Goal: Task Accomplishment & Management: Use online tool/utility

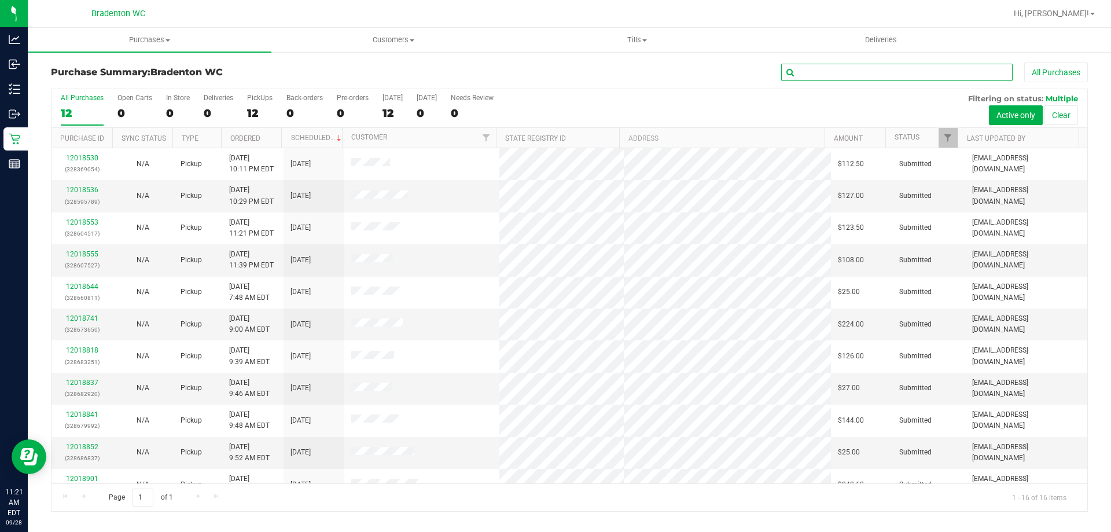
click at [870, 73] on input "text" at bounding box center [896, 72] width 231 height 17
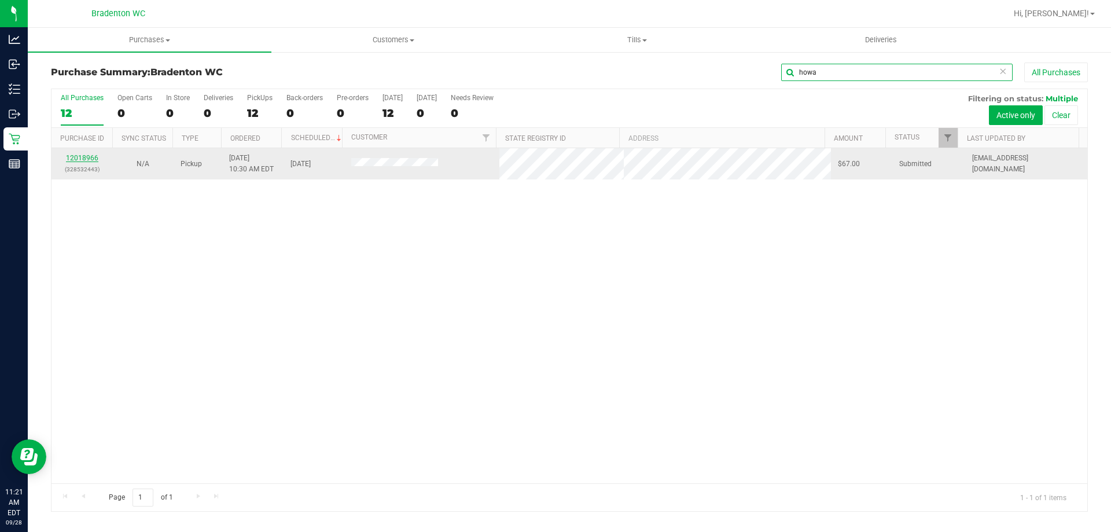
type input "howa"
click at [84, 159] on link "12018966" at bounding box center [82, 158] width 32 height 8
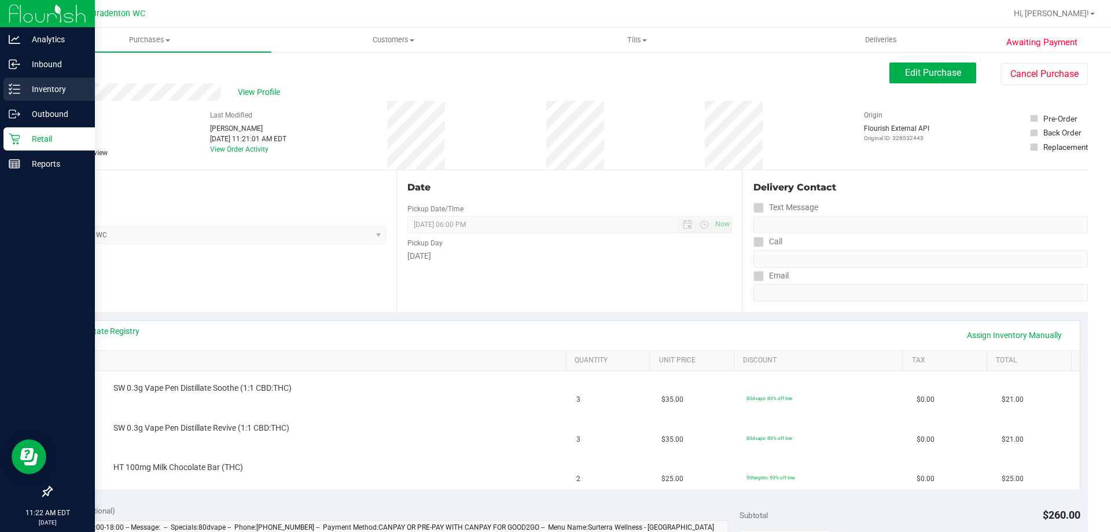
click at [9, 83] on div "Inventory" at bounding box center [48, 89] width 91 height 23
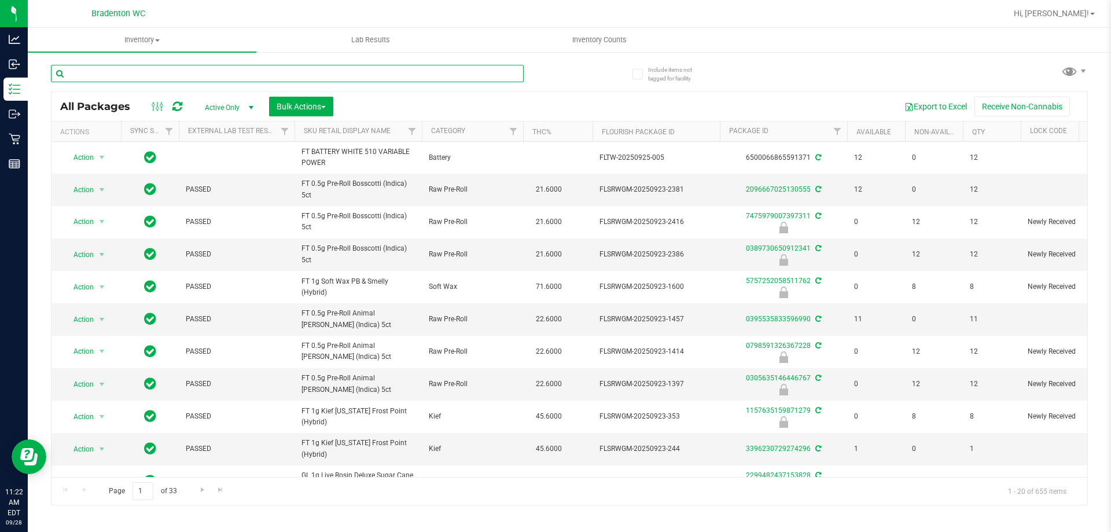
click at [181, 77] on input "text" at bounding box center [287, 73] width 473 height 17
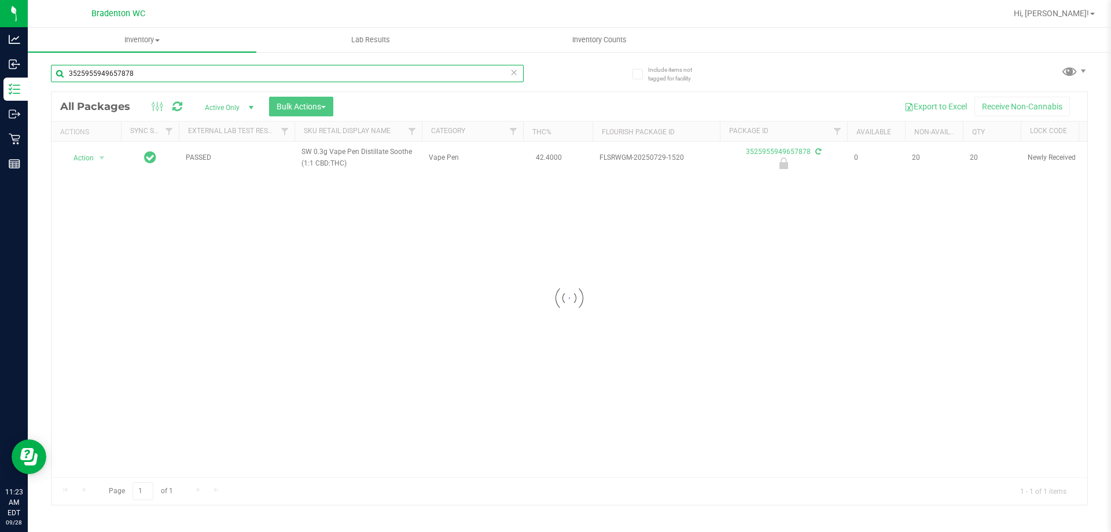
type input "3525955949657878"
click at [79, 160] on div at bounding box center [569, 298] width 1036 height 413
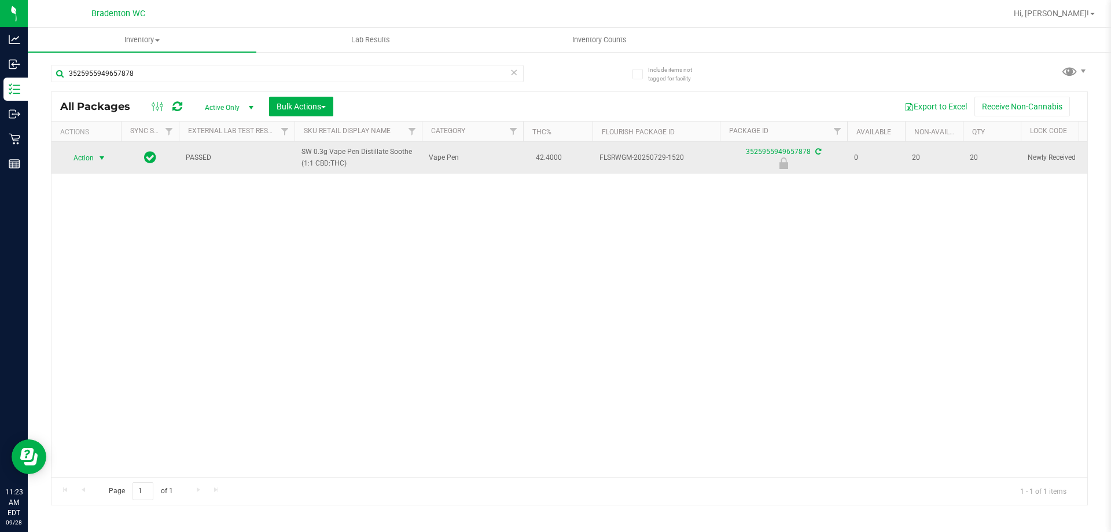
click at [98, 157] on span "select" at bounding box center [101, 157] width 9 height 9
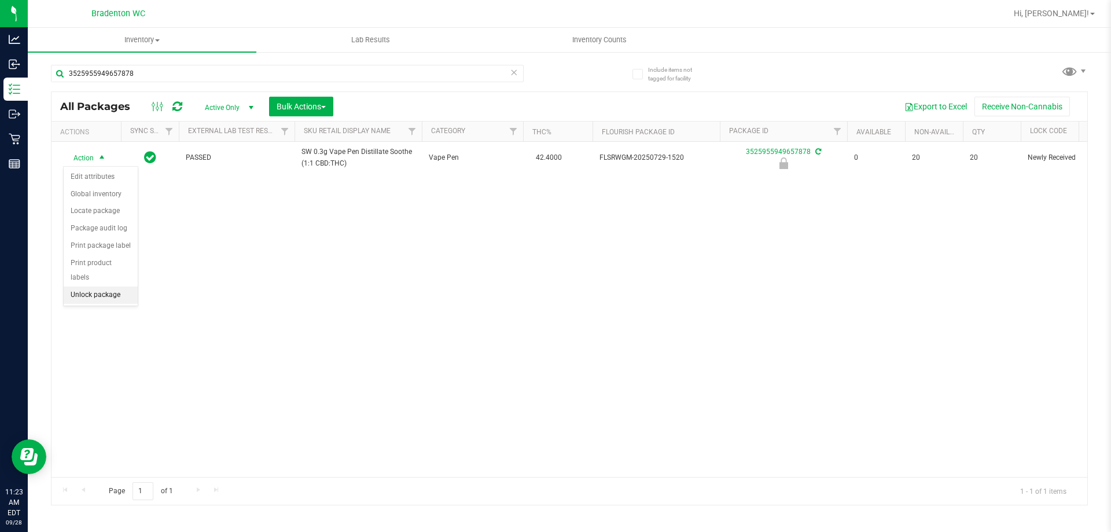
click at [91, 286] on li "Unlock package" at bounding box center [101, 294] width 74 height 17
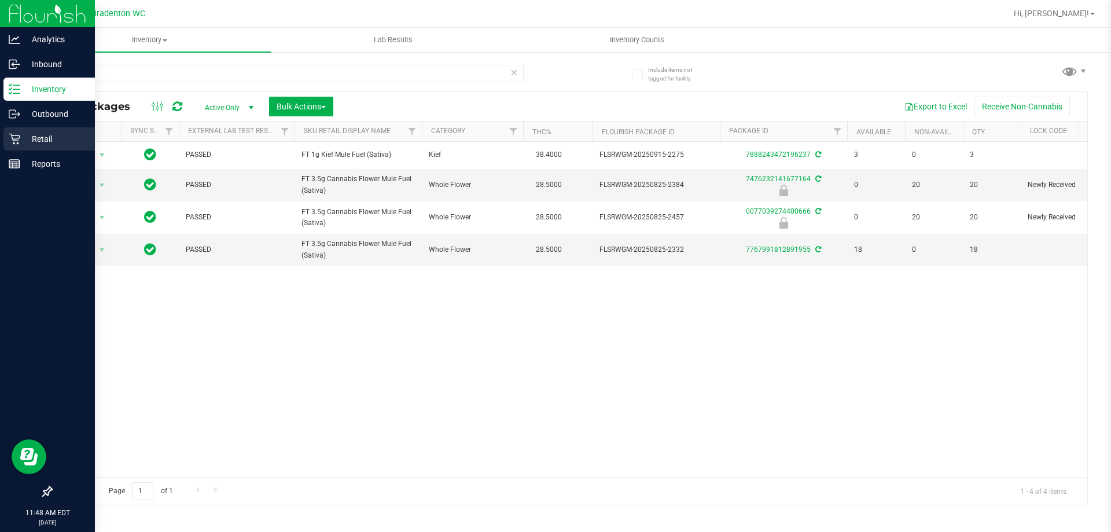
click at [44, 138] on p "Retail" at bounding box center [54, 139] width 69 height 14
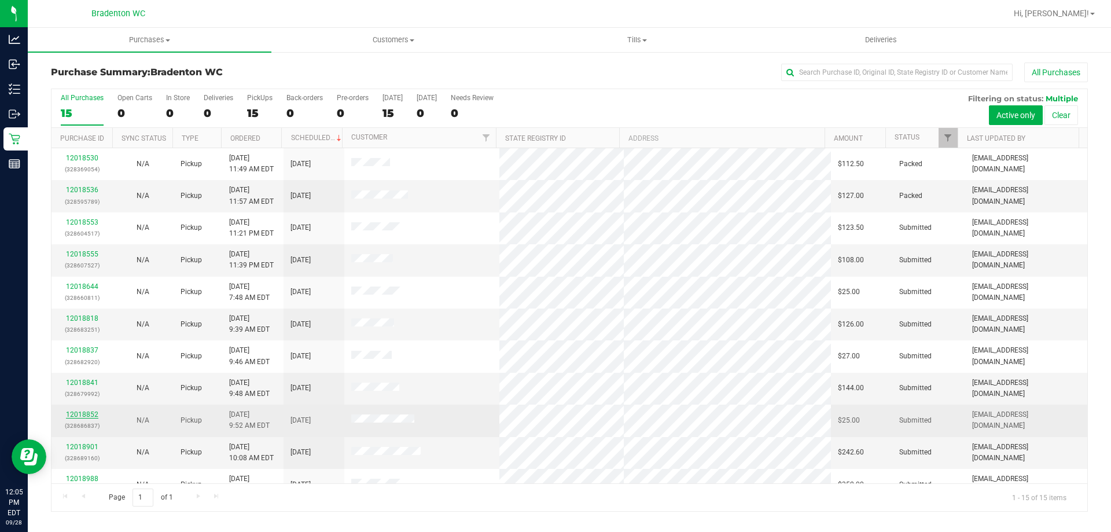
click at [86, 412] on link "12018852" at bounding box center [82, 414] width 32 height 8
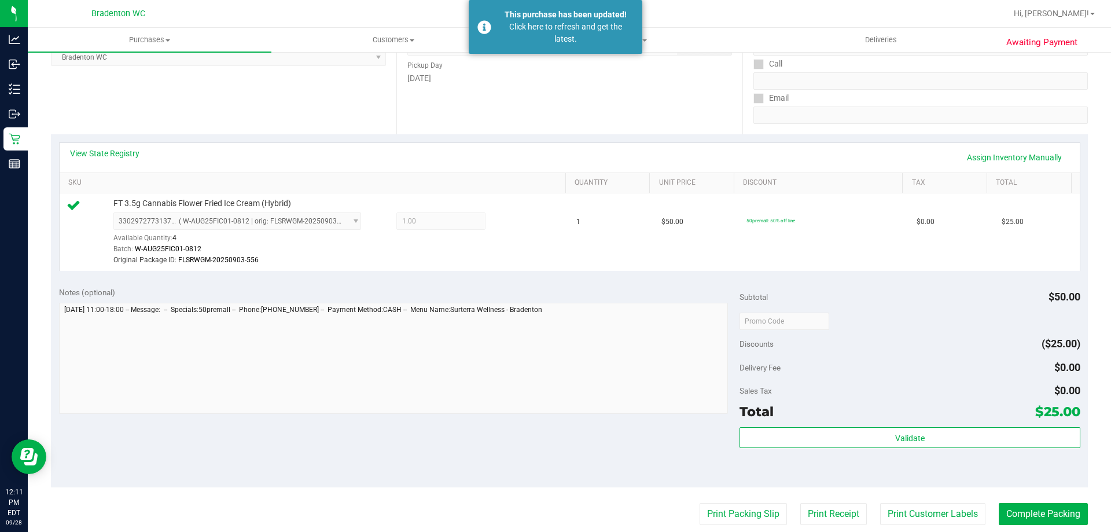
scroll to position [58, 0]
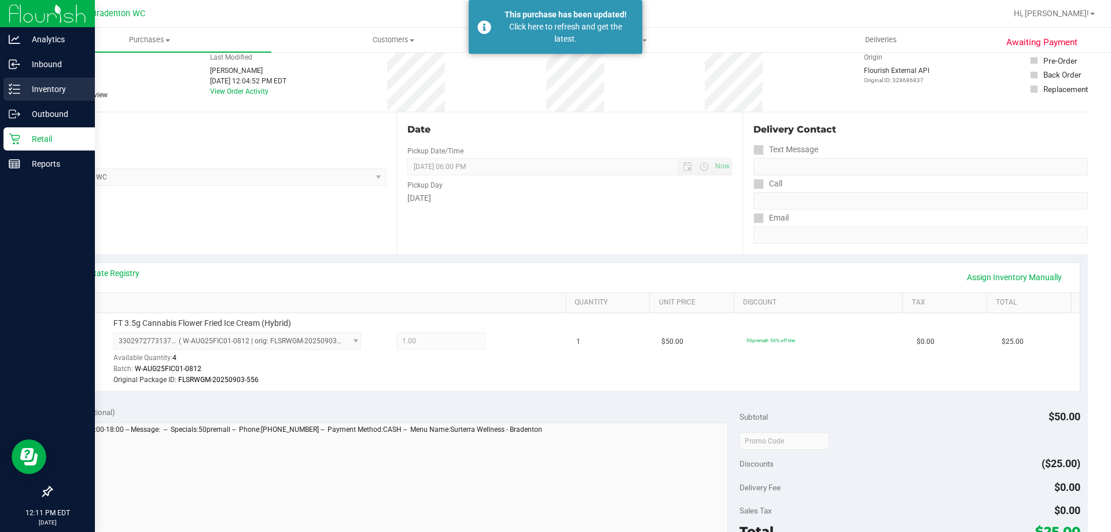
click at [79, 87] on p "Inventory" at bounding box center [54, 89] width 69 height 14
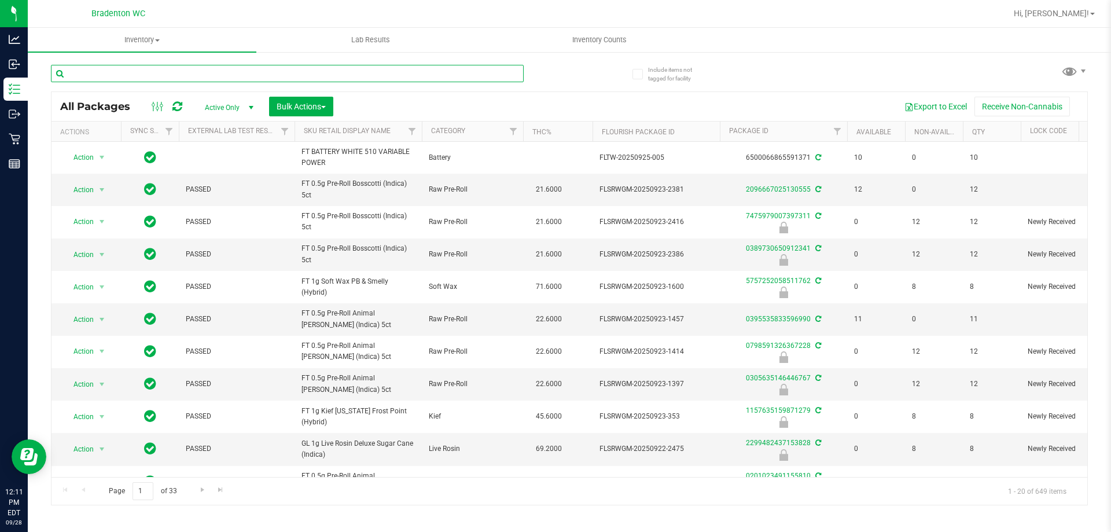
click at [191, 77] on input "text" at bounding box center [287, 73] width 473 height 17
type input "mbl"
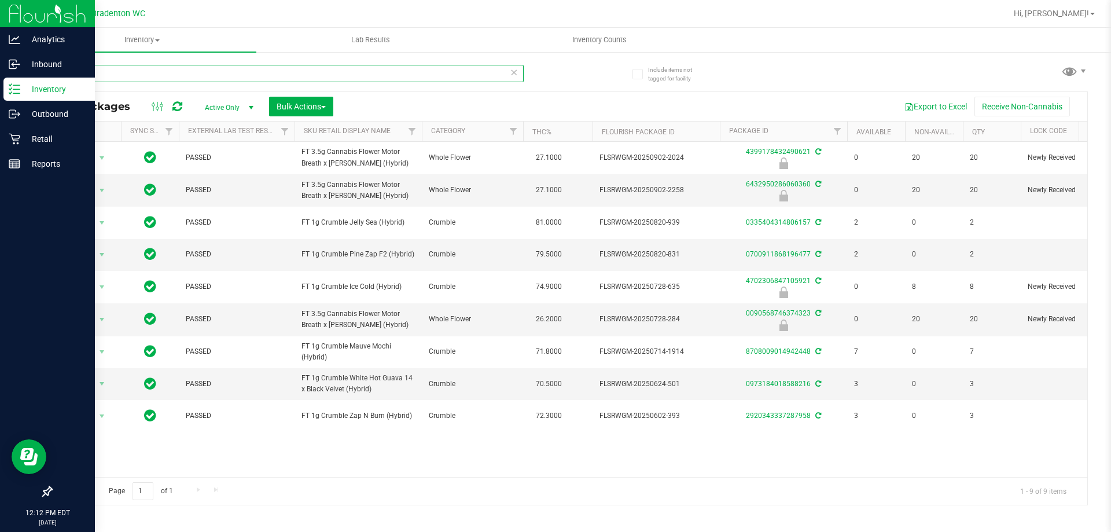
drag, startPoint x: 87, startPoint y: 78, endPoint x: 0, endPoint y: 9, distance: 110.4
click at [0, 29] on div "Analytics Inbound Inventory Outbound Retail Reports 12:12 PM EDT [DATE] 09/28 B…" at bounding box center [555, 266] width 1111 height 532
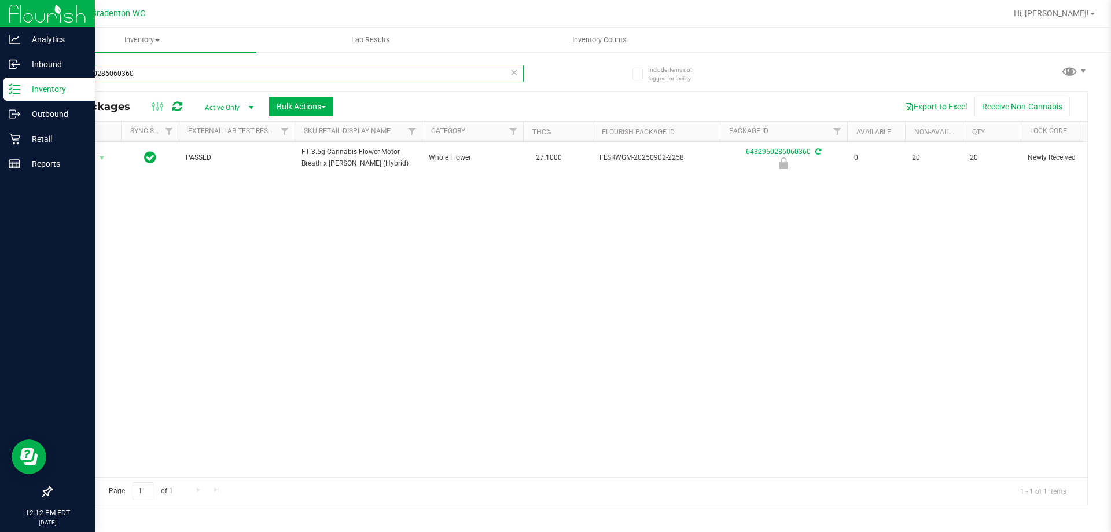
type input "6432950286060360"
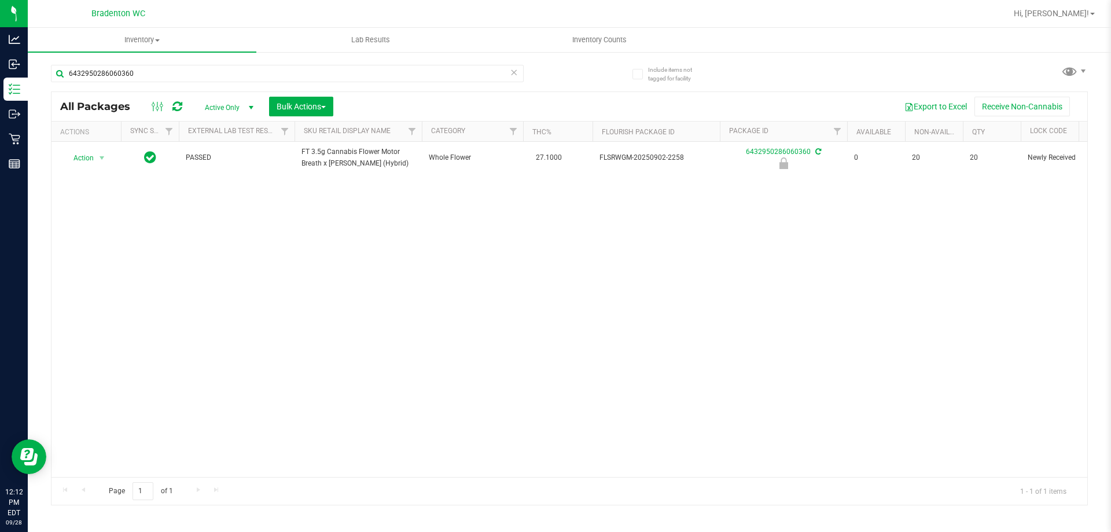
click at [418, 303] on div "Action Action Edit attributes Global inventory Locate package Package audit log…" at bounding box center [569, 309] width 1036 height 335
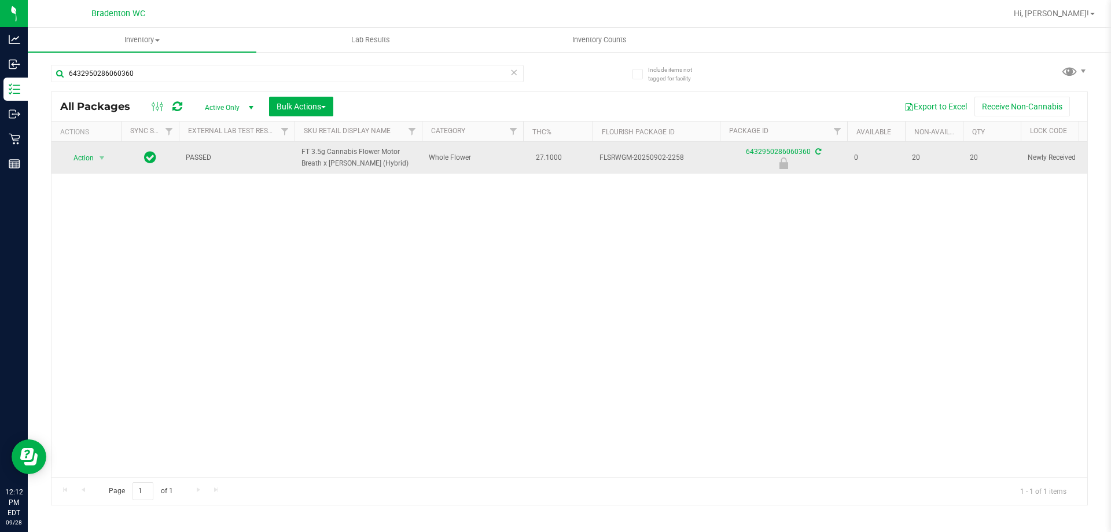
click at [77, 162] on span "Action" at bounding box center [78, 158] width 31 height 16
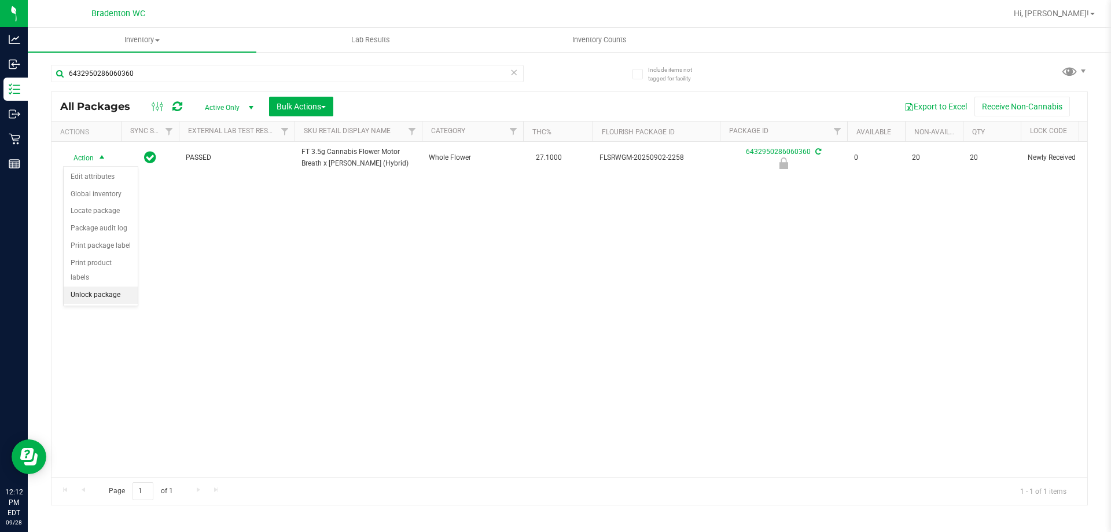
click at [82, 286] on li "Unlock package" at bounding box center [101, 294] width 74 height 17
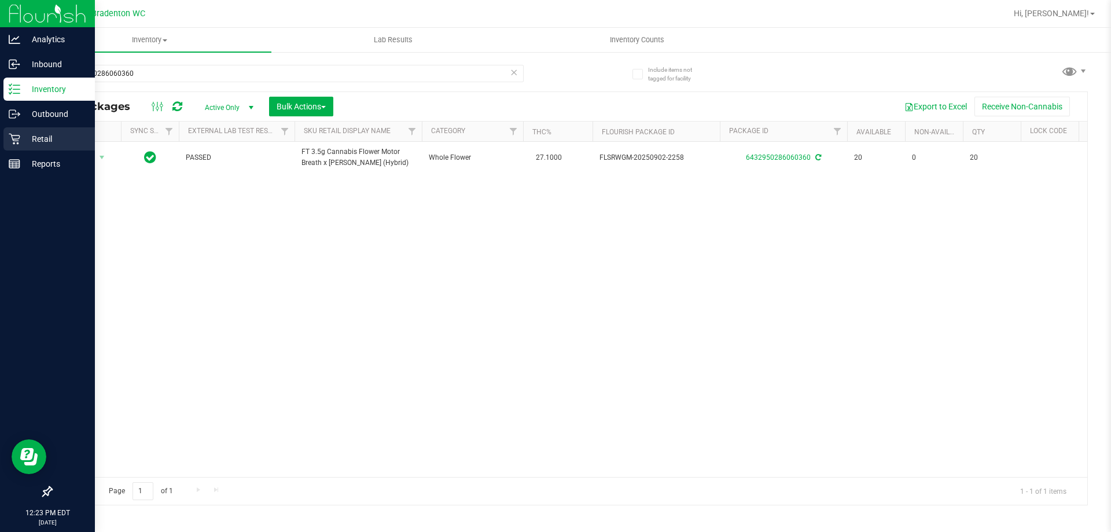
click at [61, 145] on p "Retail" at bounding box center [54, 139] width 69 height 14
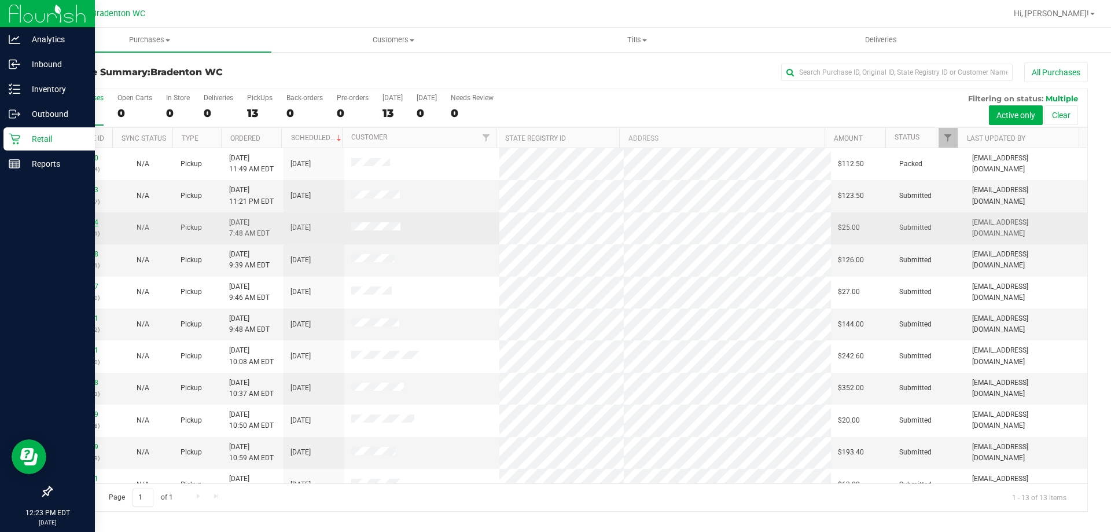
click at [89, 221] on link "12018644" at bounding box center [82, 222] width 32 height 8
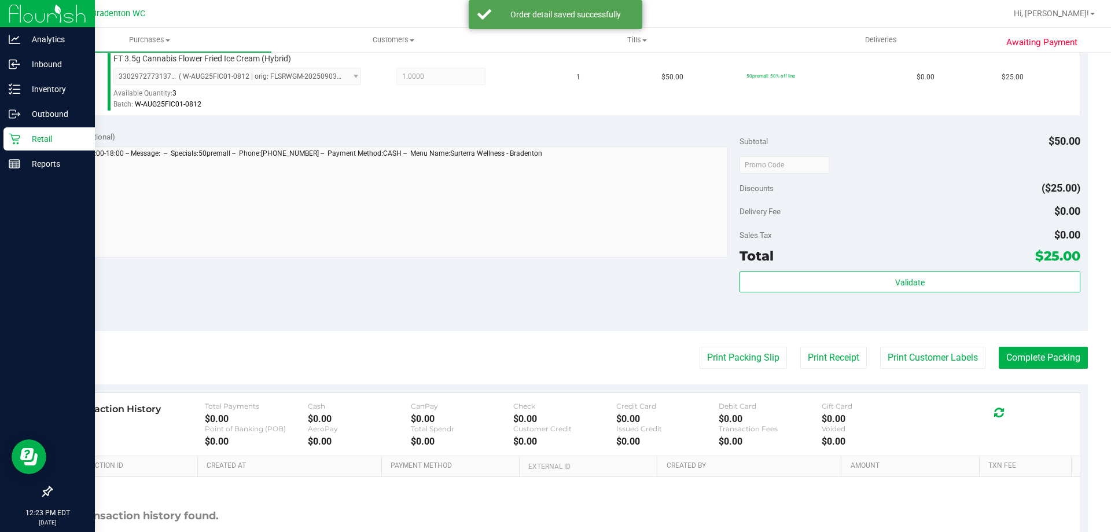
scroll to position [335, 0]
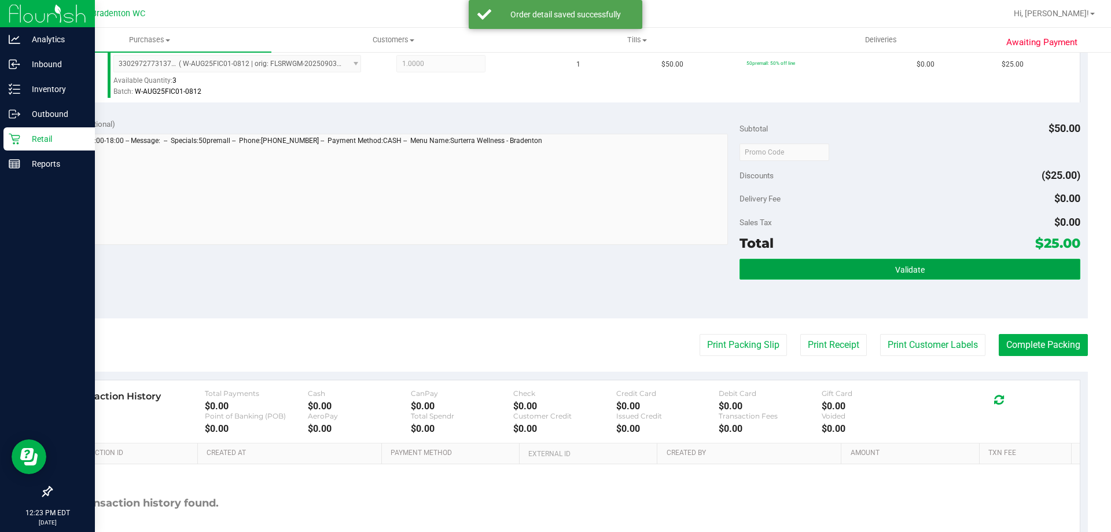
click at [881, 267] on button "Validate" at bounding box center [909, 269] width 340 height 21
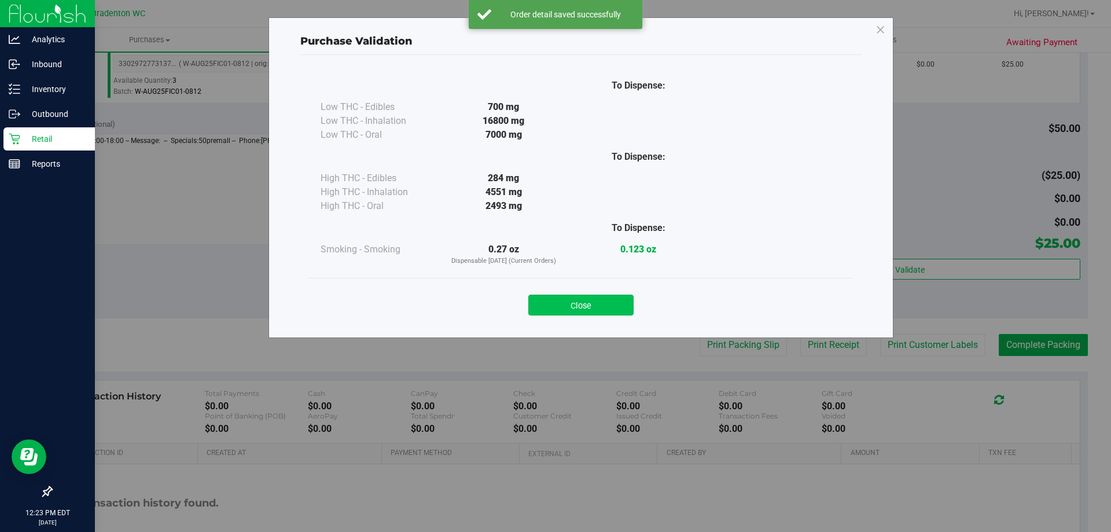
click at [578, 307] on button "Close" at bounding box center [580, 305] width 105 height 21
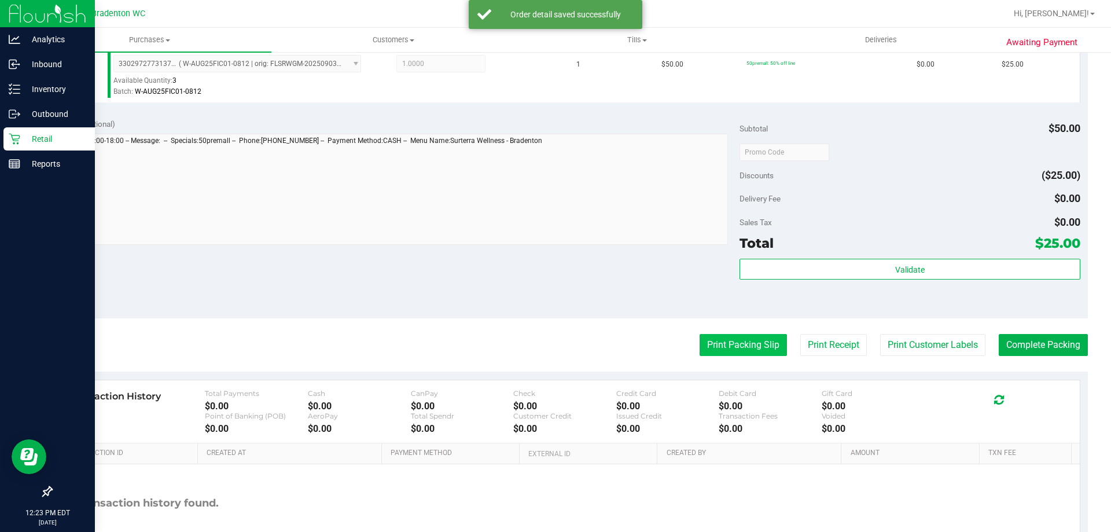
click at [729, 345] on button "Print Packing Slip" at bounding box center [743, 345] width 87 height 22
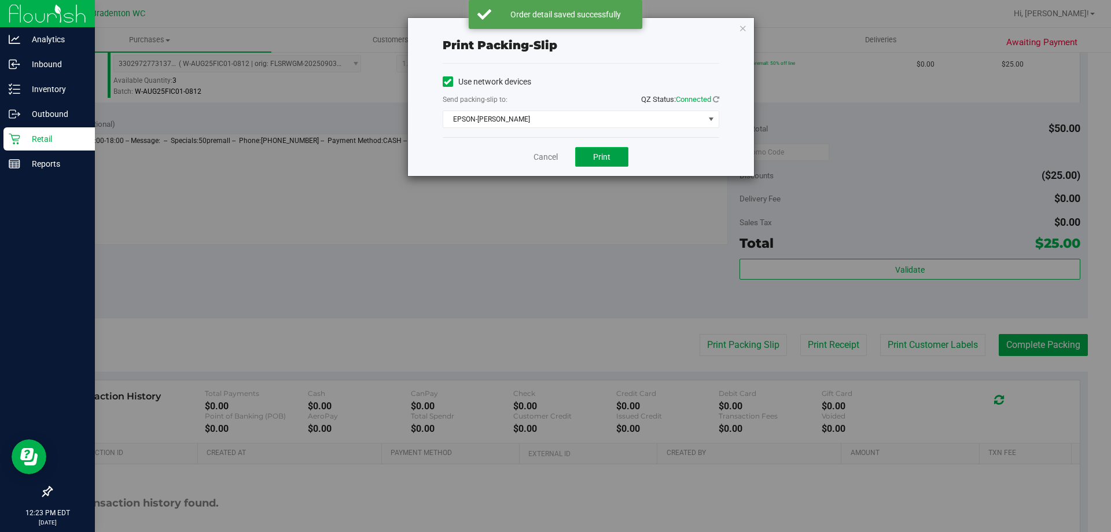
click at [609, 156] on span "Print" at bounding box center [601, 156] width 17 height 9
click at [740, 28] on icon "button" at bounding box center [743, 28] width 8 height 14
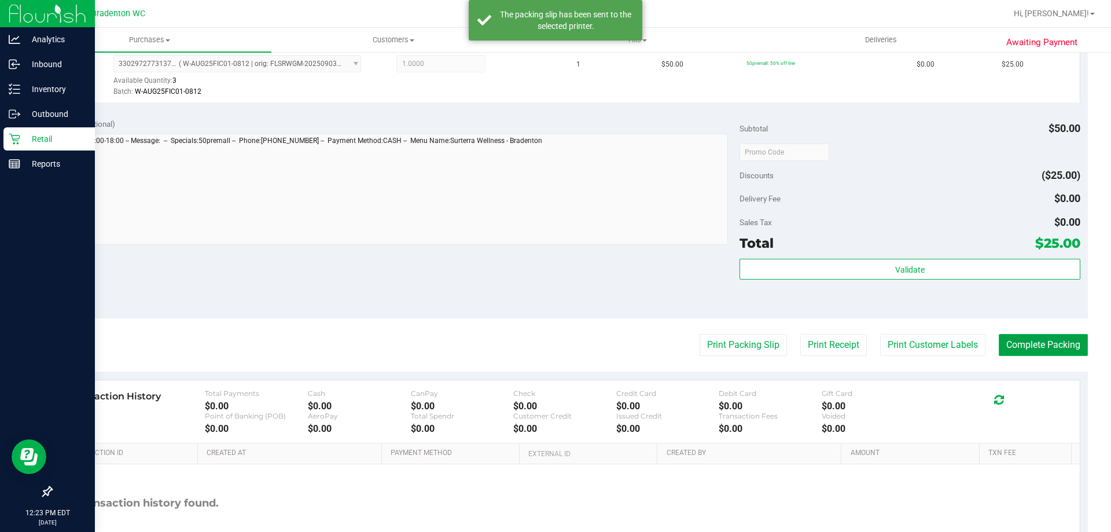
click at [1064, 338] on button "Complete Packing" at bounding box center [1043, 345] width 89 height 22
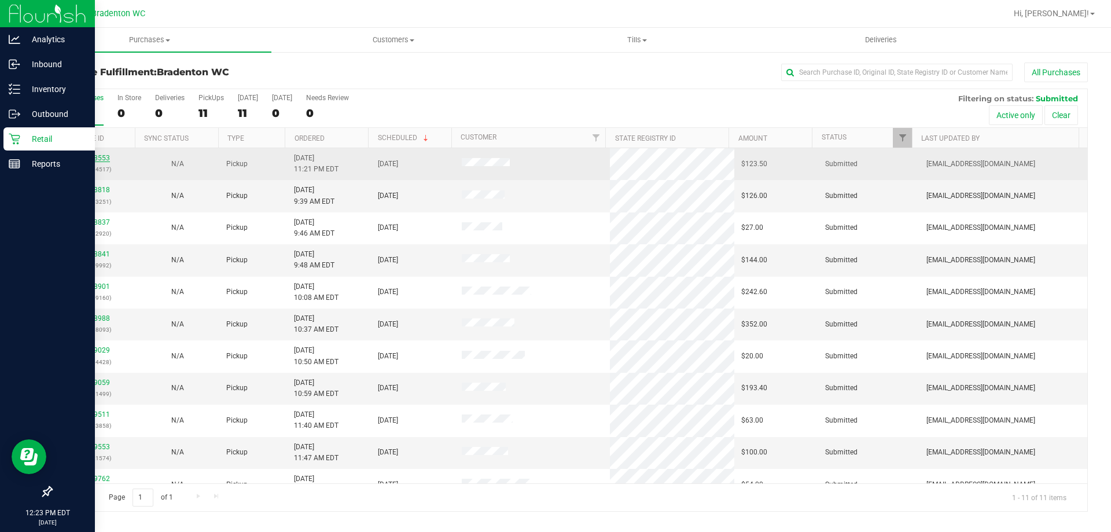
click at [89, 160] on link "12018553" at bounding box center [94, 158] width 32 height 8
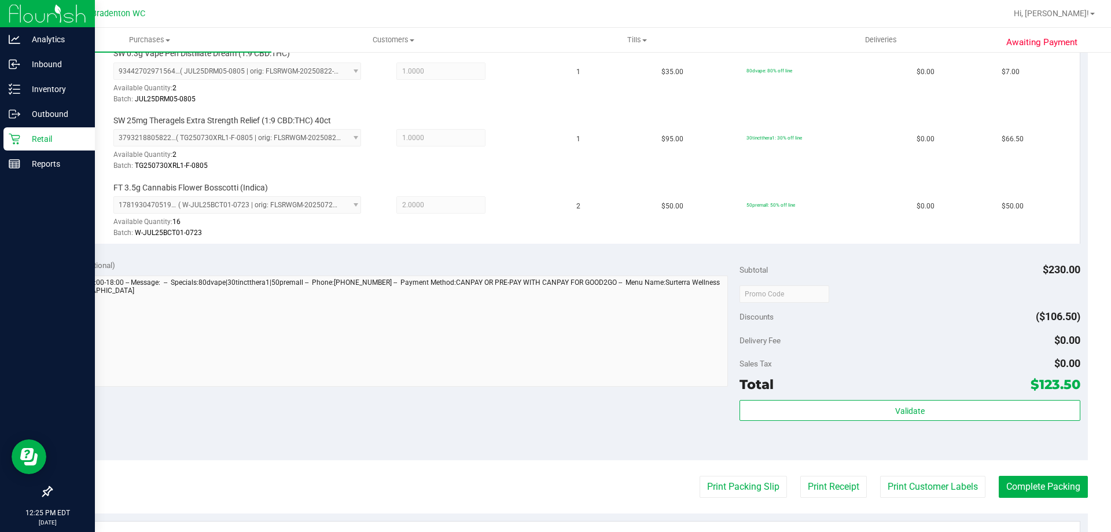
scroll to position [333, 0]
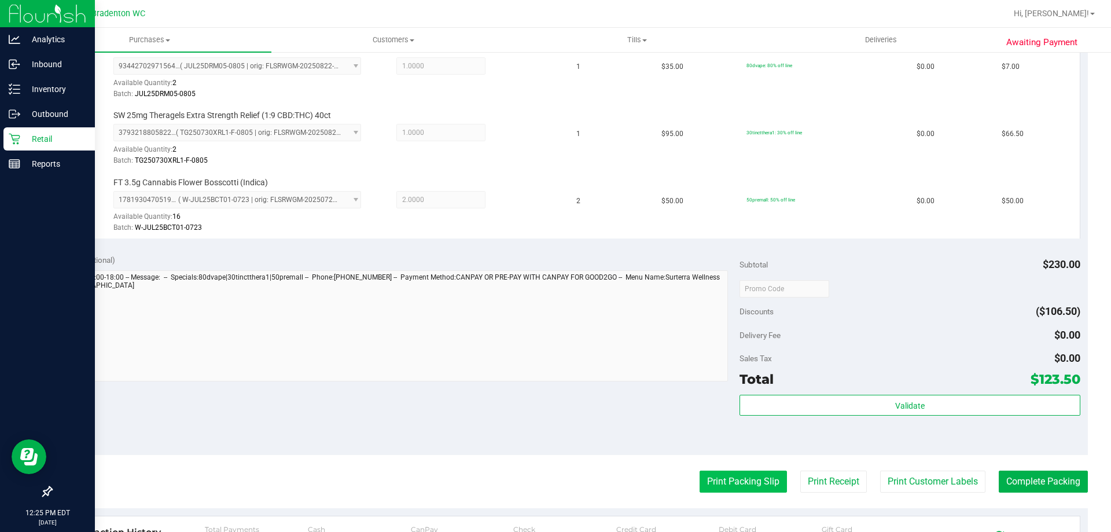
click at [728, 488] on button "Print Packing Slip" at bounding box center [743, 481] width 87 height 22
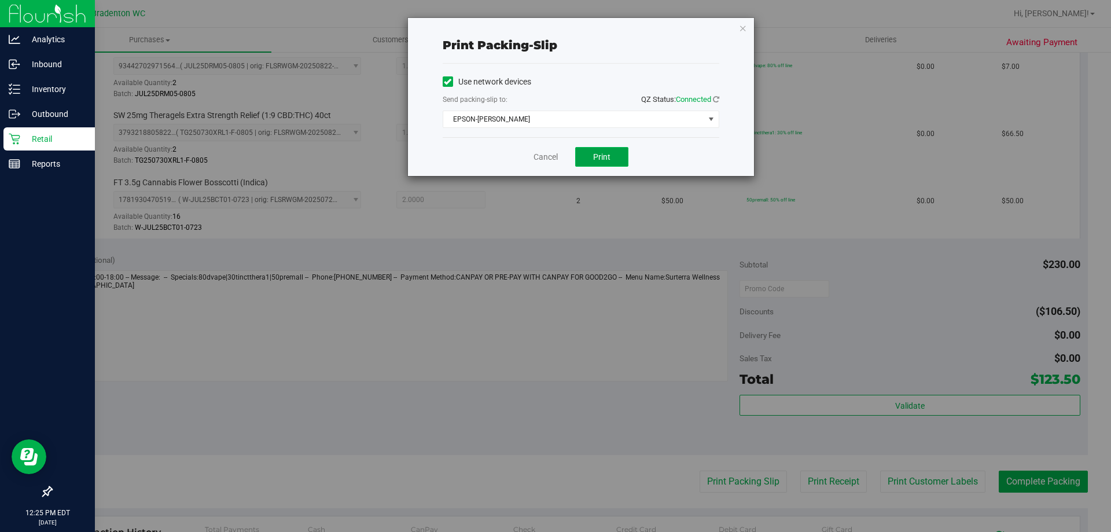
click at [595, 165] on button "Print" at bounding box center [601, 157] width 53 height 20
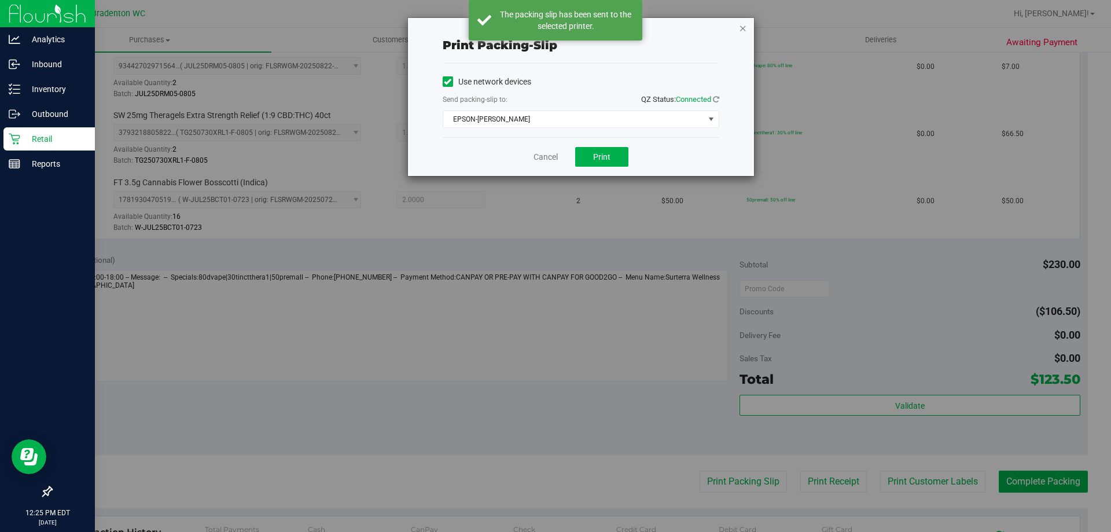
click at [739, 31] on icon "button" at bounding box center [743, 28] width 8 height 14
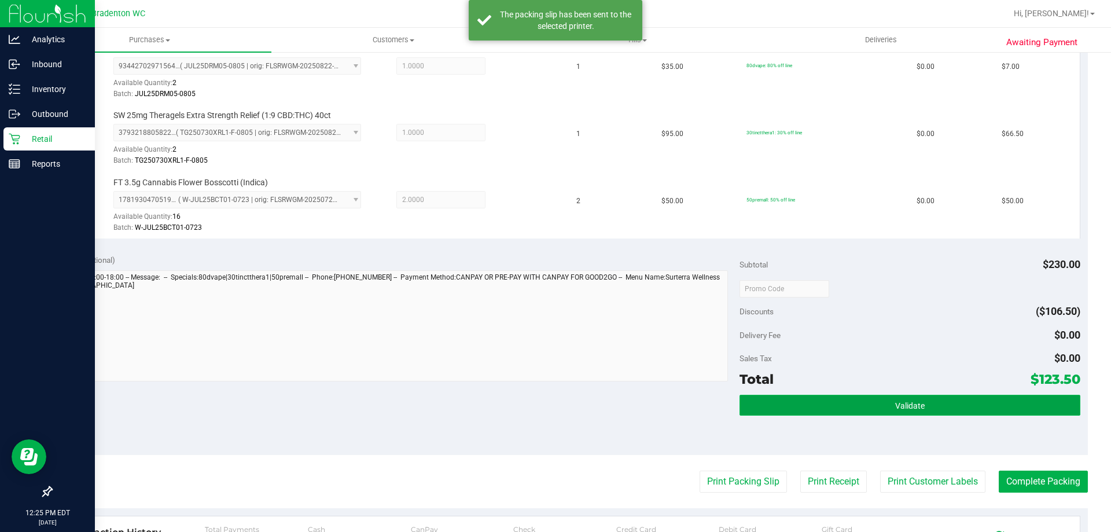
click at [914, 408] on span "Validate" at bounding box center [910, 405] width 30 height 9
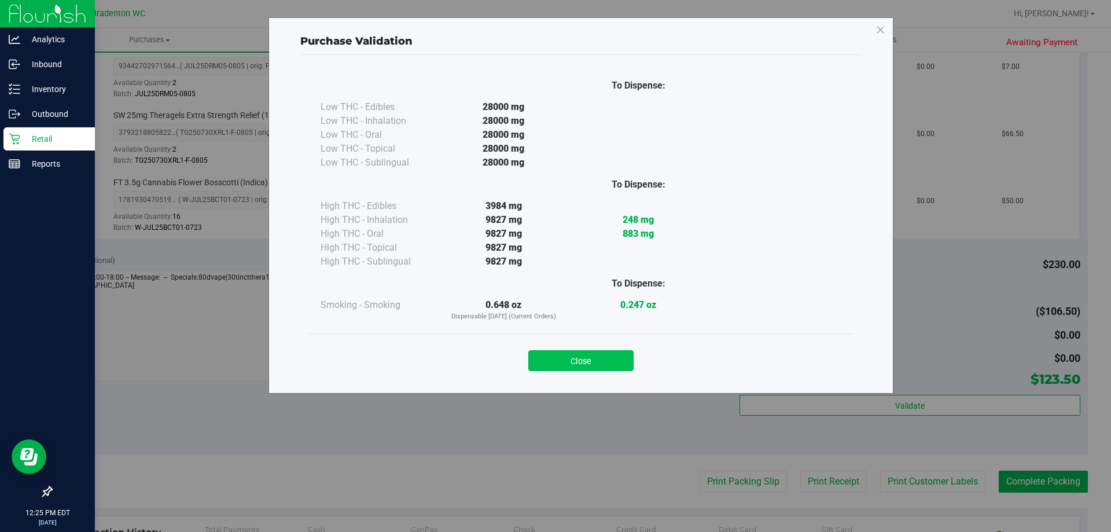
click at [617, 362] on button "Close" at bounding box center [580, 360] width 105 height 21
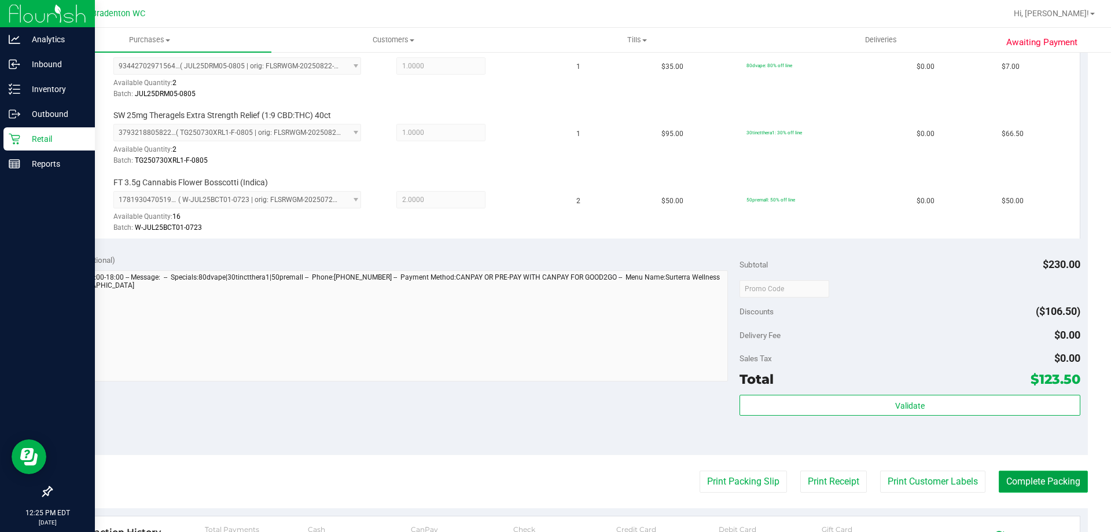
click at [1015, 470] on button "Complete Packing" at bounding box center [1043, 481] width 89 height 22
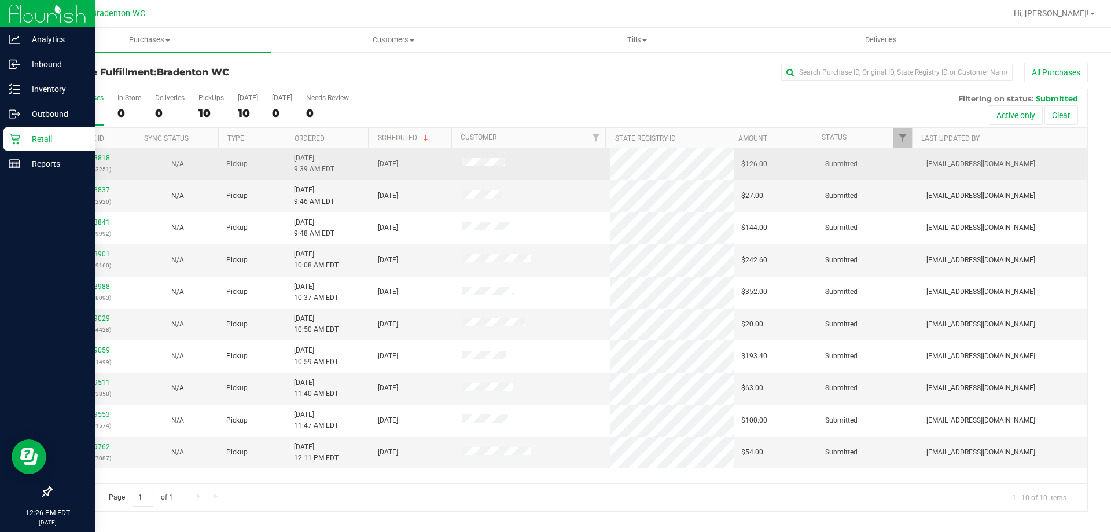
click at [94, 155] on link "12018818" at bounding box center [94, 158] width 32 height 8
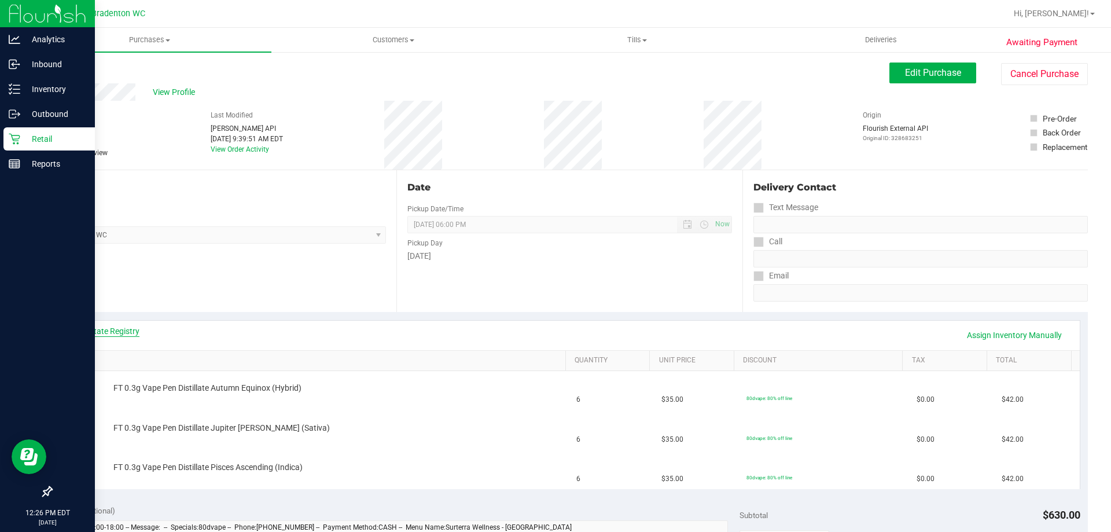
click at [103, 333] on link "View State Registry" at bounding box center [104, 331] width 69 height 12
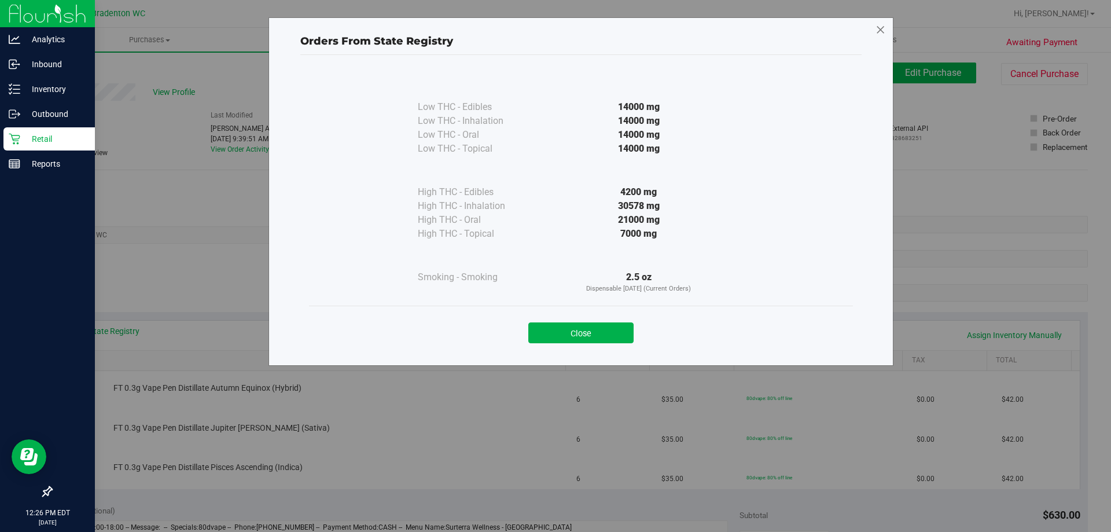
click at [879, 27] on icon at bounding box center [880, 30] width 10 height 19
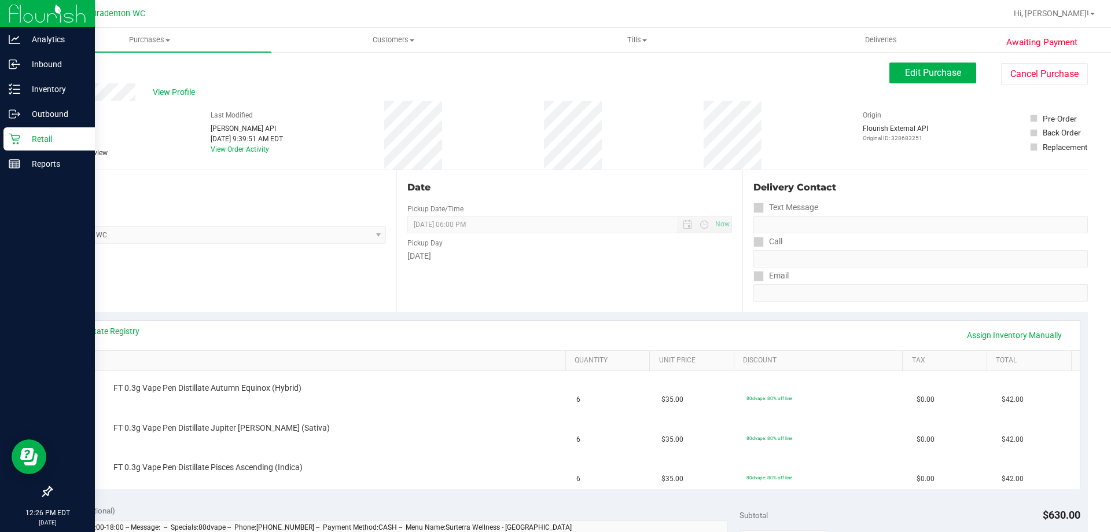
click at [29, 143] on p "Retail" at bounding box center [54, 139] width 69 height 14
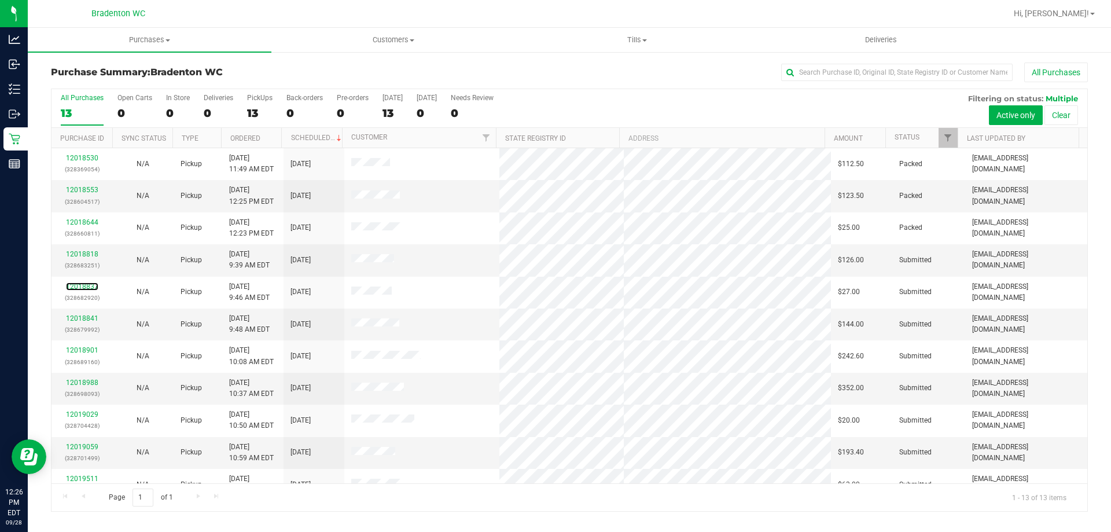
click at [85, 285] on link "12018837" at bounding box center [82, 286] width 32 height 8
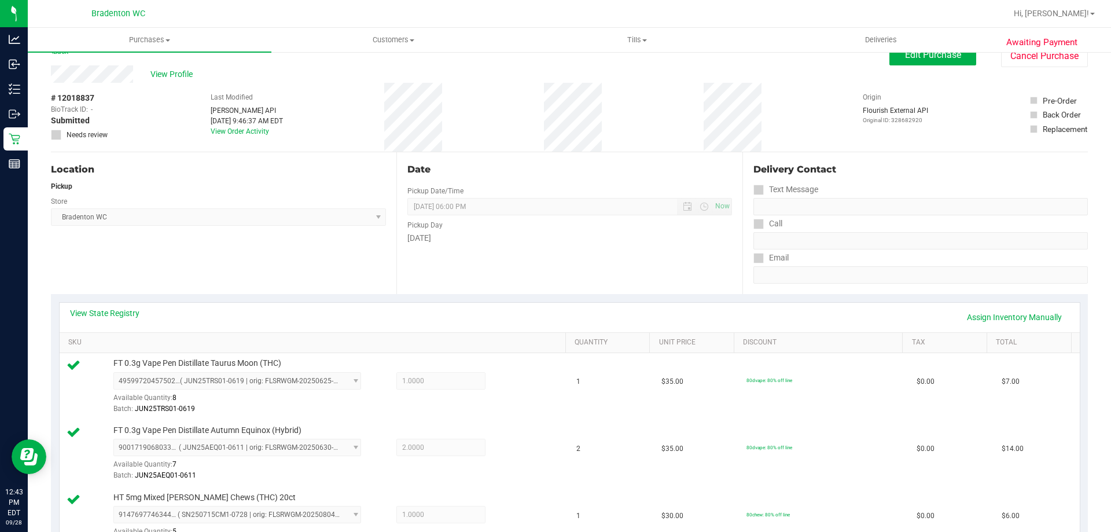
scroll to position [11, 0]
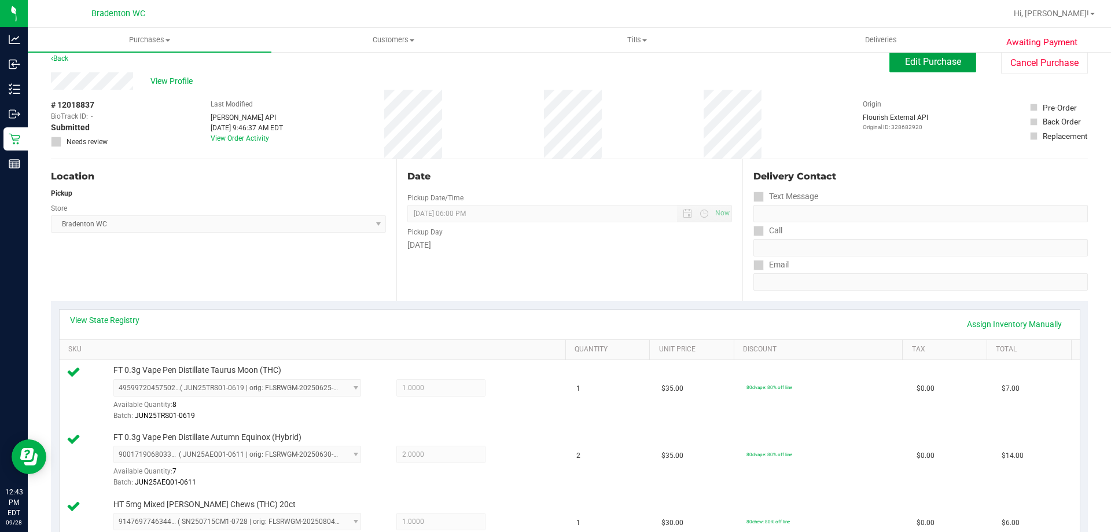
click at [911, 62] on span "Edit Purchase" at bounding box center [933, 61] width 56 height 11
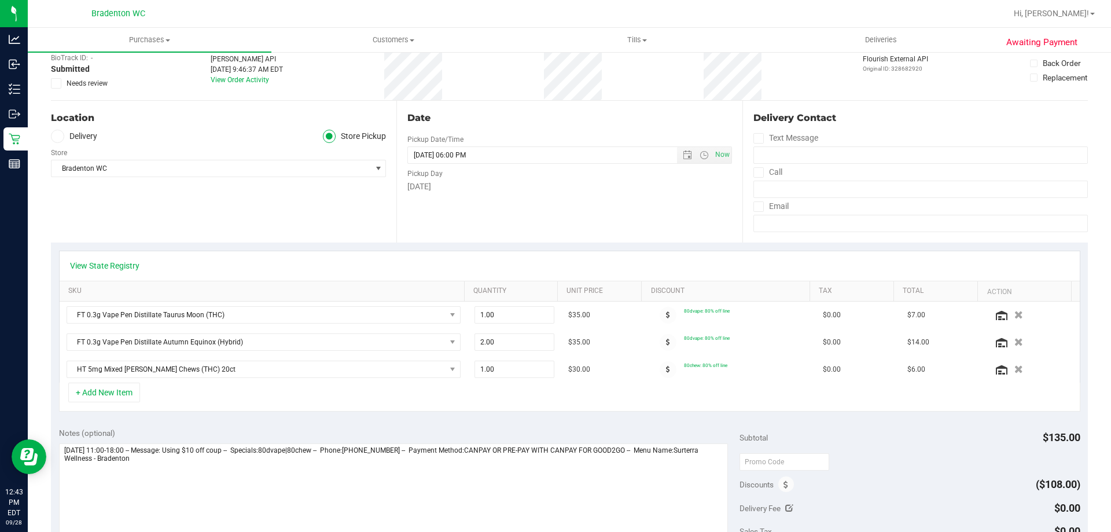
scroll to position [185, 0]
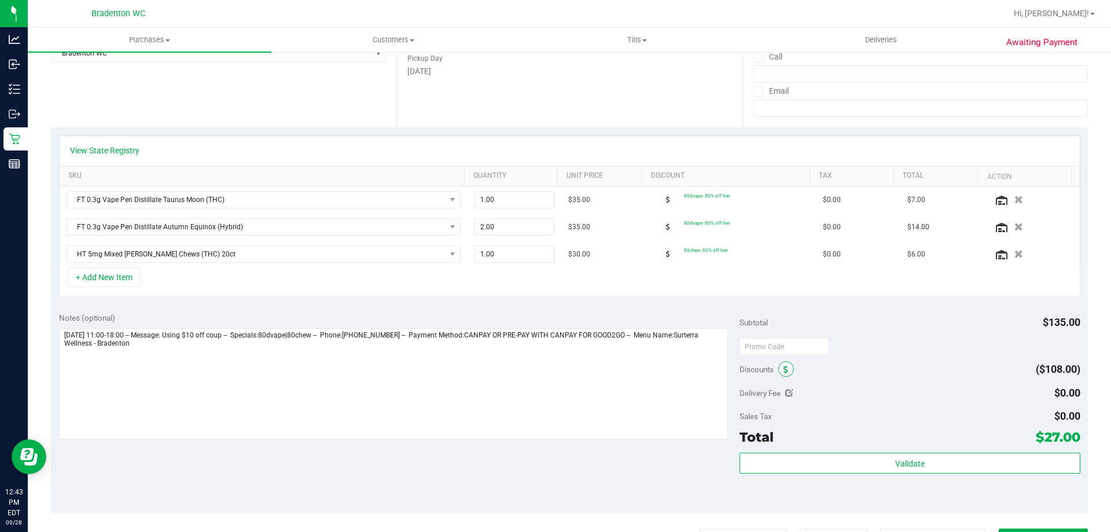
click at [784, 367] on span at bounding box center [786, 369] width 16 height 16
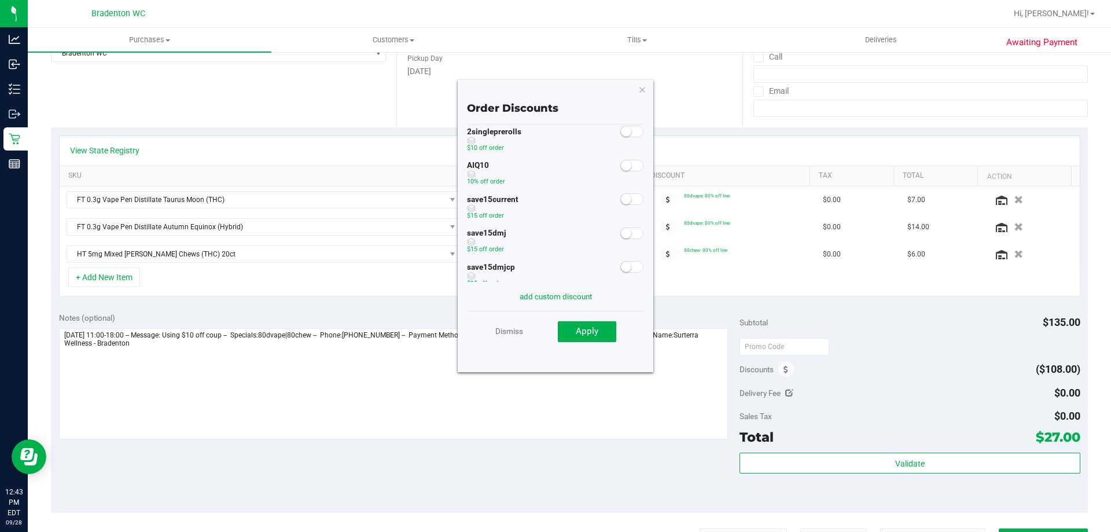
scroll to position [98, 0]
click at [627, 252] on span at bounding box center [631, 247] width 23 height 12
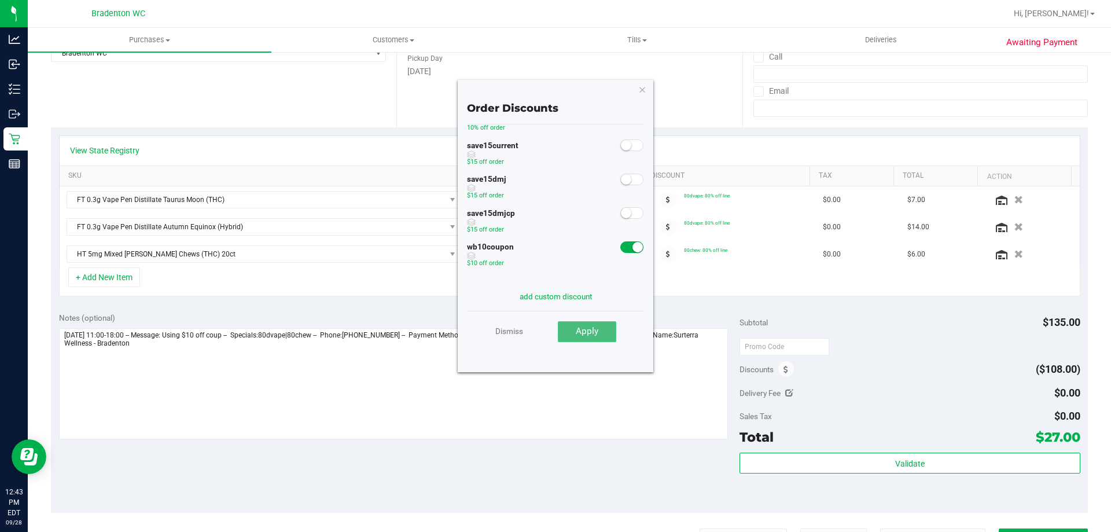
click at [583, 338] on button "Apply" at bounding box center [587, 331] width 58 height 21
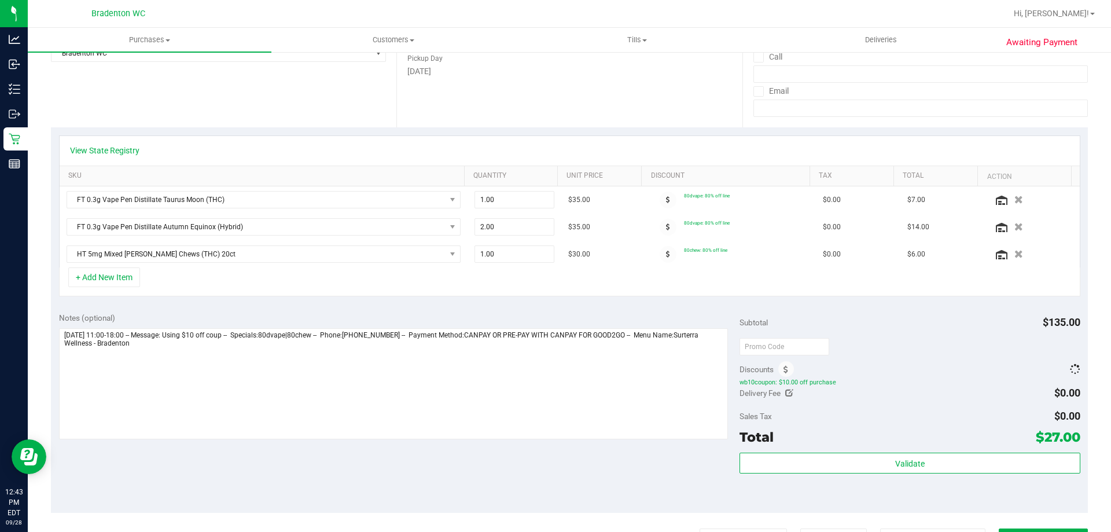
scroll to position [358, 0]
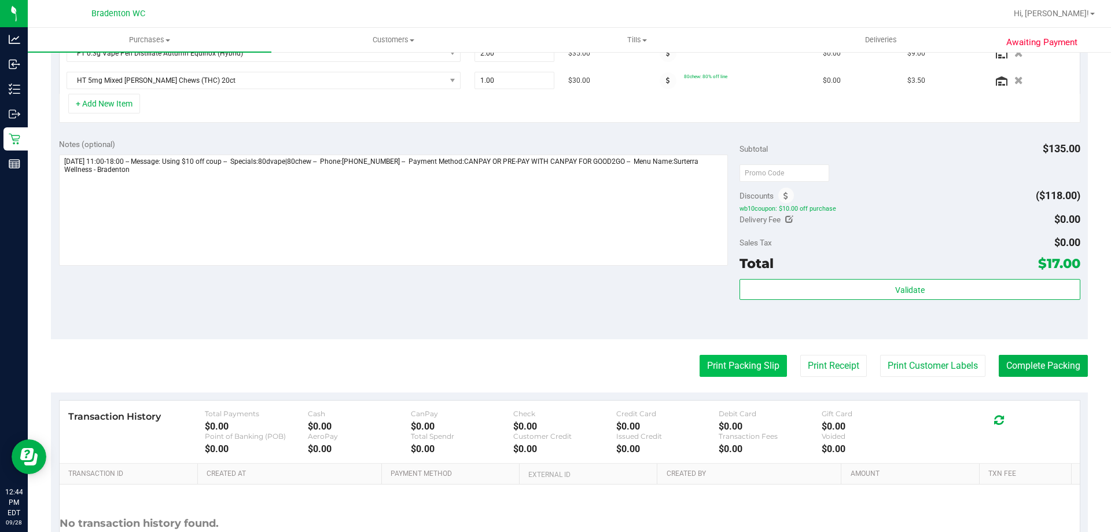
click at [735, 363] on button "Print Packing Slip" at bounding box center [743, 366] width 87 height 22
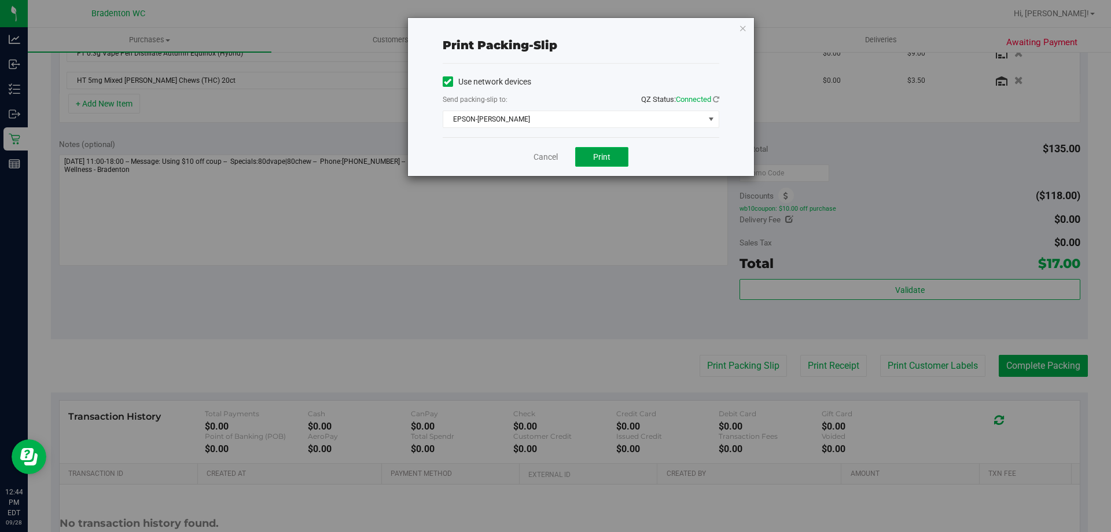
click at [599, 154] on span "Print" at bounding box center [601, 156] width 17 height 9
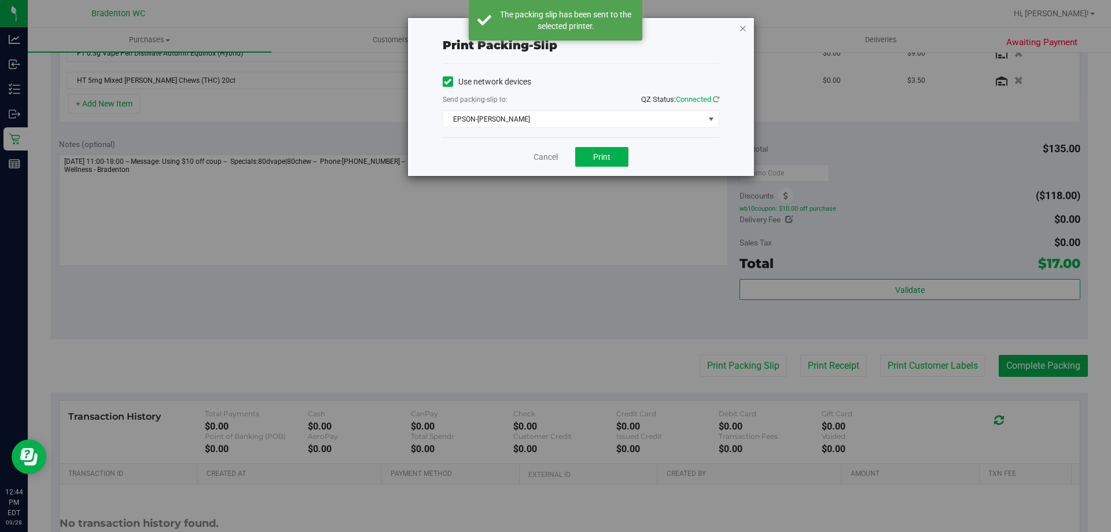
click at [739, 24] on icon "button" at bounding box center [743, 28] width 8 height 14
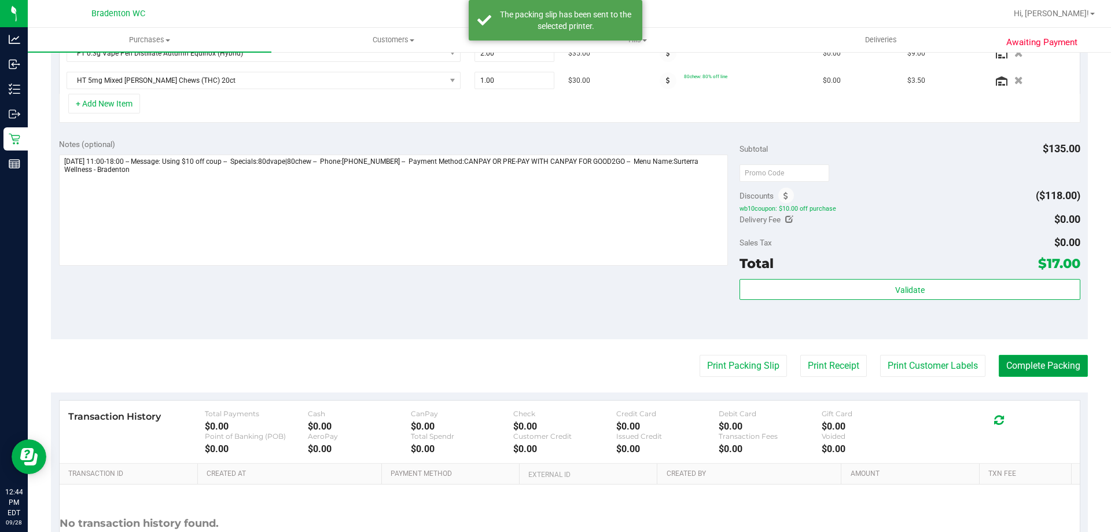
click at [1032, 361] on button "Complete Packing" at bounding box center [1043, 366] width 89 height 22
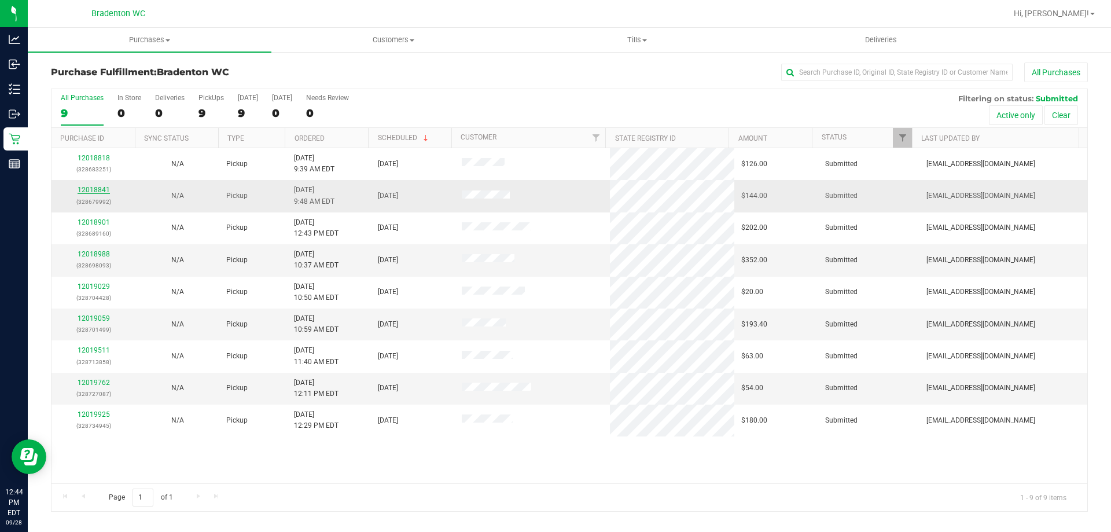
click at [101, 191] on link "12018841" at bounding box center [94, 190] width 32 height 8
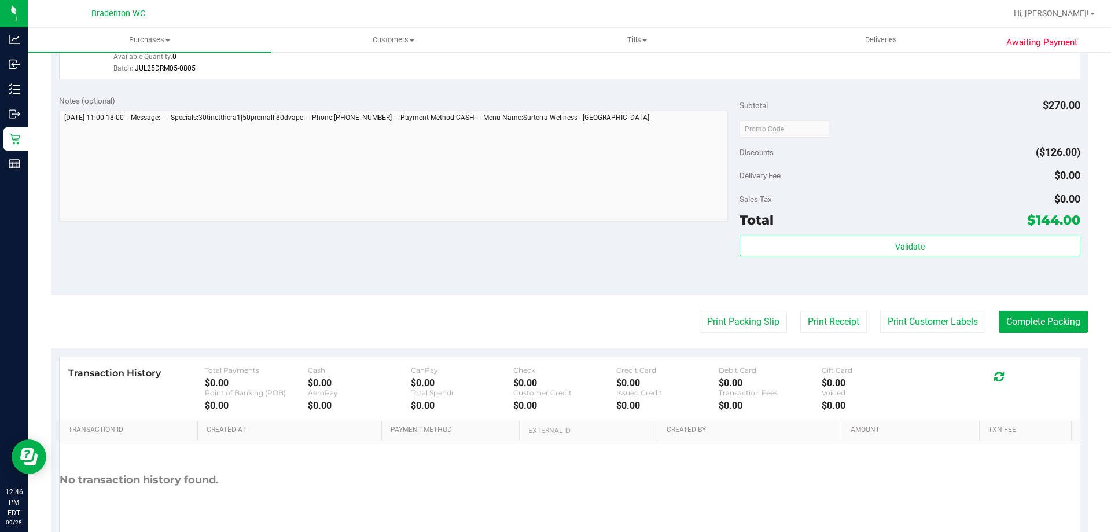
scroll to position [560, 0]
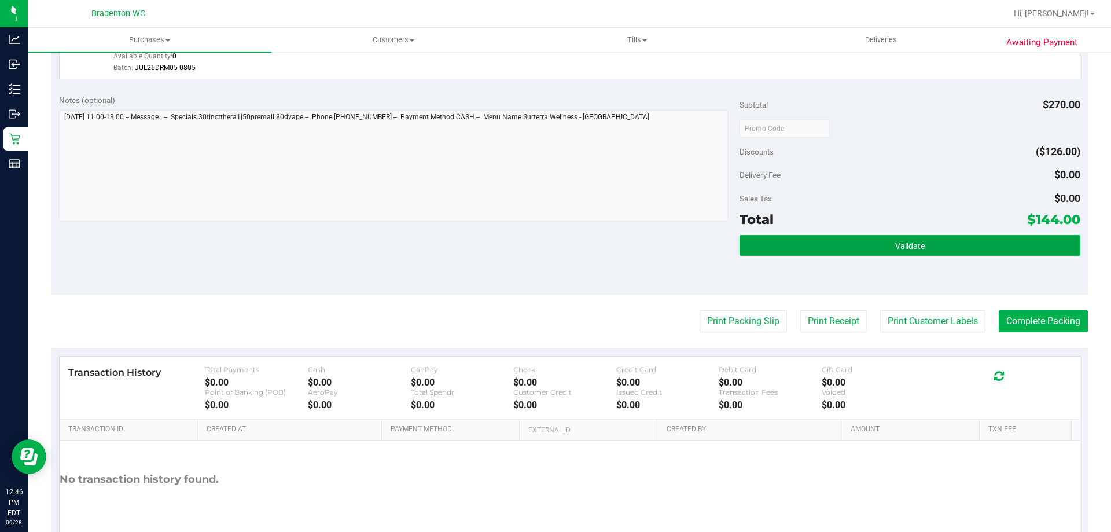
click at [897, 248] on span "Validate" at bounding box center [910, 245] width 30 height 9
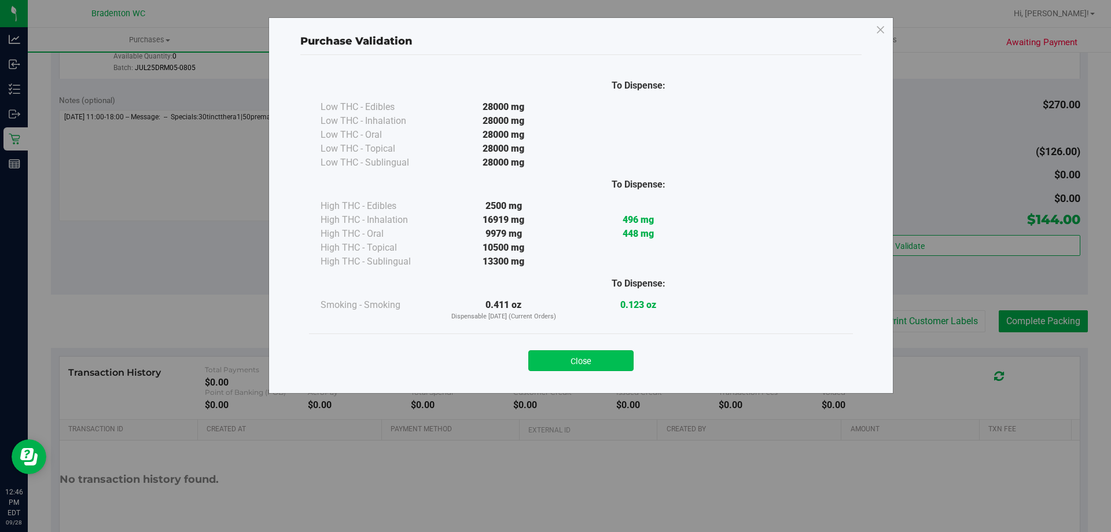
click at [601, 366] on button "Close" at bounding box center [580, 360] width 105 height 21
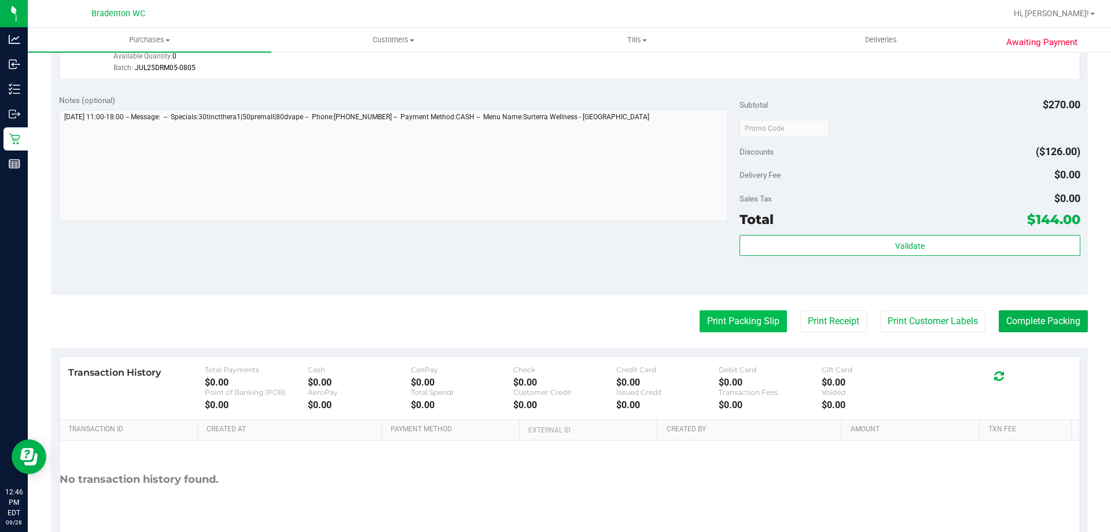
click at [722, 317] on button "Print Packing Slip" at bounding box center [743, 321] width 87 height 22
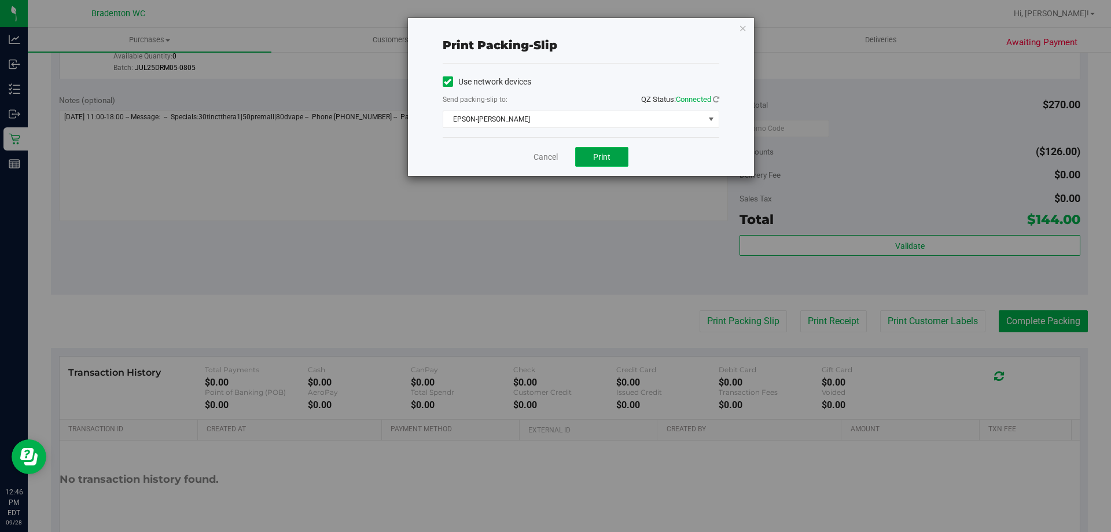
click at [606, 150] on button "Print" at bounding box center [601, 157] width 53 height 20
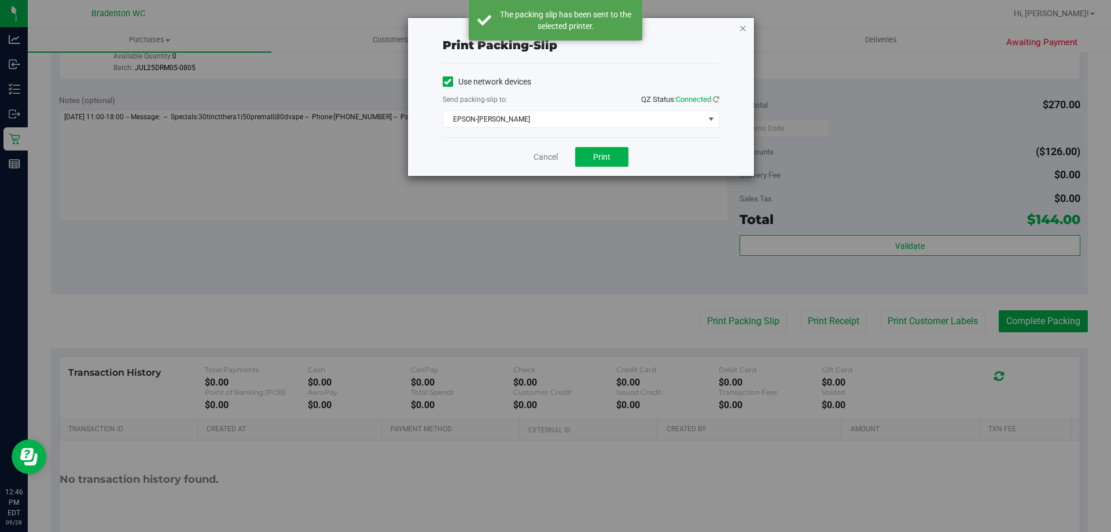
click at [742, 27] on icon "button" at bounding box center [743, 28] width 8 height 14
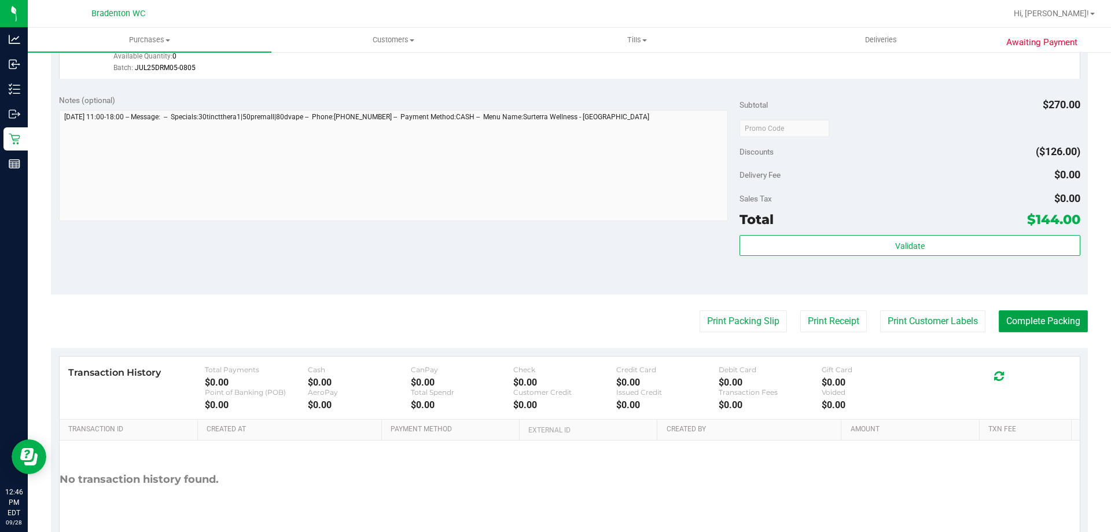
click at [1032, 314] on button "Complete Packing" at bounding box center [1043, 321] width 89 height 22
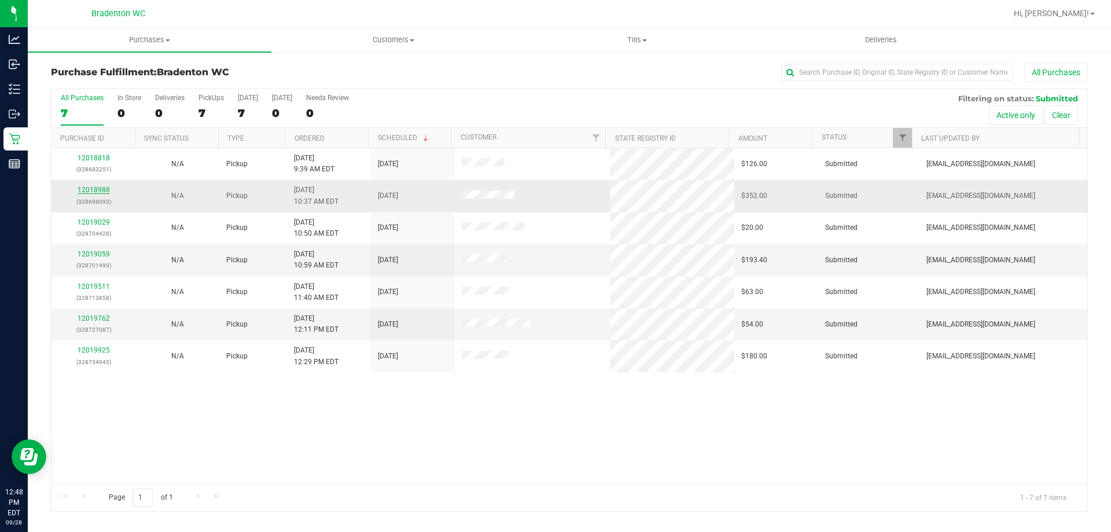
click at [94, 189] on link "12018988" at bounding box center [94, 190] width 32 height 8
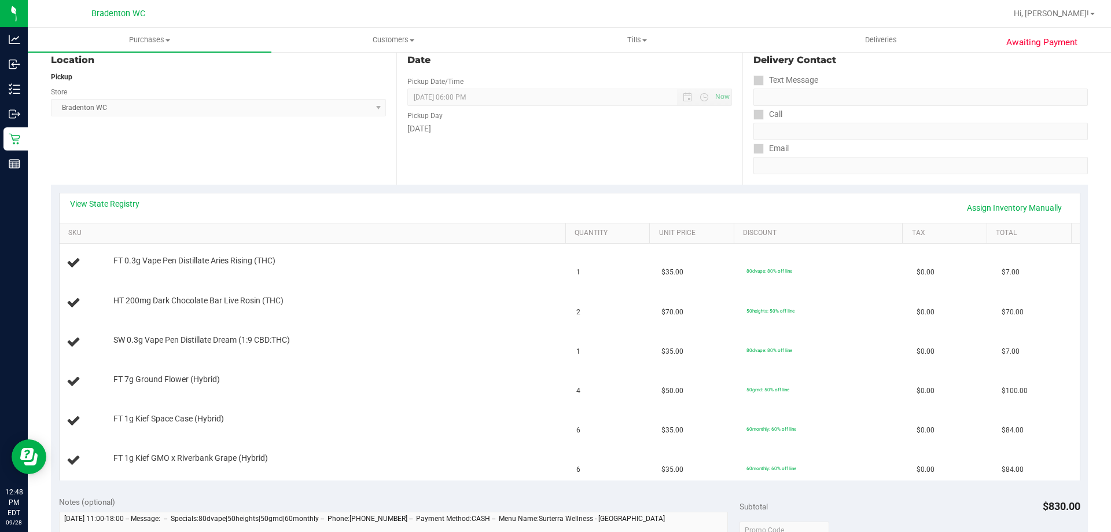
scroll to position [139, 0]
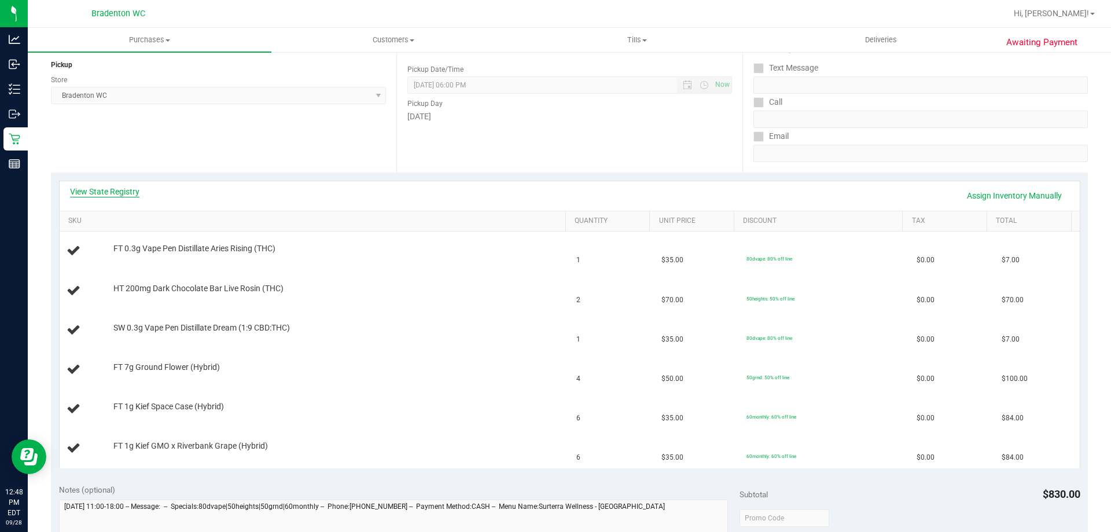
click at [95, 193] on link "View State Registry" at bounding box center [104, 192] width 69 height 12
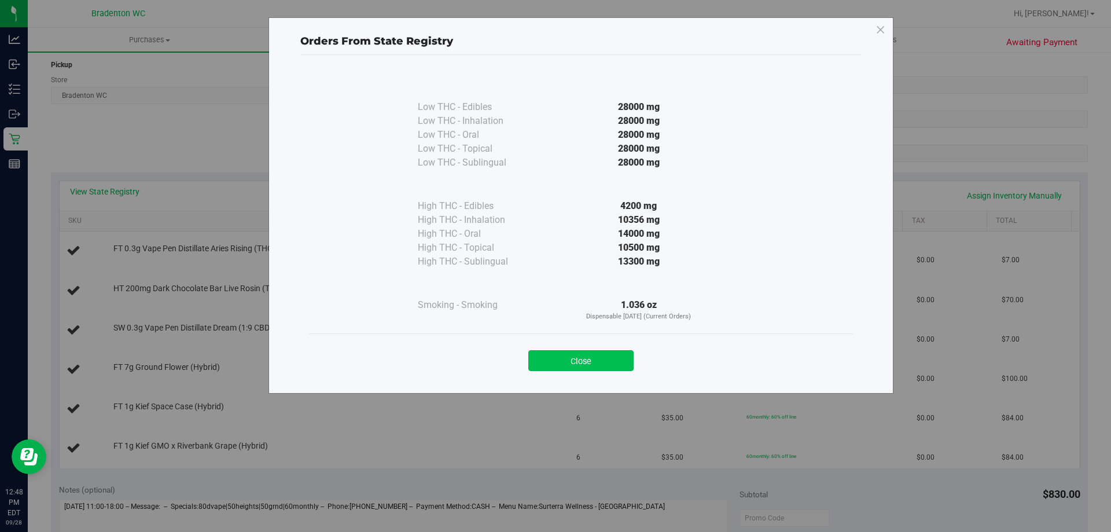
click at [555, 360] on button "Close" at bounding box center [580, 360] width 105 height 21
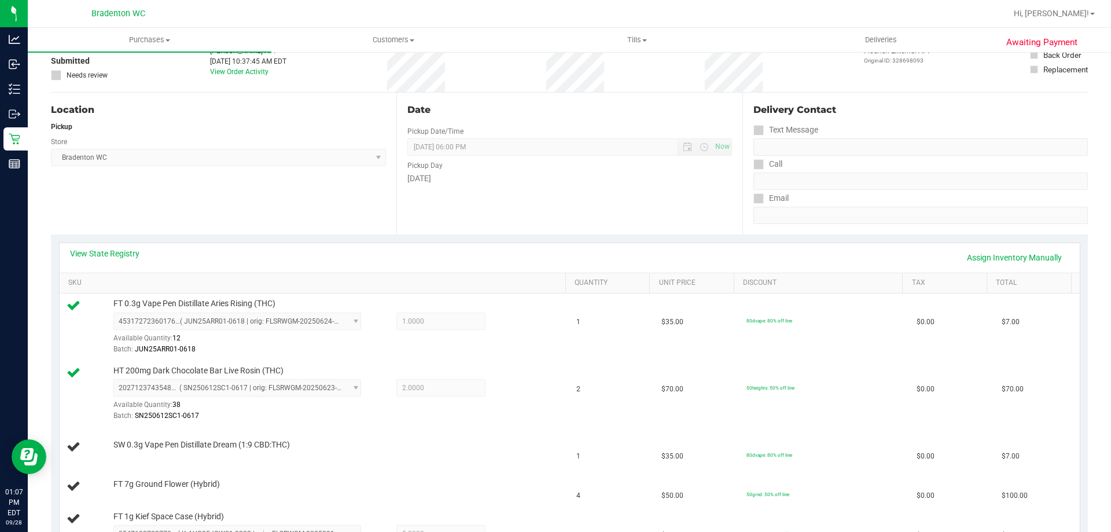
scroll to position [0, 0]
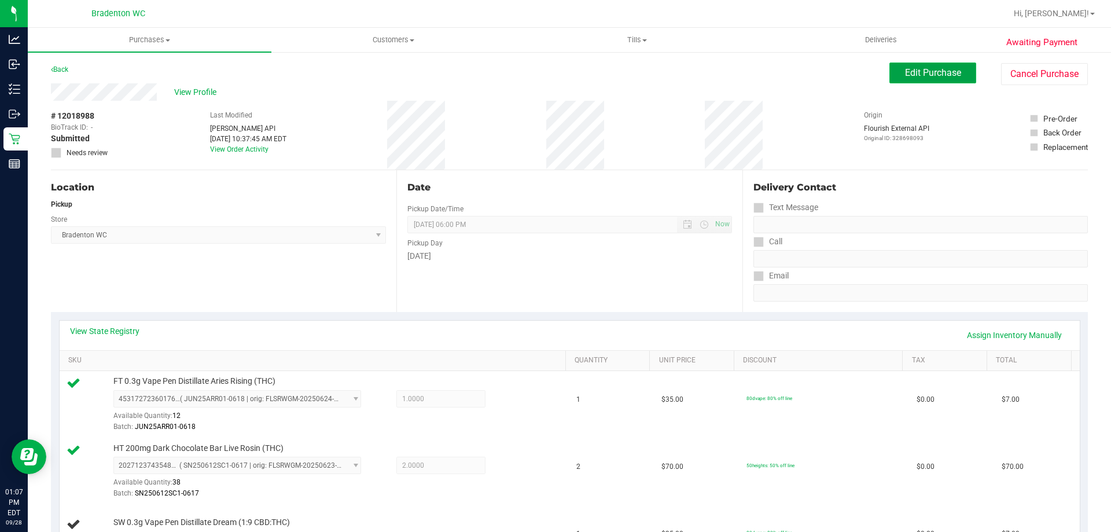
click at [910, 68] on span "Edit Purchase" at bounding box center [933, 72] width 56 height 11
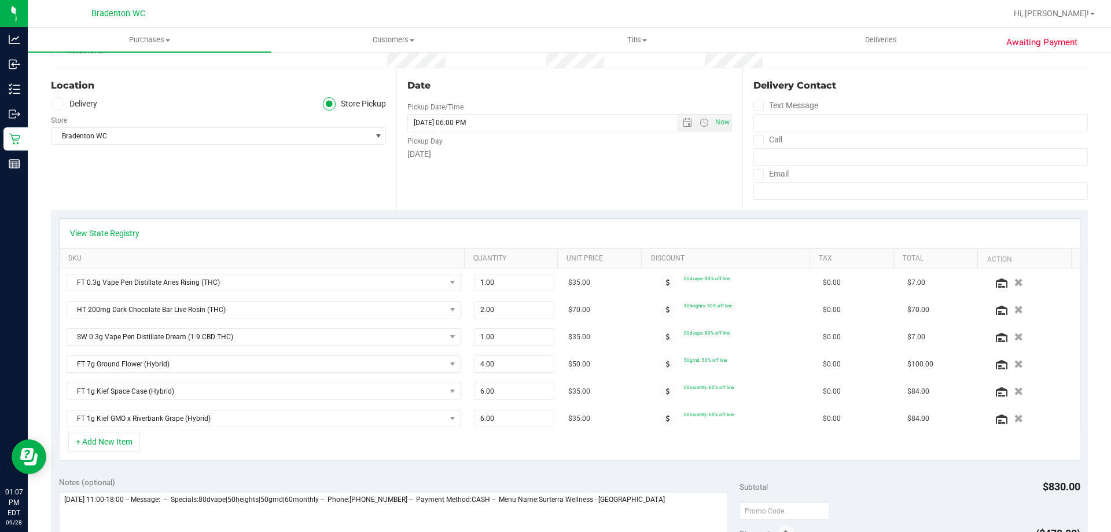
scroll to position [116, 0]
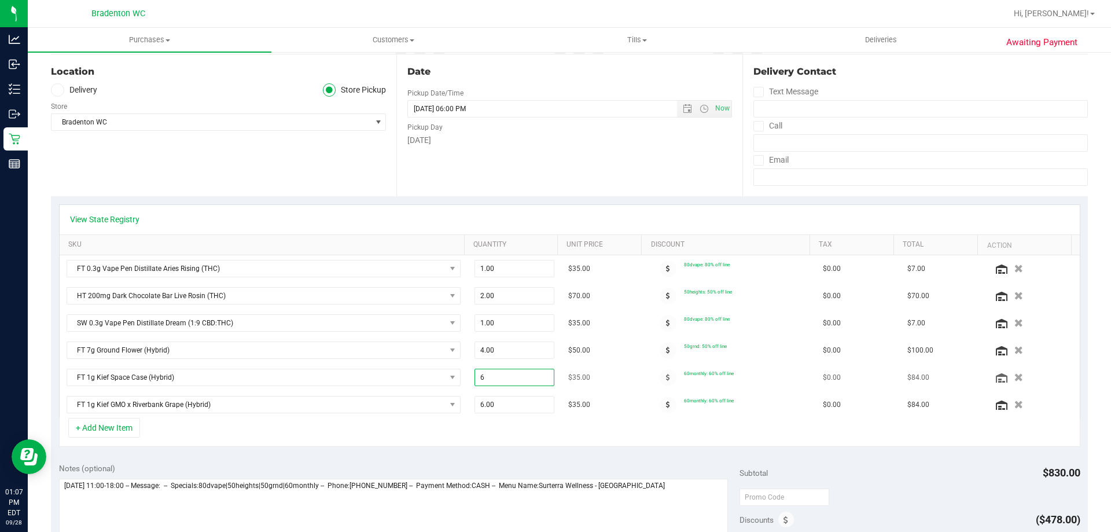
drag, startPoint x: 497, startPoint y: 376, endPoint x: 461, endPoint y: 369, distance: 37.1
click at [474, 375] on span "6.00 6" at bounding box center [514, 377] width 80 height 17
type input "5"
type input "5.00"
click at [528, 435] on div "+ Add New Item" at bounding box center [569, 432] width 1021 height 29
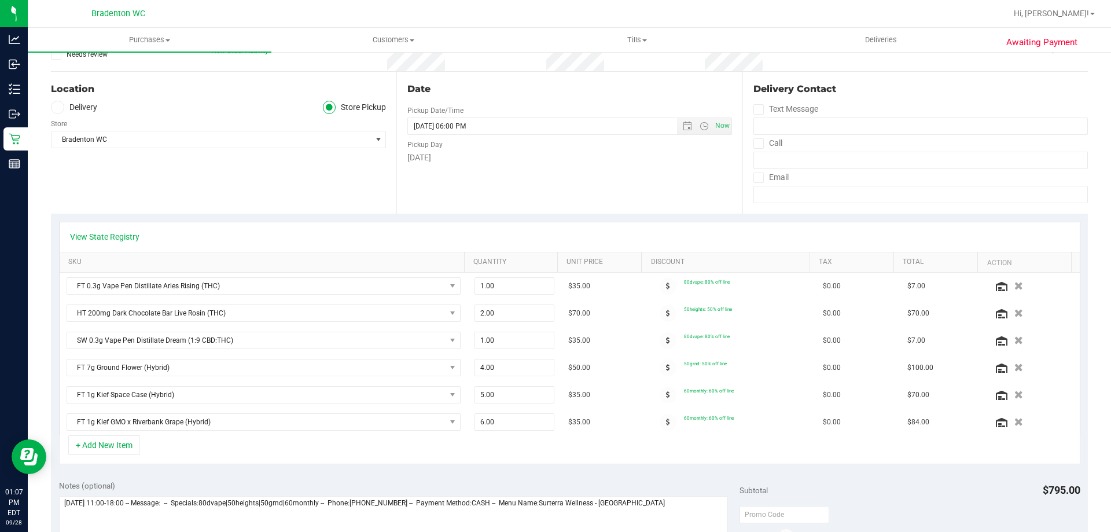
scroll to position [174, 0]
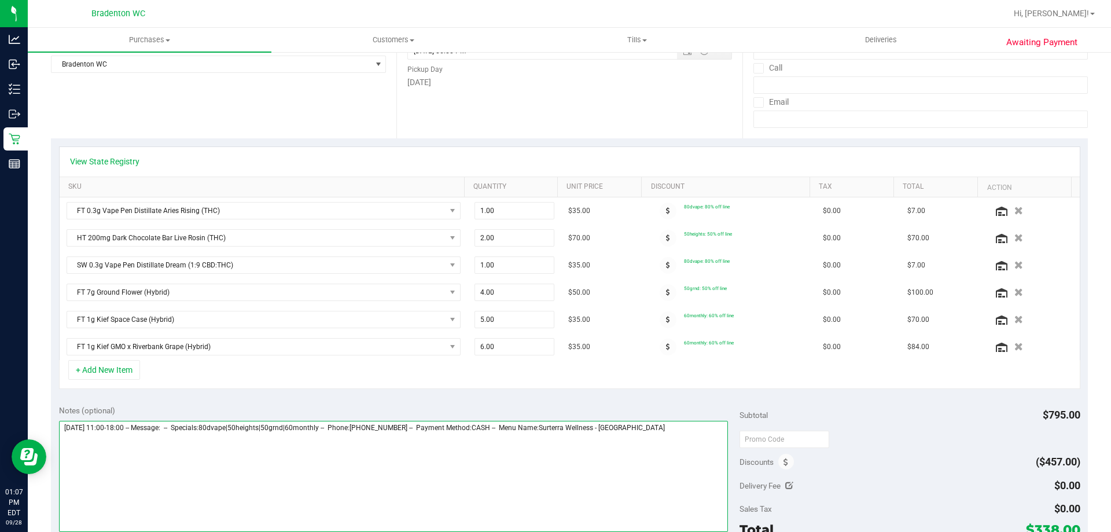
click at [660, 430] on textarea at bounding box center [393, 476] width 669 height 111
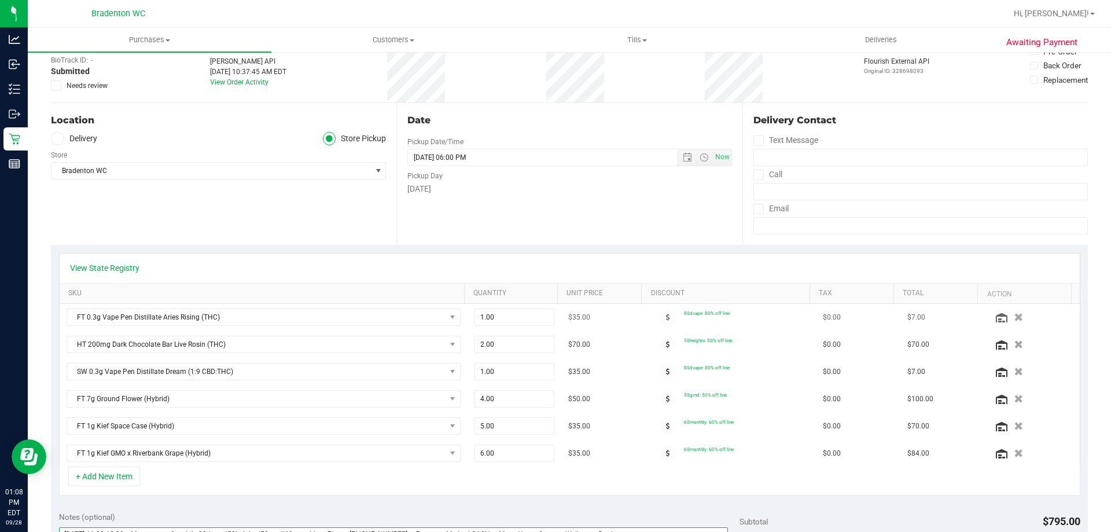
scroll to position [0, 0]
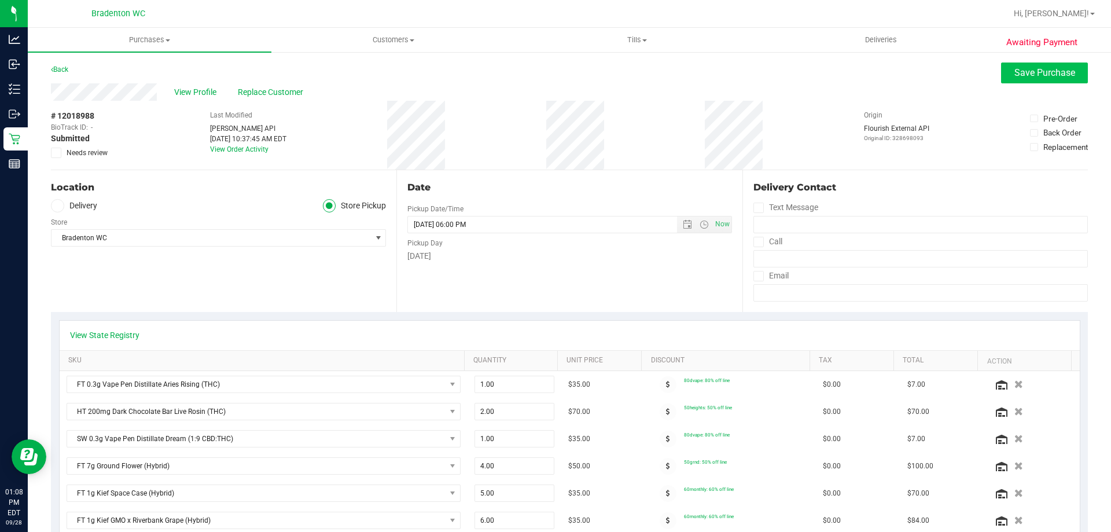
type textarea "[DATE] 11:00-18:00 -- Message: -- Specials:80dvape|50heights|50grnd|60monthly -…"
click at [1021, 73] on span "Save Purchase" at bounding box center [1044, 72] width 61 height 11
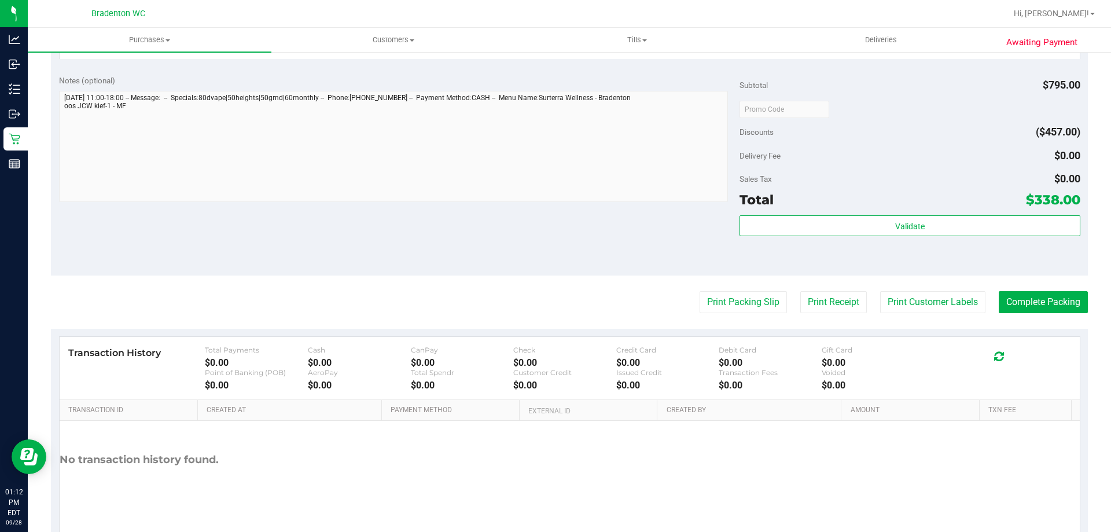
scroll to position [839, 0]
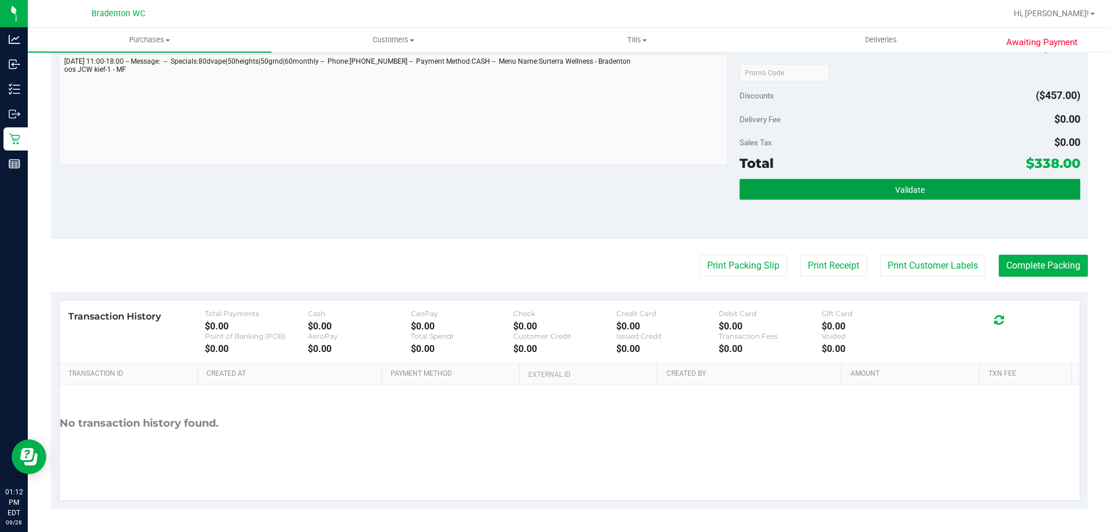
click at [825, 197] on button "Validate" at bounding box center [909, 189] width 340 height 21
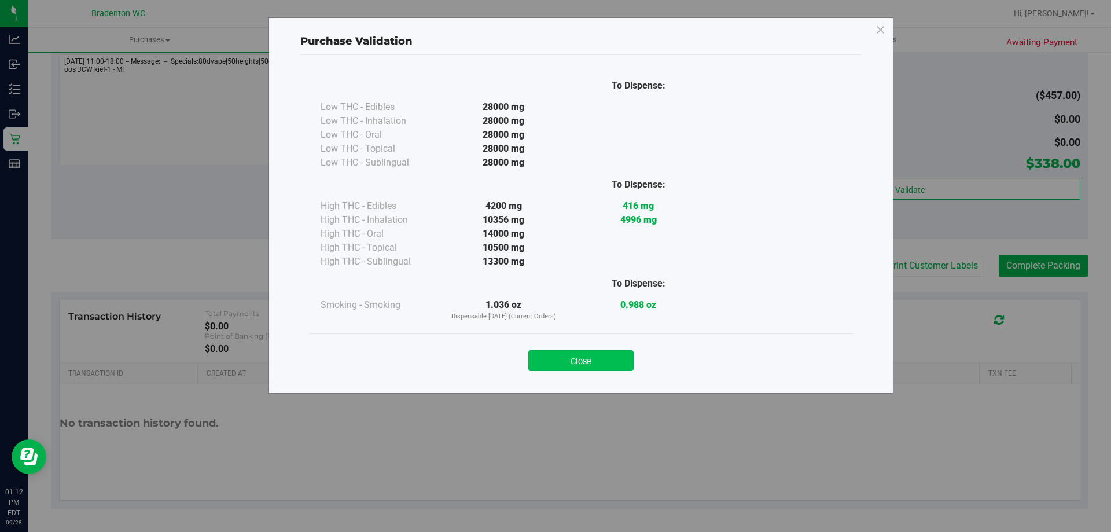
click at [585, 354] on button "Close" at bounding box center [580, 360] width 105 height 21
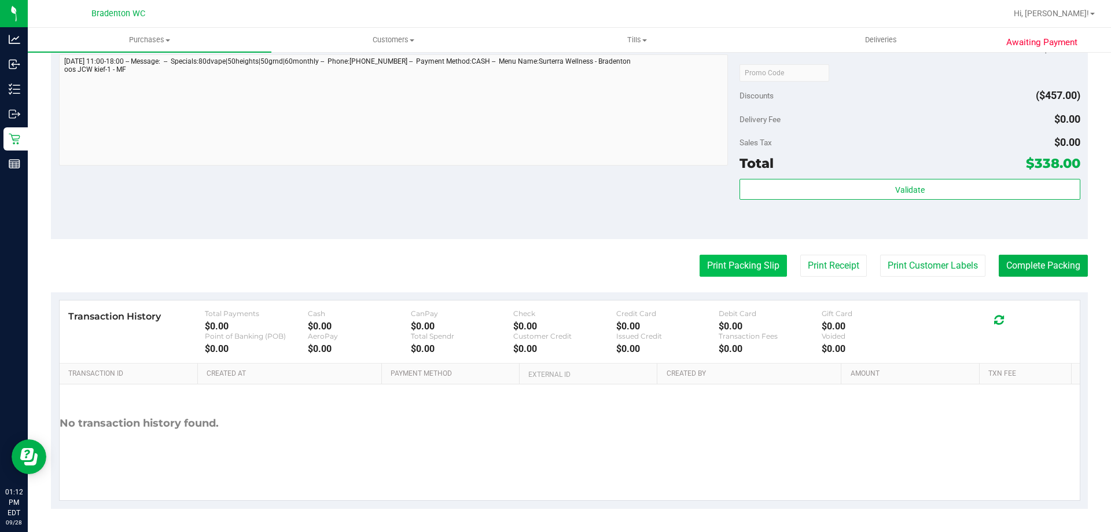
click at [735, 262] on button "Print Packing Slip" at bounding box center [743, 266] width 87 height 22
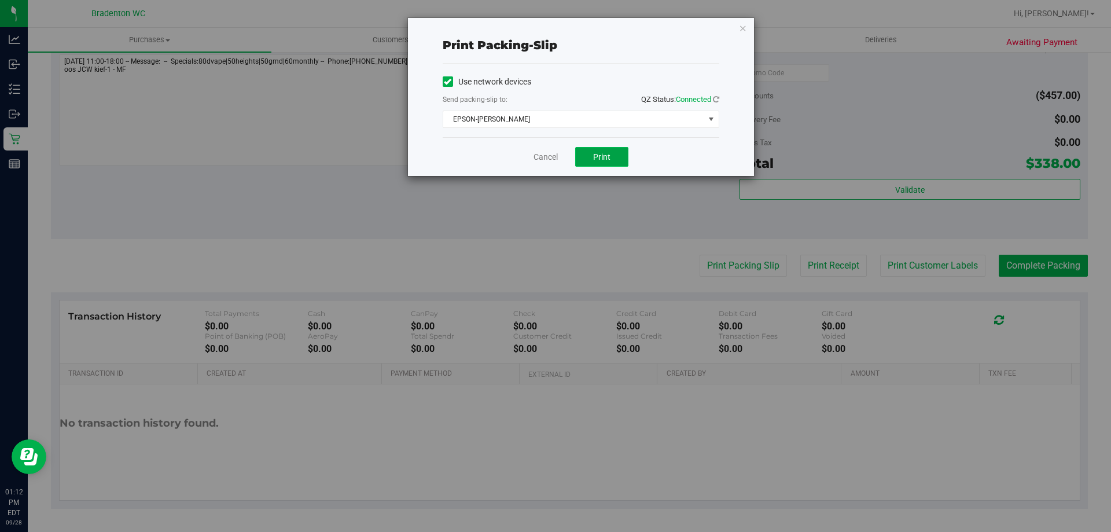
click at [603, 158] on span "Print" at bounding box center [601, 156] width 17 height 9
click at [744, 21] on icon "button" at bounding box center [743, 28] width 8 height 14
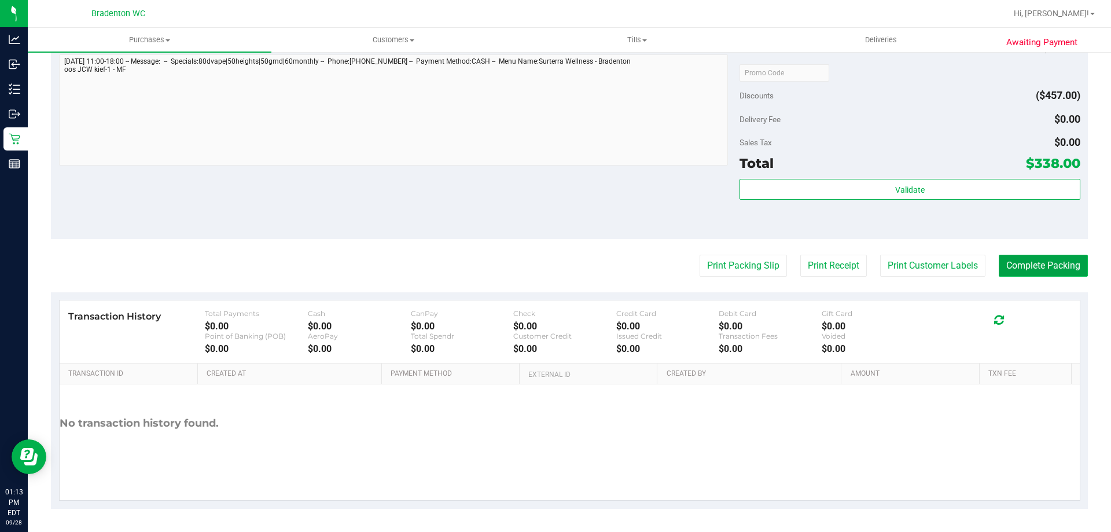
click at [1026, 273] on button "Complete Packing" at bounding box center [1043, 266] width 89 height 22
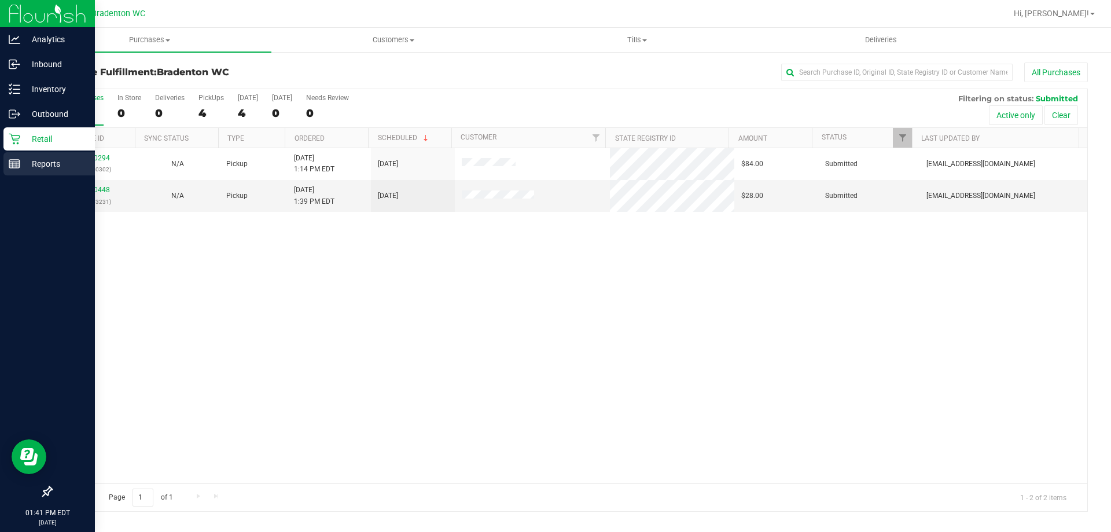
click at [64, 161] on p "Reports" at bounding box center [54, 164] width 69 height 14
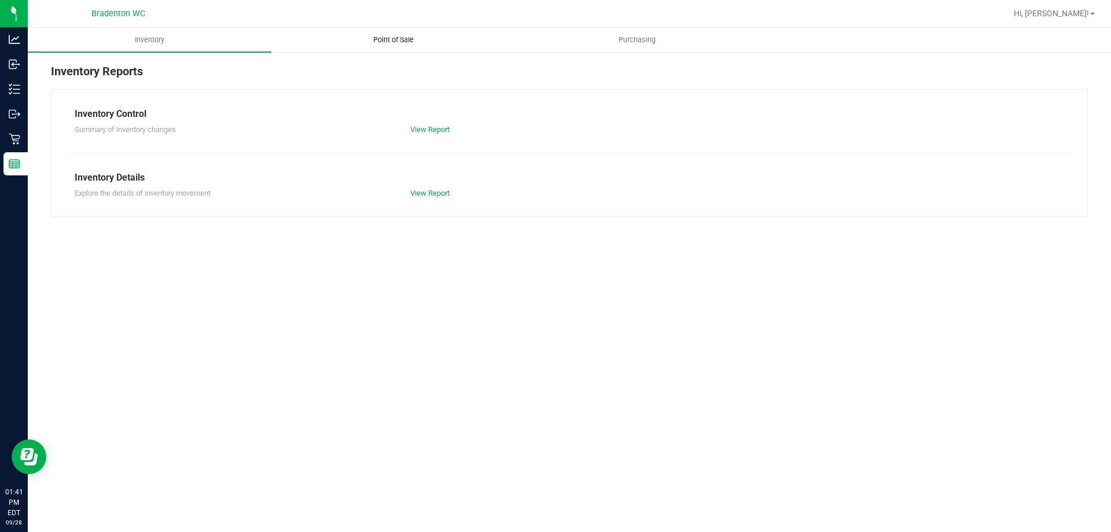
click at [387, 39] on span "Point of Sale" at bounding box center [394, 40] width 72 height 10
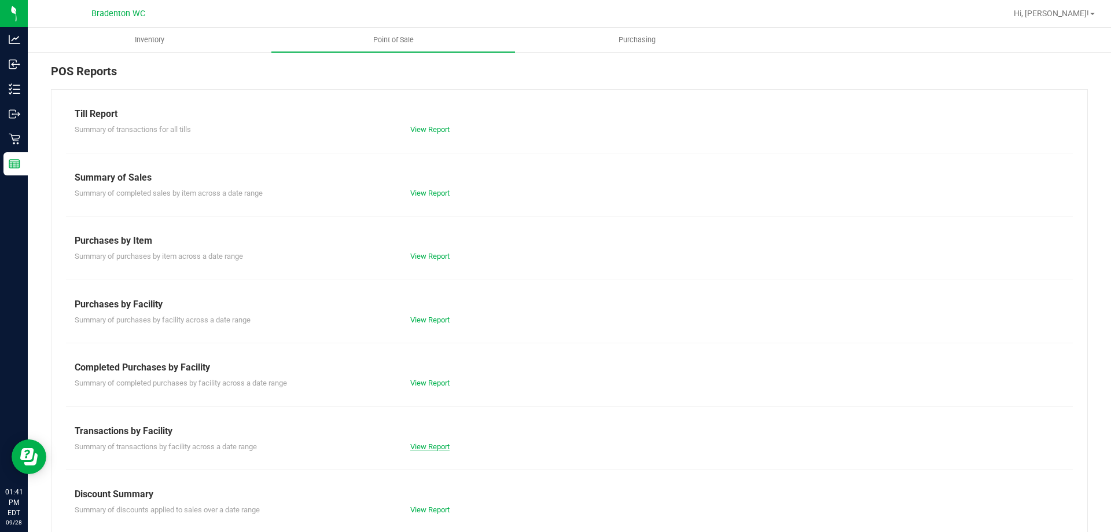
click at [430, 446] on link "View Report" at bounding box center [429, 446] width 39 height 9
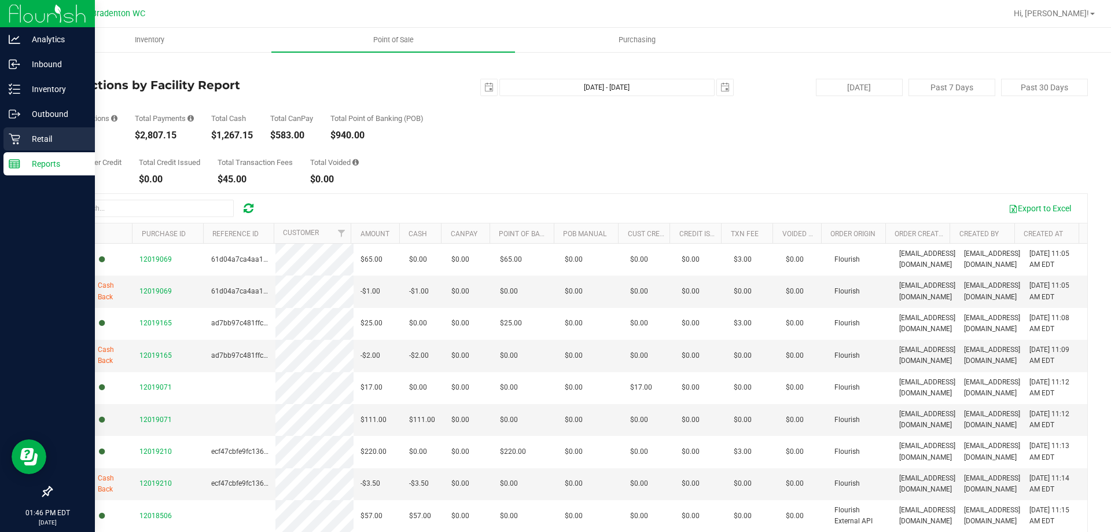
click at [47, 134] on p "Retail" at bounding box center [54, 139] width 69 height 14
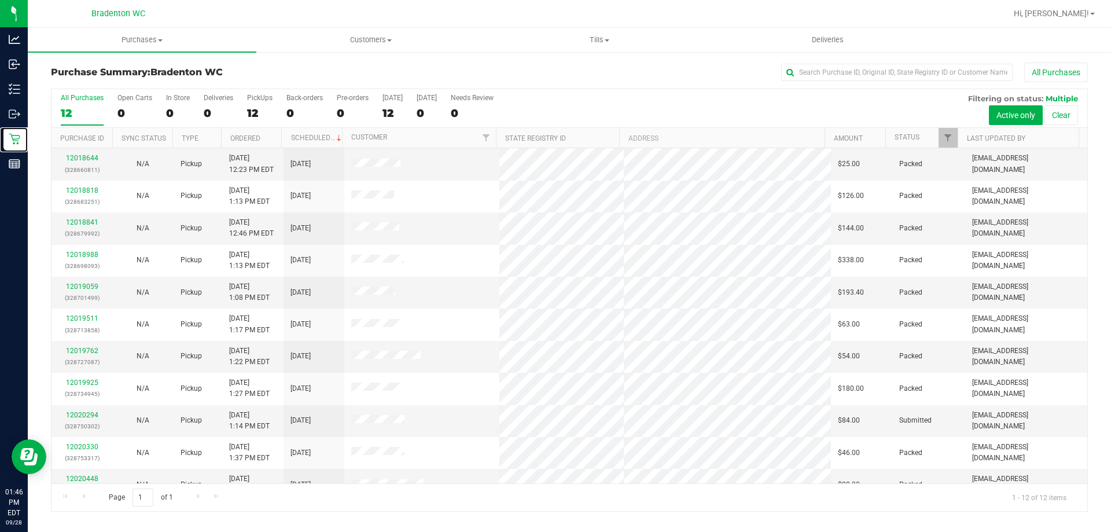
scroll to position [49, 0]
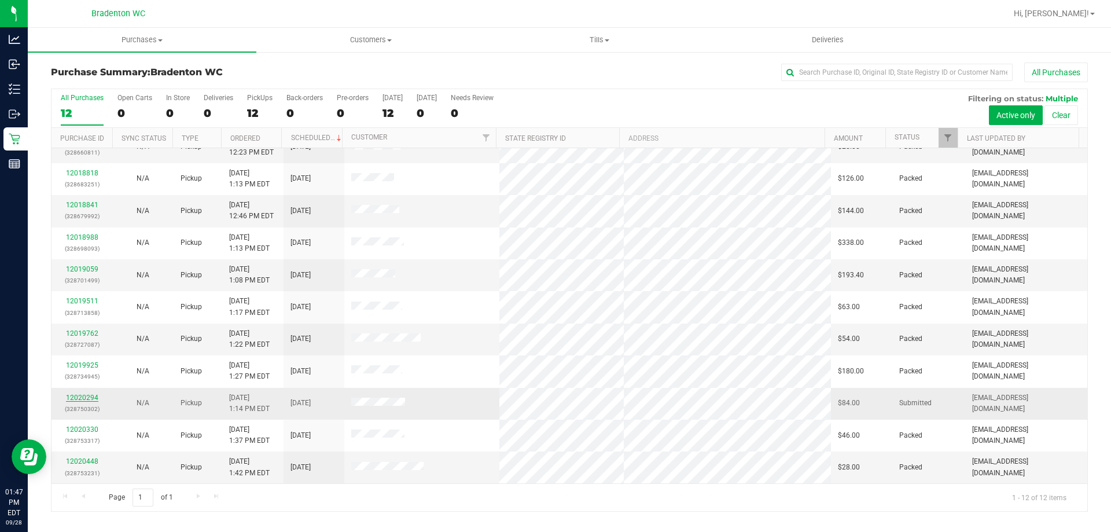
click at [81, 399] on link "12020294" at bounding box center [82, 397] width 32 height 8
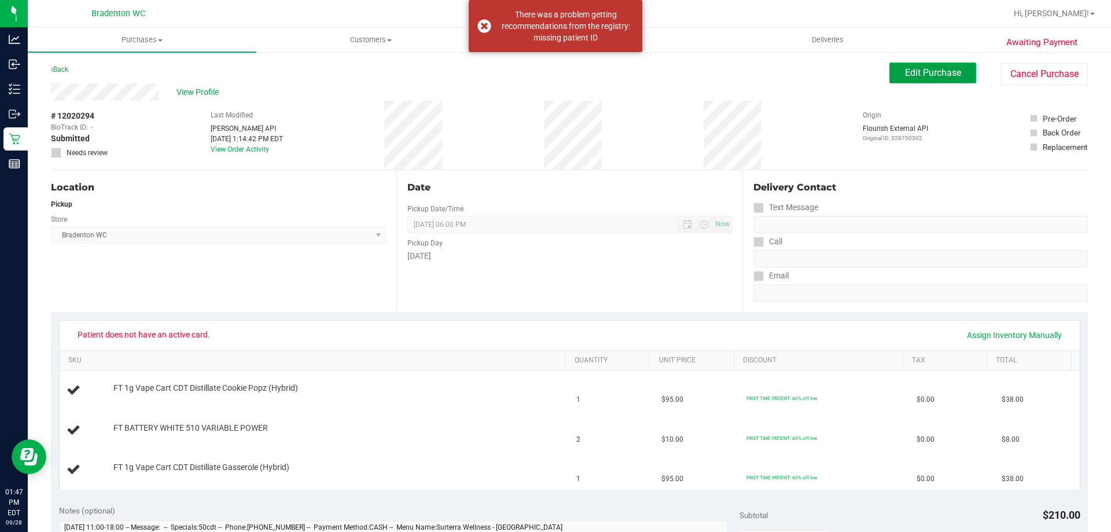
click at [926, 71] on span "Edit Purchase" at bounding box center [933, 72] width 56 height 11
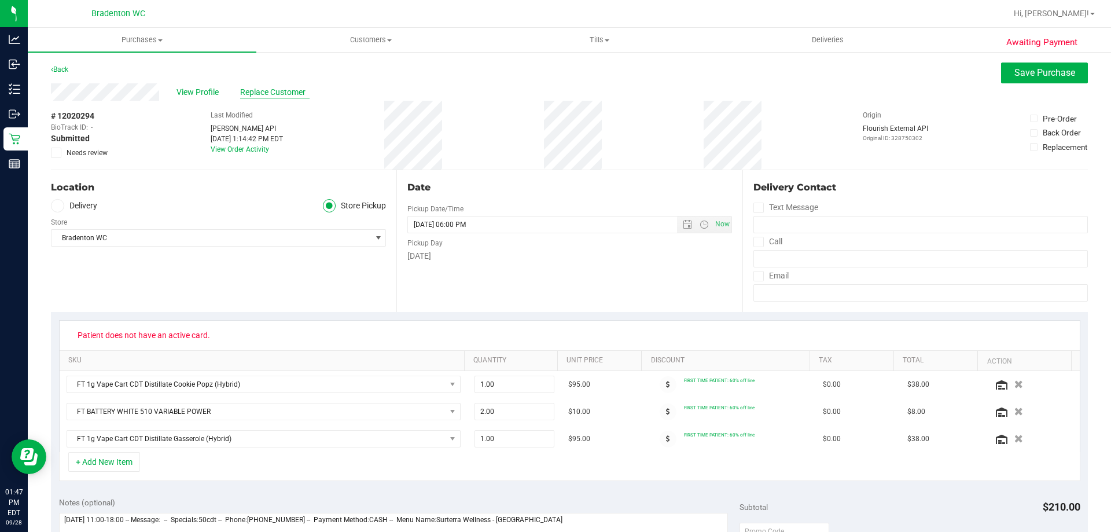
click at [268, 89] on span "Replace Customer" at bounding box center [274, 92] width 69 height 12
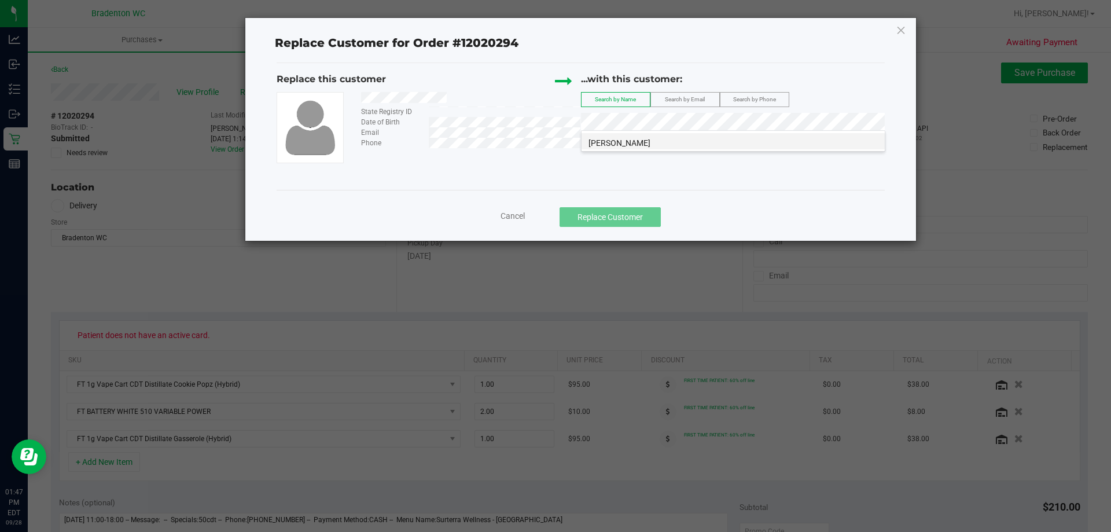
click at [638, 143] on span "[PERSON_NAME]" at bounding box center [619, 142] width 62 height 9
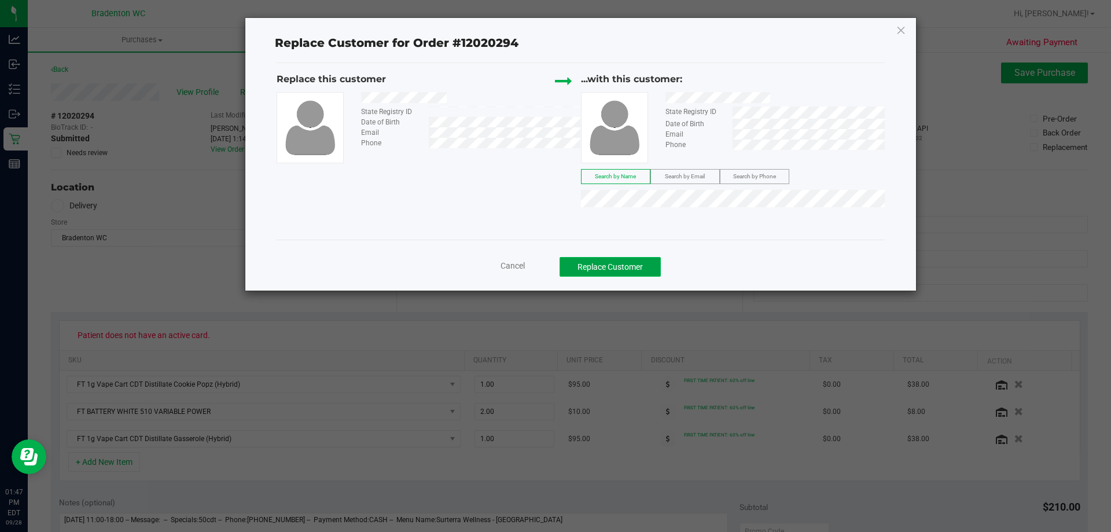
click at [614, 268] on button "Replace Customer" at bounding box center [610, 267] width 101 height 20
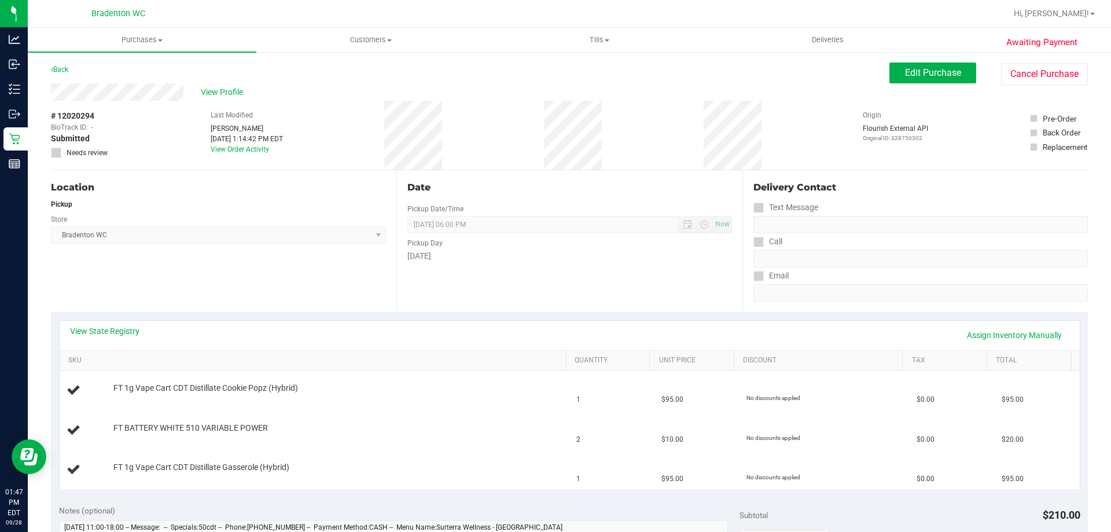
click at [918, 83] on div "Edit Purchase Cancel Purchase" at bounding box center [988, 73] width 198 height 23
click at [920, 76] on span "Edit Purchase" at bounding box center [933, 72] width 56 height 11
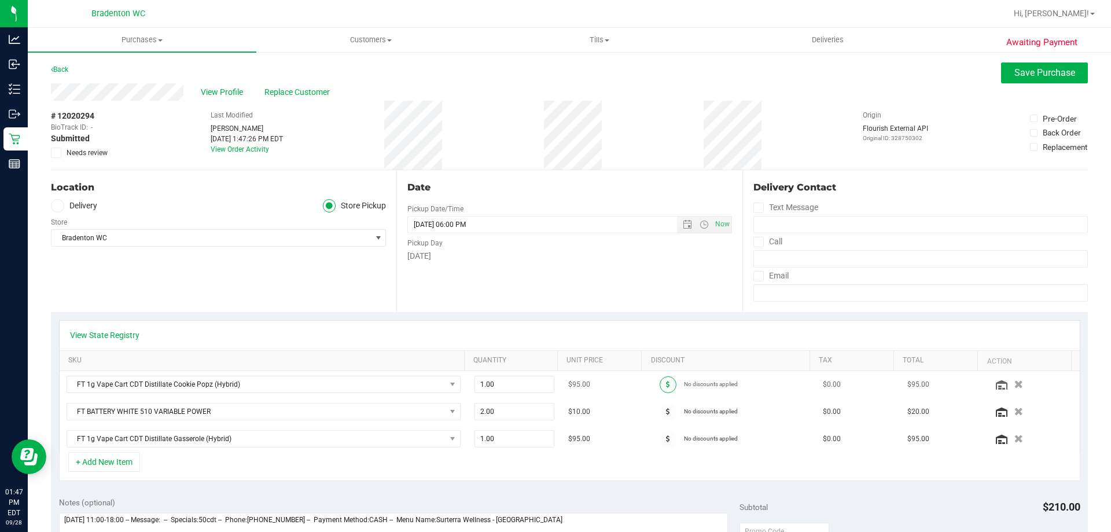
click at [660, 380] on span at bounding box center [668, 384] width 17 height 17
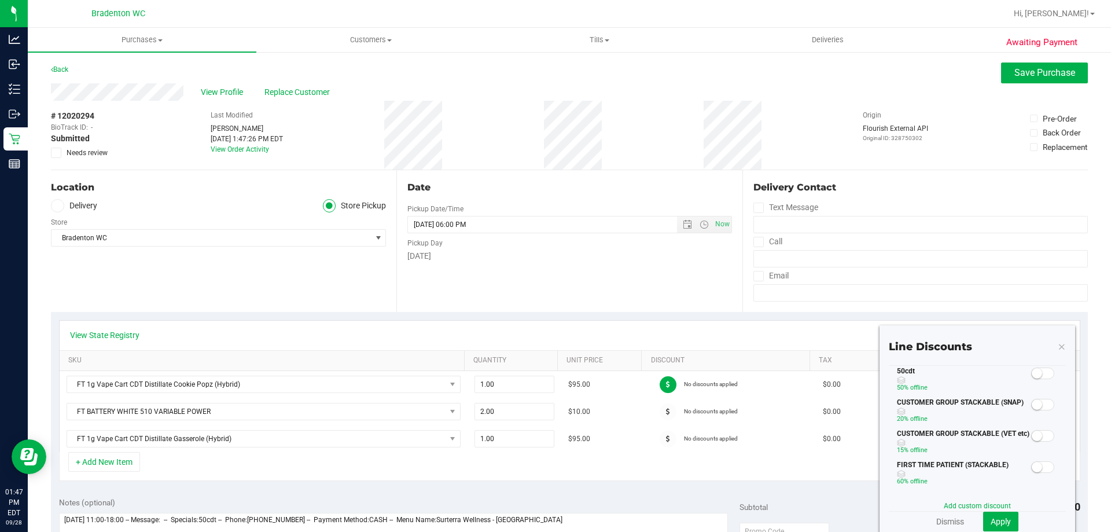
click at [1032, 374] on small at bounding box center [1037, 373] width 10 height 10
click at [993, 517] on span "Apply" at bounding box center [1001, 521] width 20 height 9
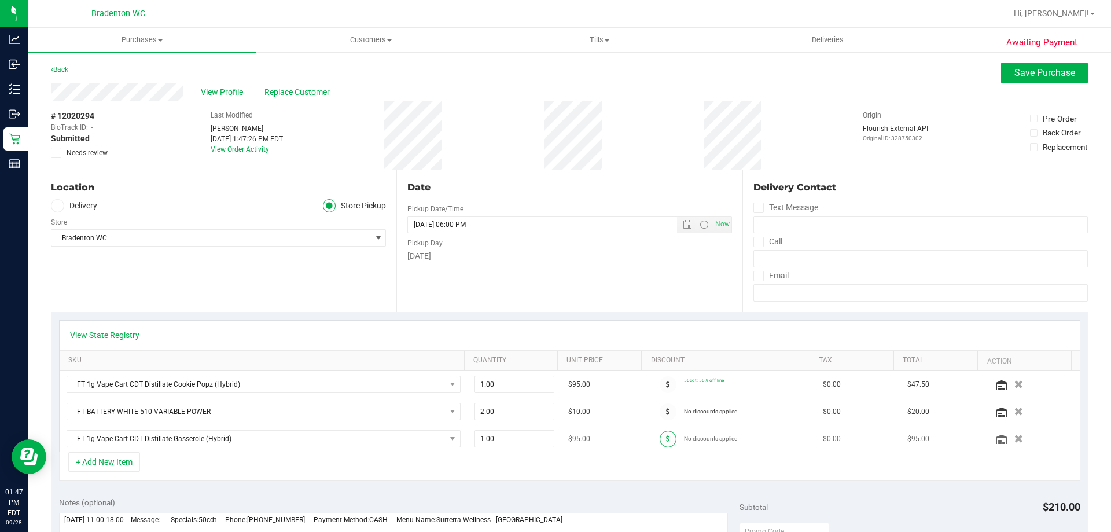
click at [666, 439] on icon at bounding box center [668, 438] width 4 height 7
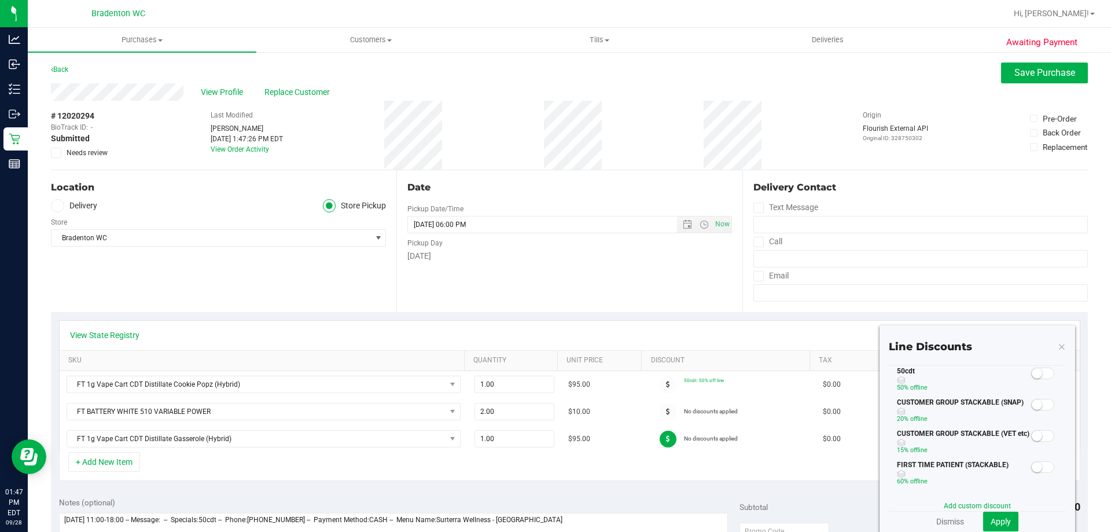
click at [1032, 370] on small at bounding box center [1037, 373] width 10 height 10
click at [1004, 517] on button "Apply" at bounding box center [1000, 521] width 35 height 20
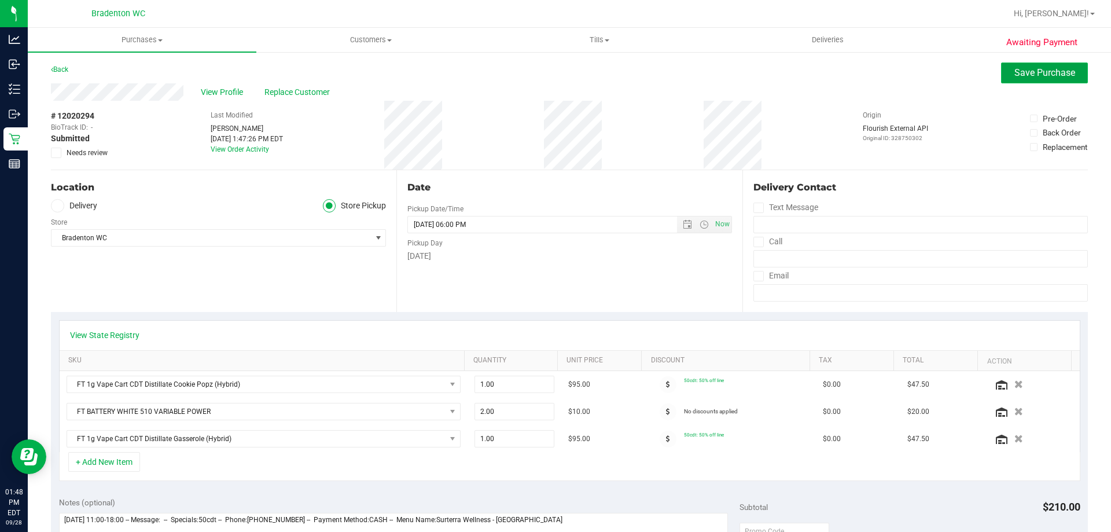
click at [1015, 75] on span "Save Purchase" at bounding box center [1044, 72] width 61 height 11
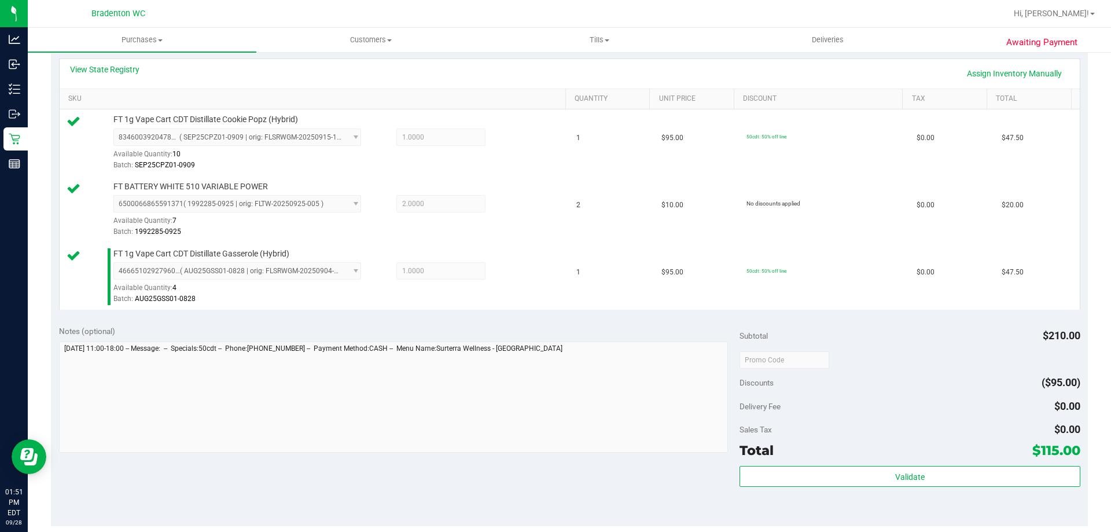
scroll to position [267, 0]
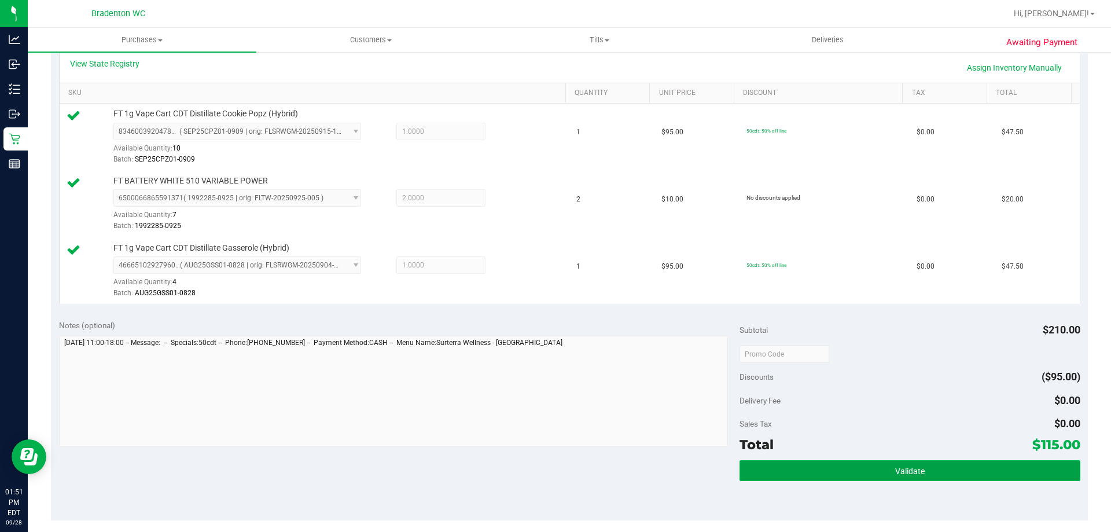
click at [841, 478] on button "Validate" at bounding box center [909, 470] width 340 height 21
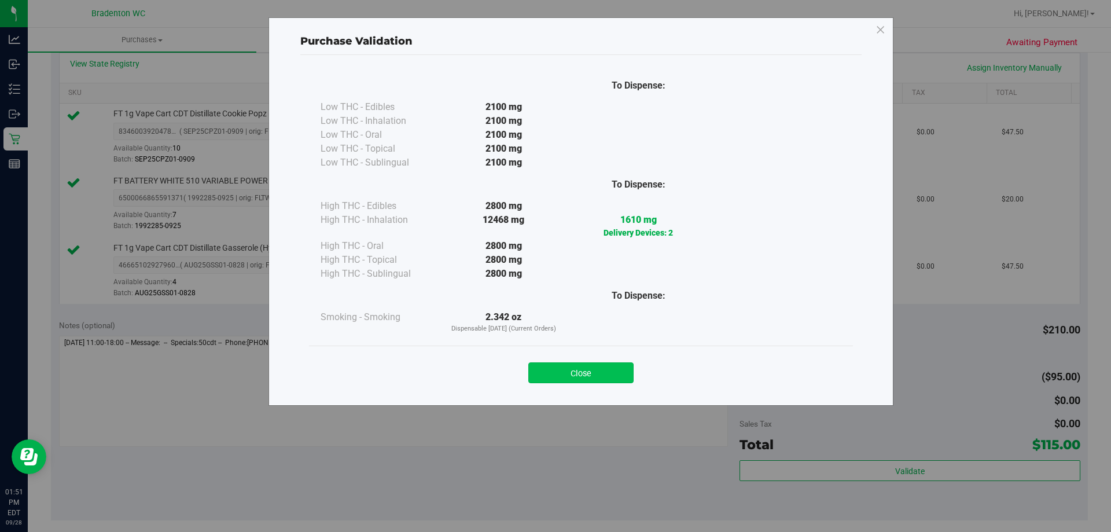
click at [548, 367] on button "Close" at bounding box center [580, 372] width 105 height 21
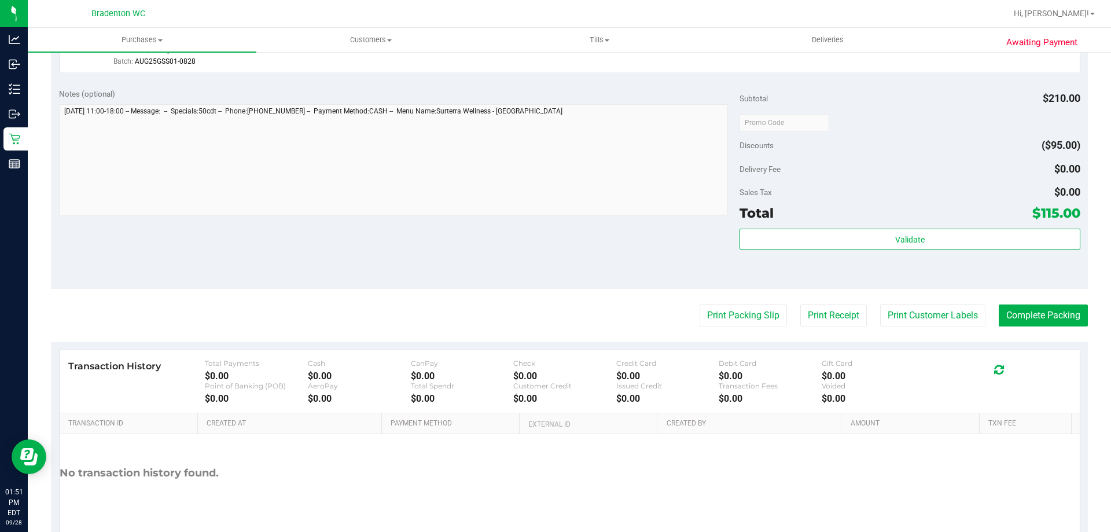
scroll to position [549, 0]
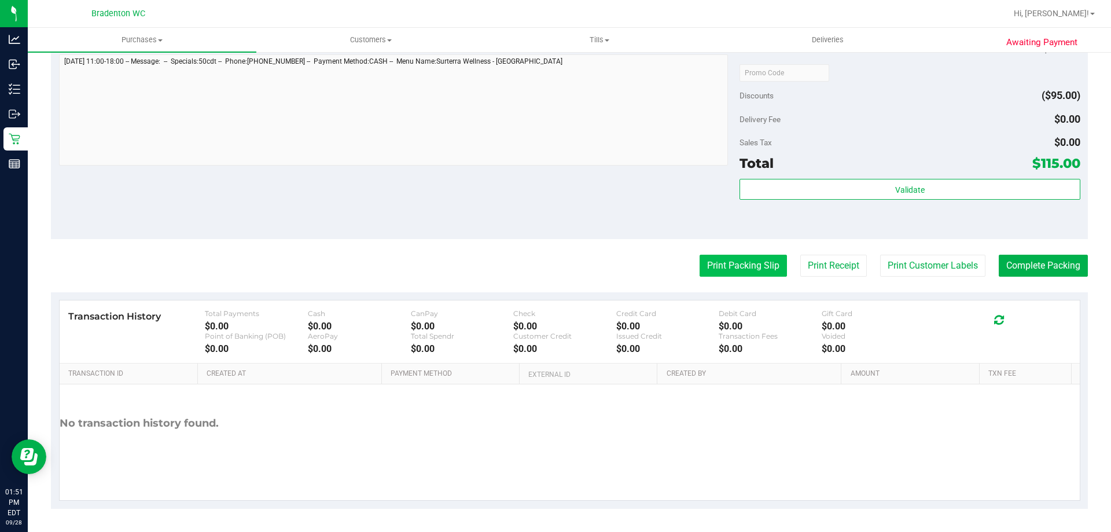
click at [709, 263] on button "Print Packing Slip" at bounding box center [743, 266] width 87 height 22
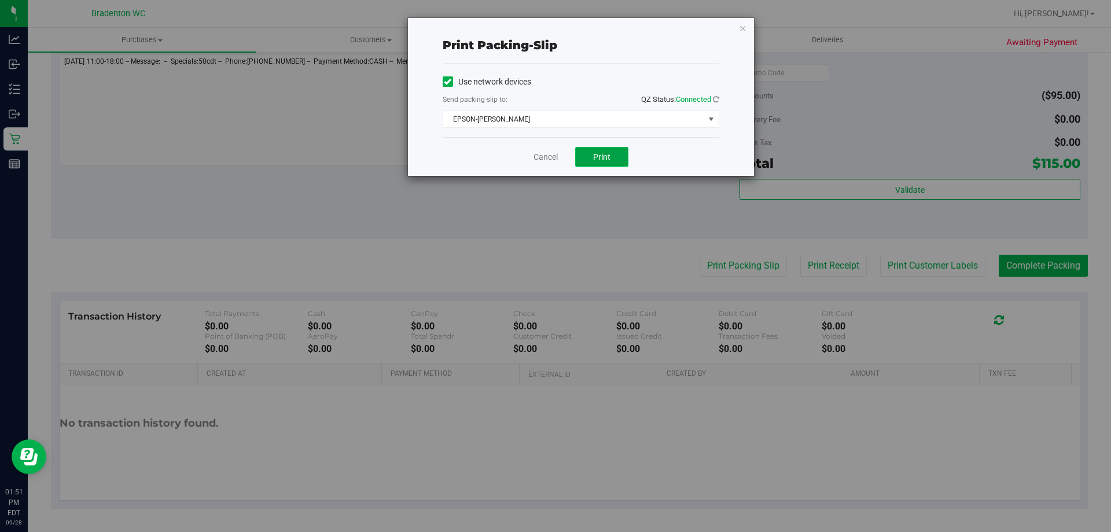
click at [599, 154] on span "Print" at bounding box center [601, 156] width 17 height 9
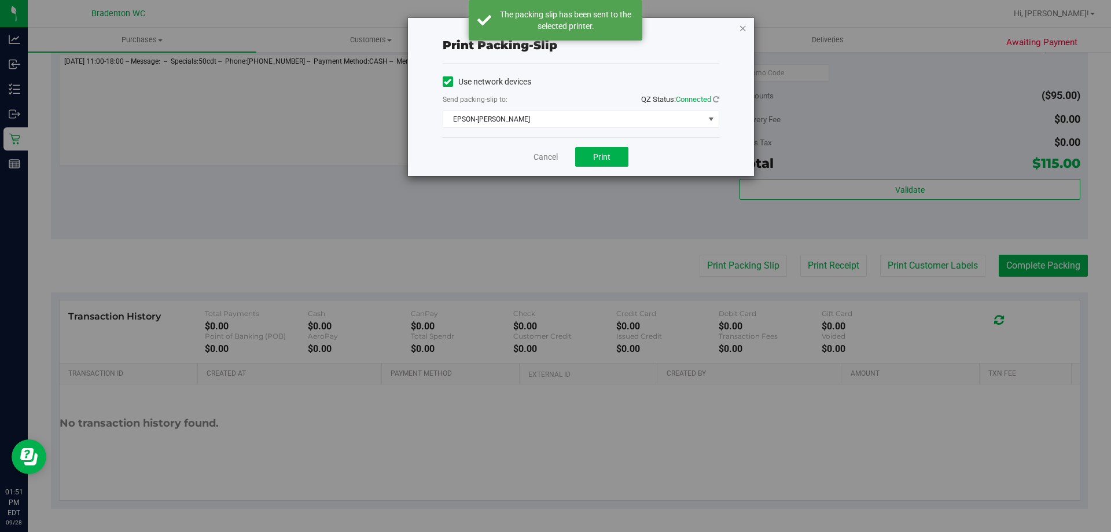
click at [742, 29] on icon "button" at bounding box center [743, 28] width 8 height 14
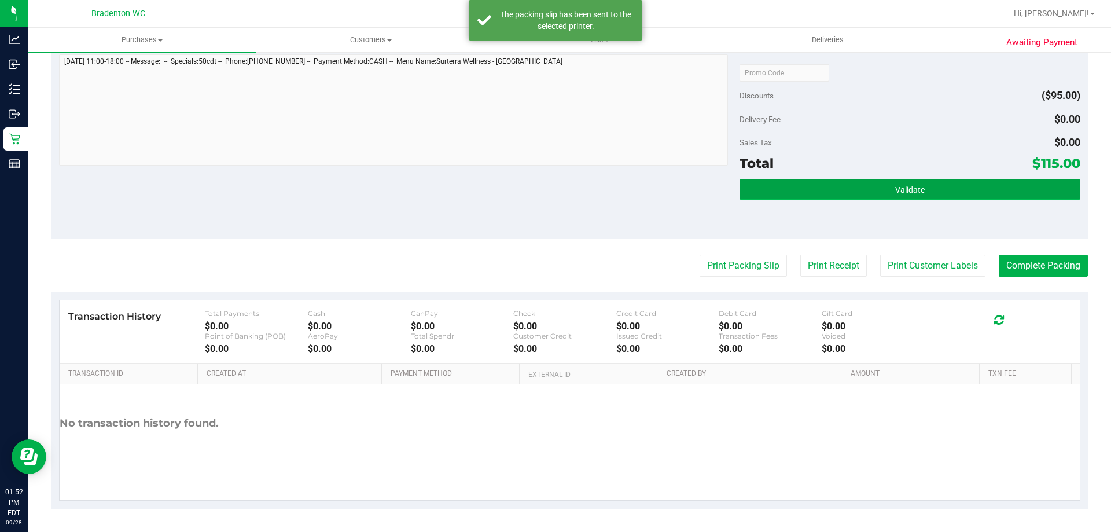
click at [922, 197] on button "Validate" at bounding box center [909, 189] width 340 height 21
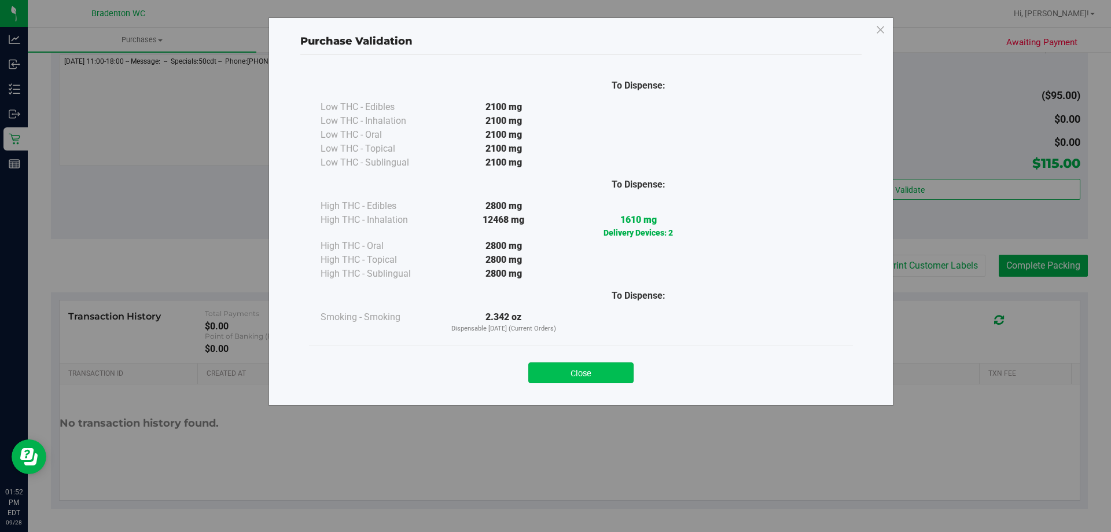
click at [576, 381] on button "Close" at bounding box center [580, 372] width 105 height 21
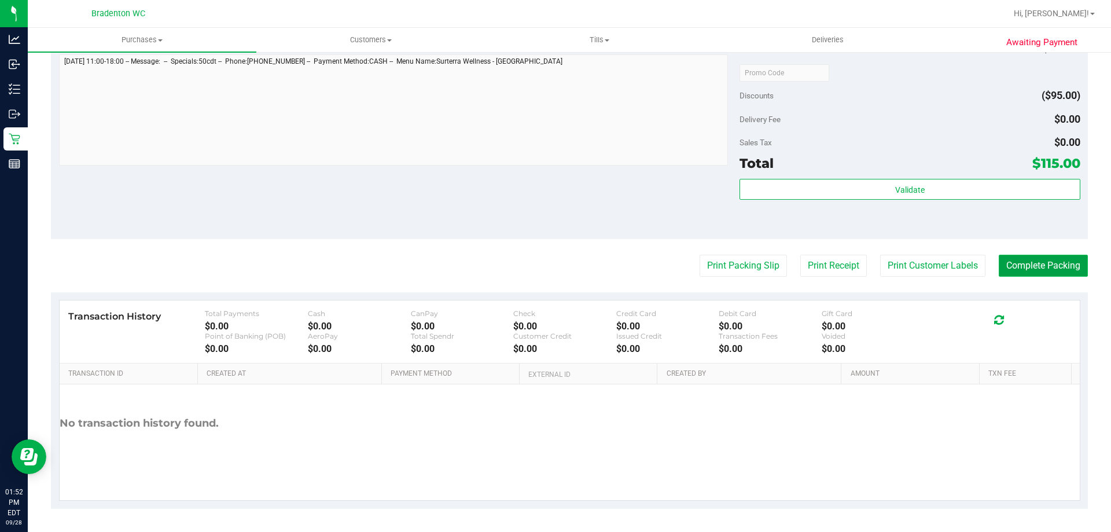
click at [1020, 275] on button "Complete Packing" at bounding box center [1043, 266] width 89 height 22
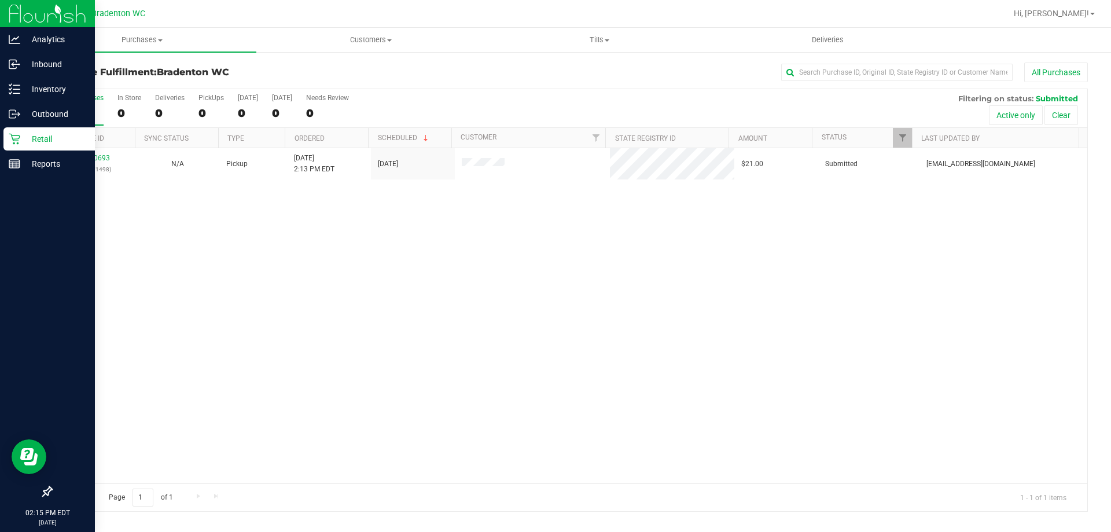
click at [18, 138] on icon at bounding box center [15, 139] width 12 height 12
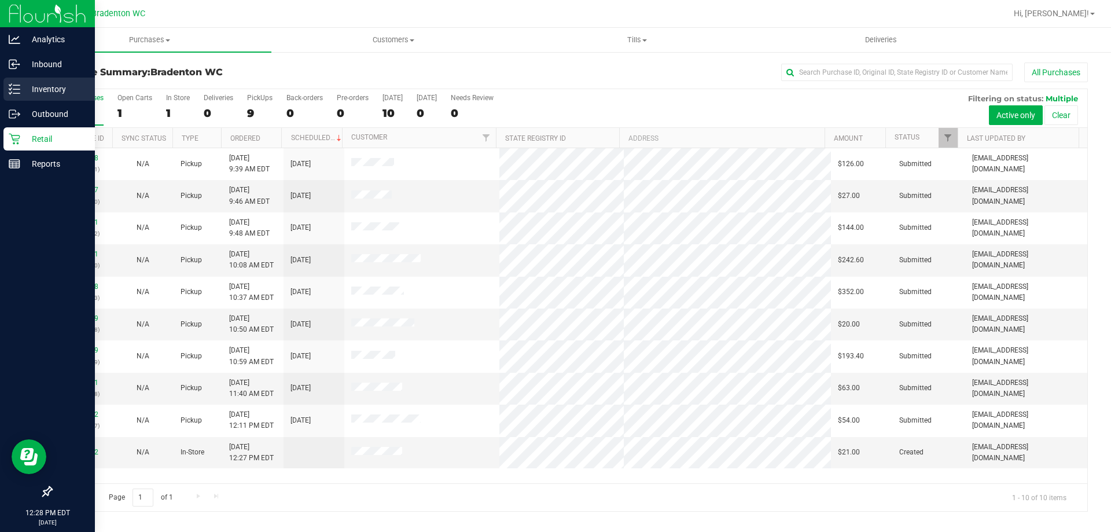
click at [42, 86] on p "Inventory" at bounding box center [54, 89] width 69 height 14
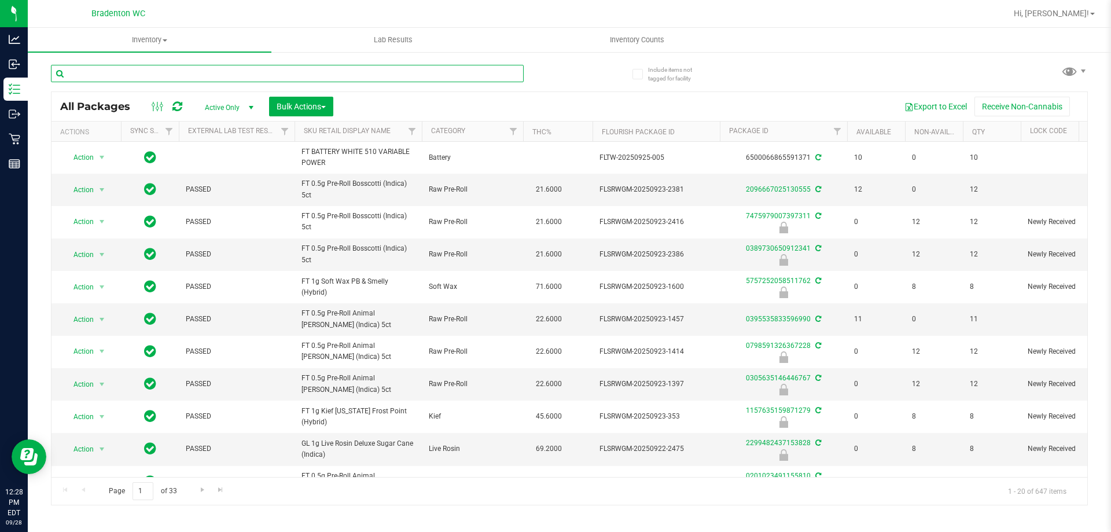
click at [164, 75] on input "text" at bounding box center [287, 73] width 473 height 17
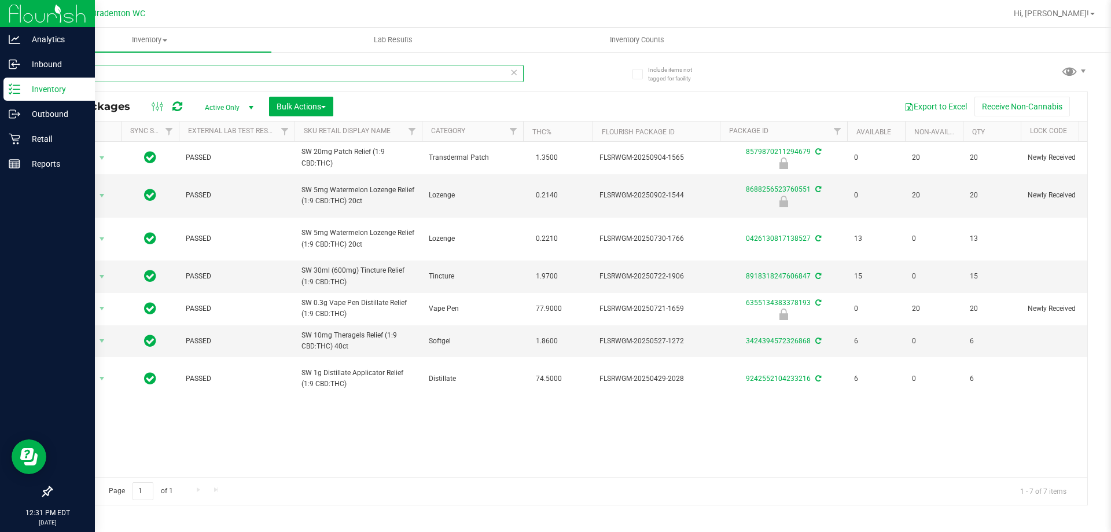
type input "r"
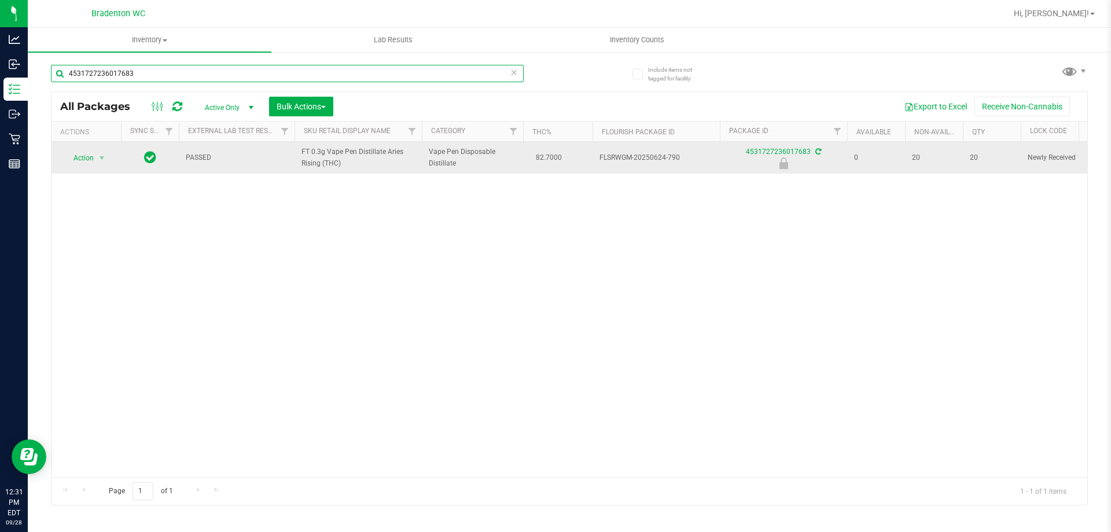
type input "4531727236017683"
click at [78, 161] on span "Action" at bounding box center [78, 158] width 31 height 16
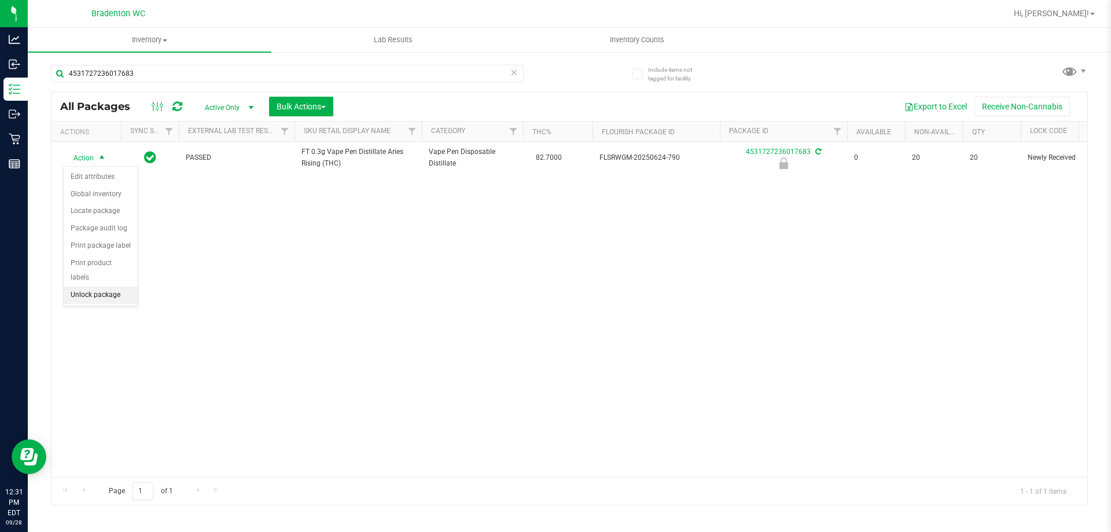
click at [78, 286] on li "Unlock package" at bounding box center [101, 294] width 74 height 17
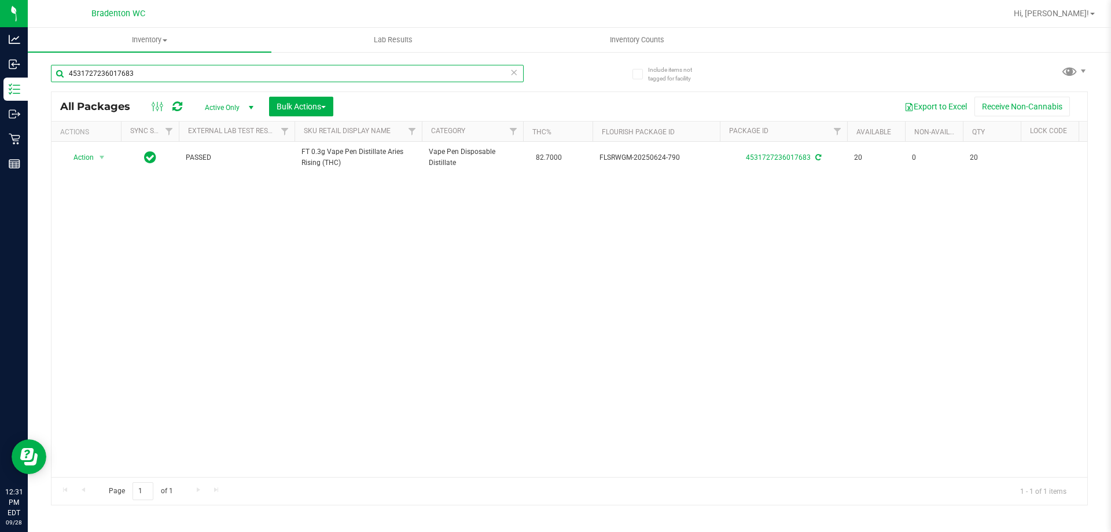
click at [172, 75] on input "4531727236017683" at bounding box center [287, 73] width 473 height 17
type input "4"
type input "6355134383378193"
click at [226, 360] on div "Action Action Edit attributes Global inventory Locate package Package audit log…" at bounding box center [569, 309] width 1036 height 335
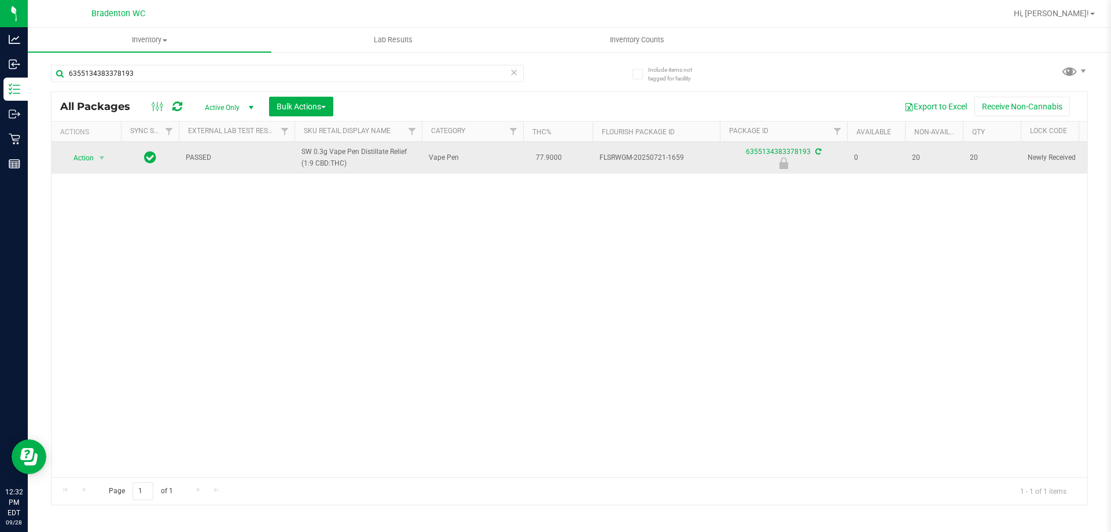
click at [66, 153] on span "Action" at bounding box center [78, 158] width 31 height 16
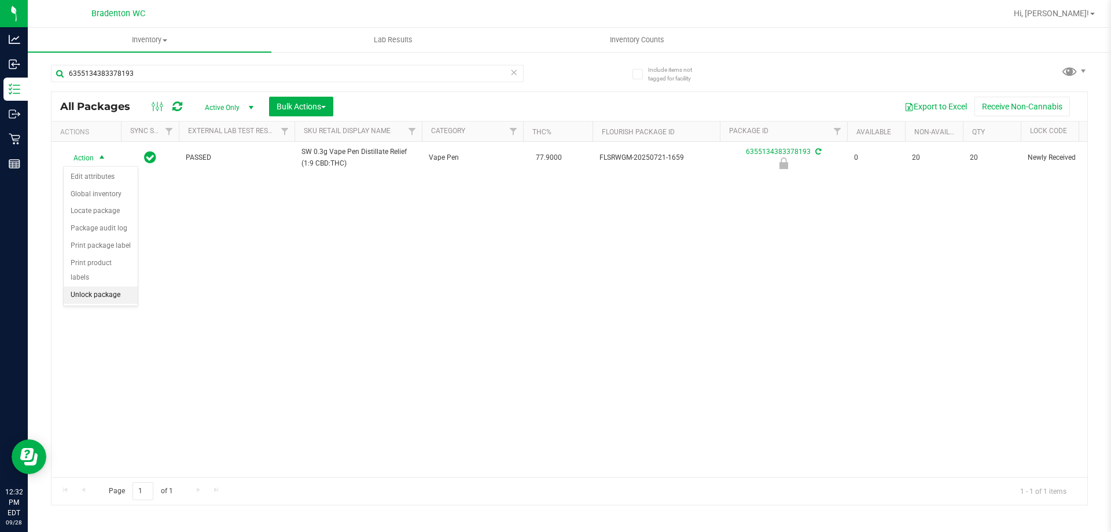
click at [80, 286] on li "Unlock package" at bounding box center [101, 294] width 74 height 17
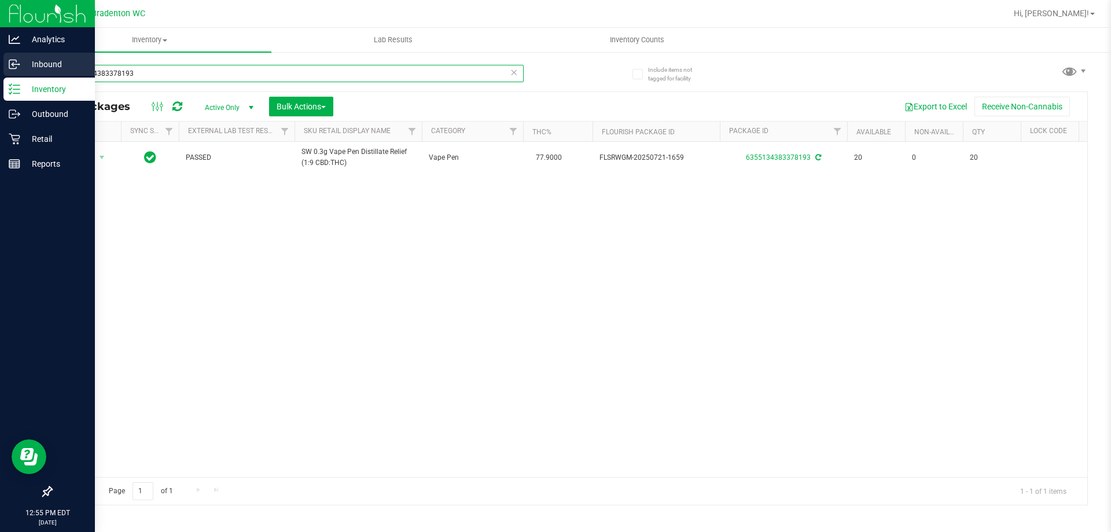
drag, startPoint x: 155, startPoint y: 82, endPoint x: 0, endPoint y: 54, distance: 157.5
click at [0, 61] on div "Analytics Inbound Inventory Outbound Retail Reports 12:55 PM EDT 09/28/2025 09/…" at bounding box center [555, 266] width 1111 height 532
type input "10-SEP25HYB01-0909"
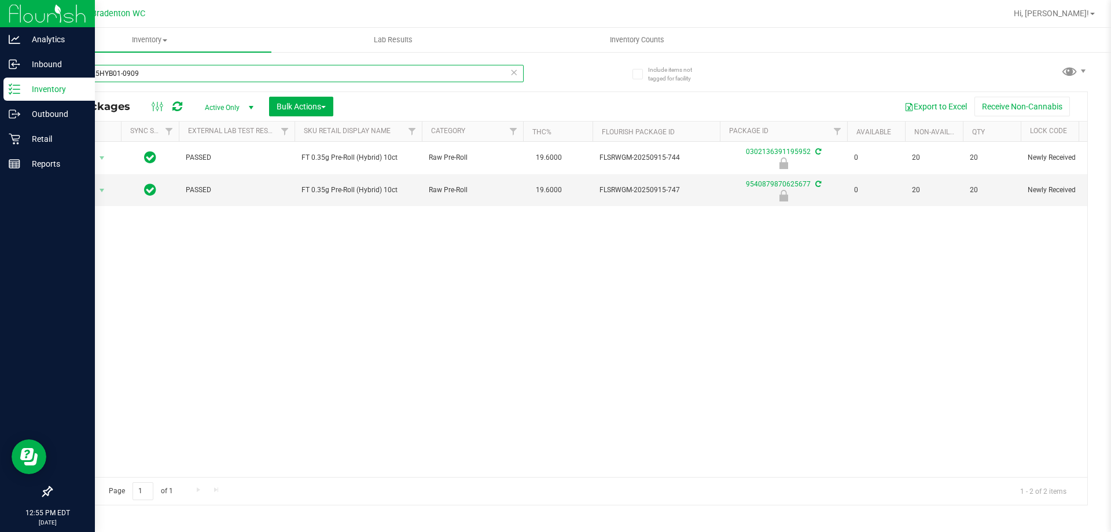
drag, startPoint x: 150, startPoint y: 71, endPoint x: 0, endPoint y: 5, distance: 164.3
click at [0, 14] on div "Analytics Inbound Inventory Outbound Retail Reports 12:55 PM EDT 09/28/2025 09/…" at bounding box center [555, 266] width 1111 height 532
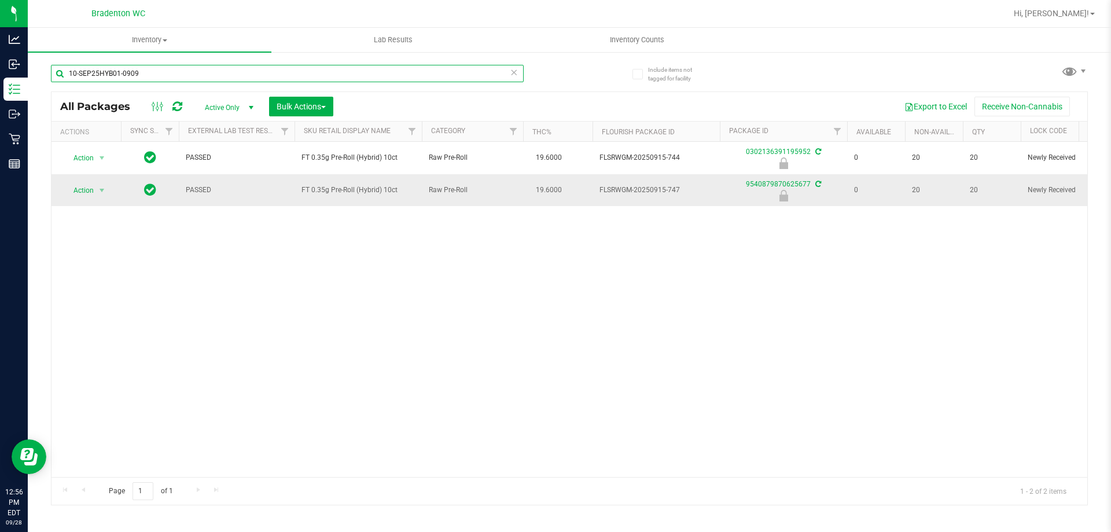
type input "10-SEP25HYB01-0909"
click at [78, 195] on span "Action" at bounding box center [78, 190] width 31 height 16
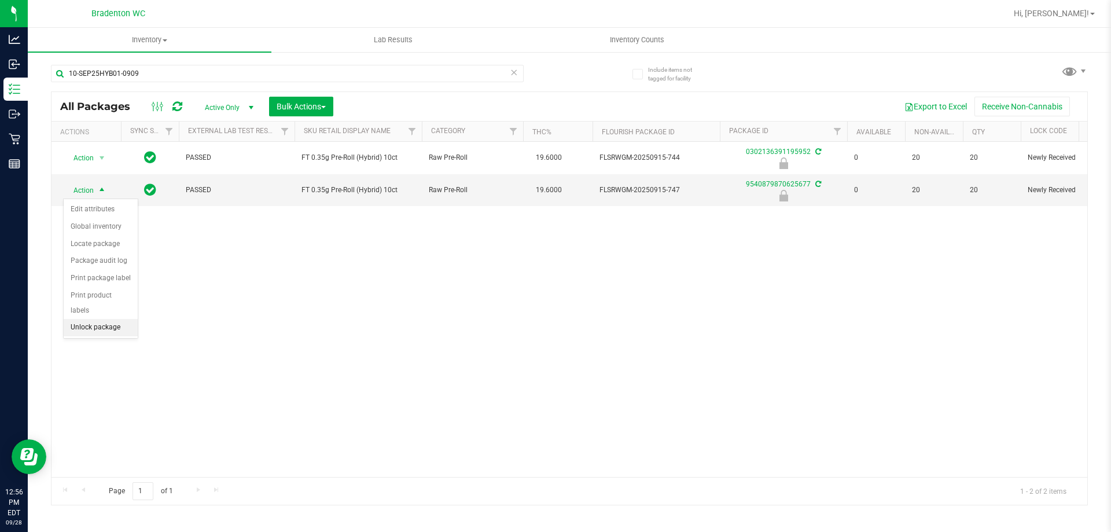
click at [83, 319] on li "Unlock package" at bounding box center [101, 327] width 74 height 17
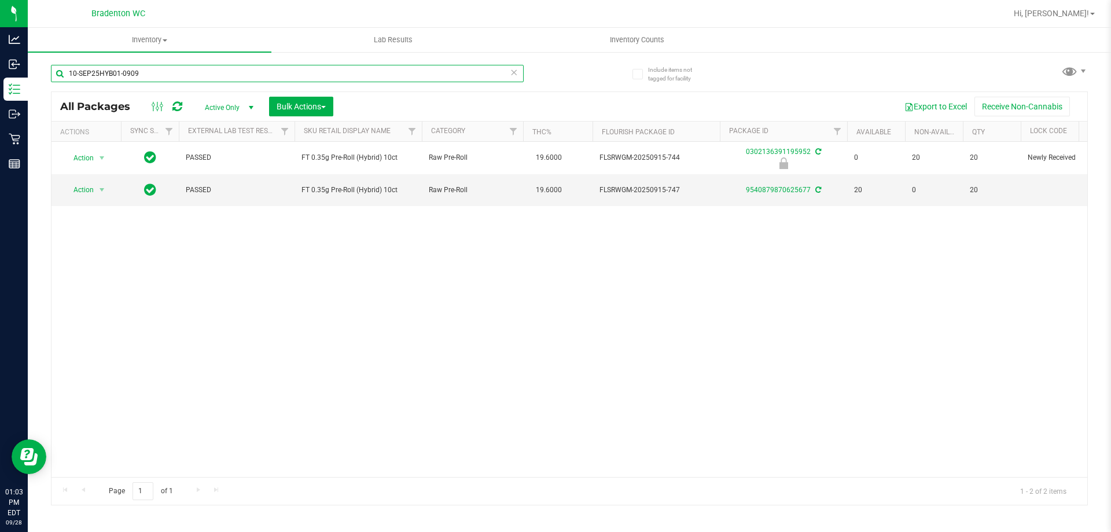
click at [160, 71] on input "10-SEP25HYB01-0909" at bounding box center [287, 73] width 473 height 17
type input "1"
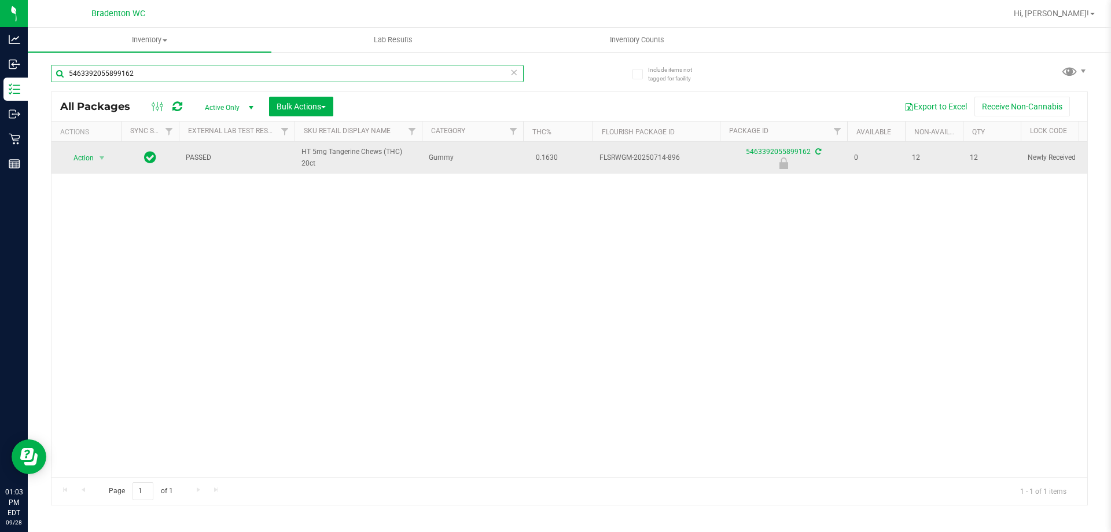
type input "5463392055899162"
click at [80, 163] on span "Action" at bounding box center [78, 158] width 31 height 16
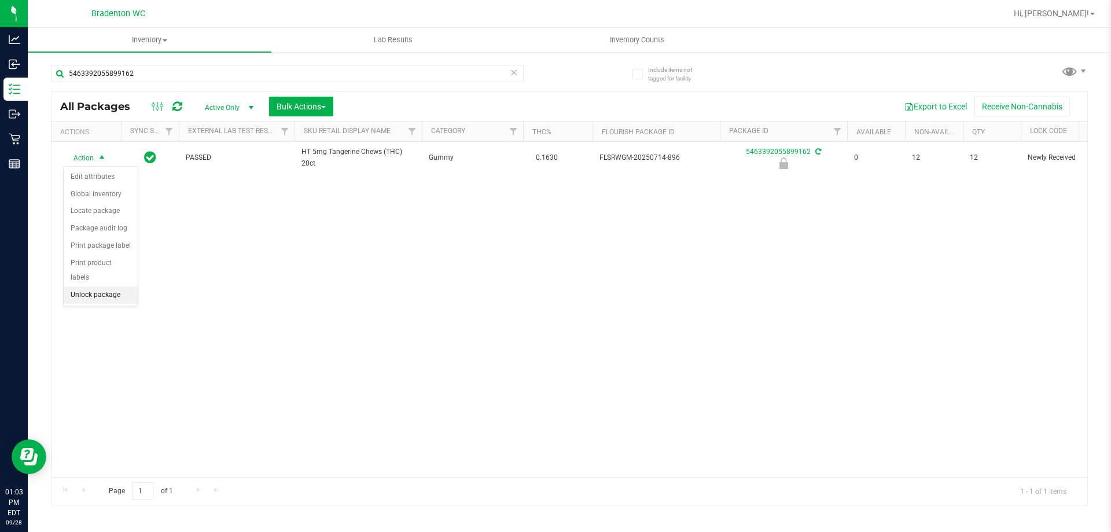
click at [82, 286] on li "Unlock package" at bounding box center [101, 294] width 74 height 17
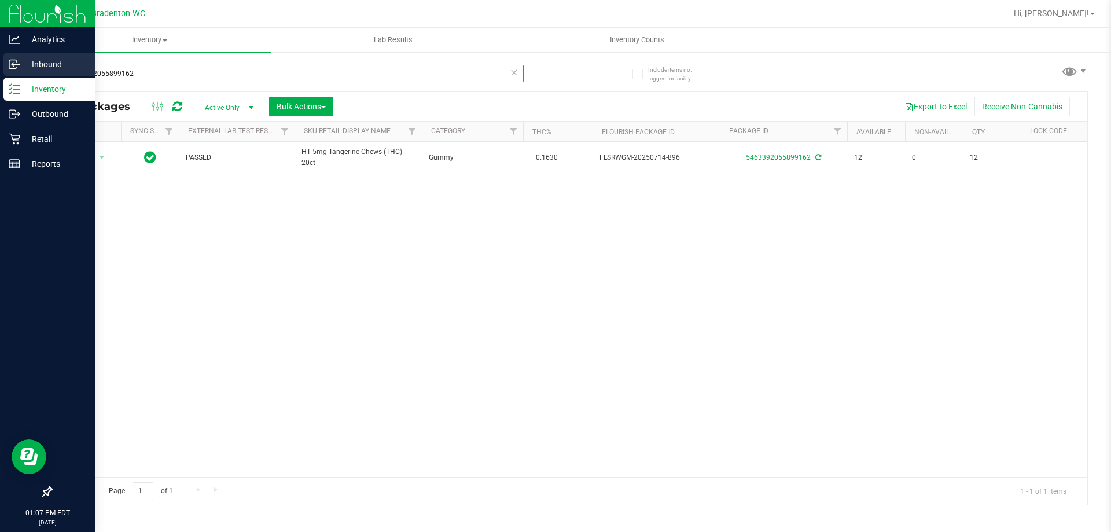
click at [0, 71] on div "Analytics Inbound Inventory Outbound Retail Reports 01:07 PM EDT 09/28/2025 09/…" at bounding box center [555, 266] width 1111 height 532
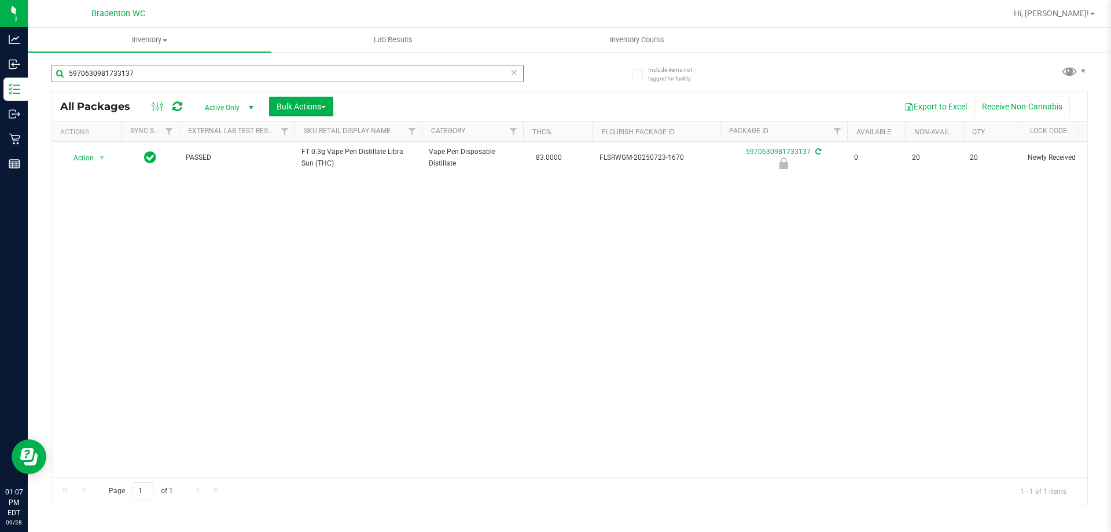
type input "5970630981733137"
click at [280, 311] on div "Action Action Edit attributes Global inventory Locate package Package audit log…" at bounding box center [569, 309] width 1036 height 335
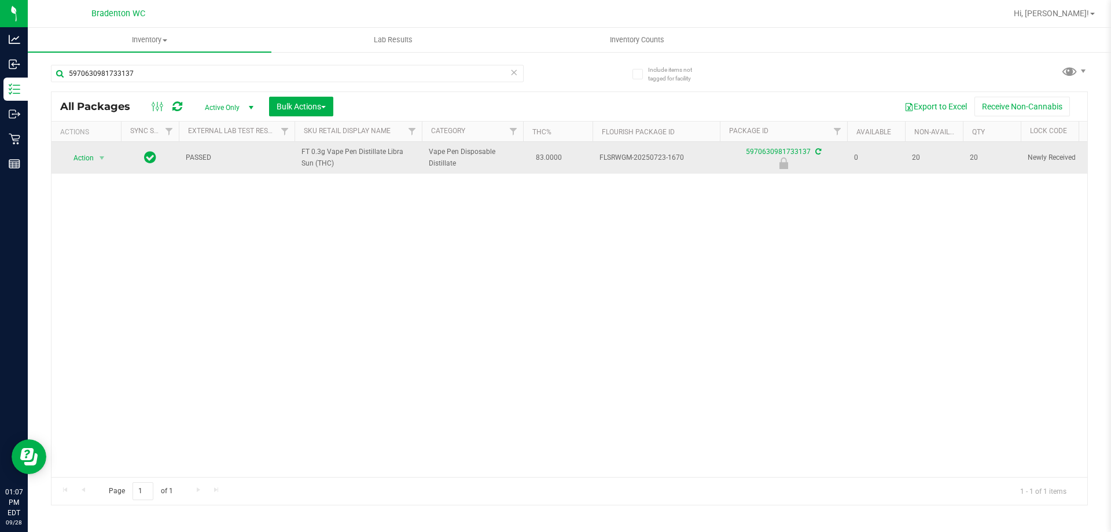
click at [71, 161] on span "Action" at bounding box center [78, 158] width 31 height 16
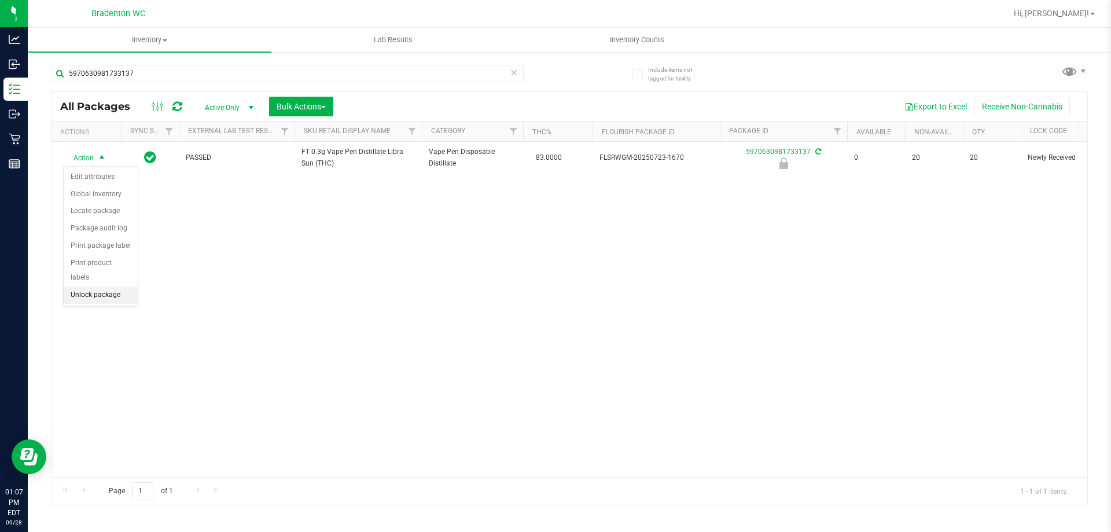
click at [75, 286] on li "Unlock package" at bounding box center [101, 294] width 74 height 17
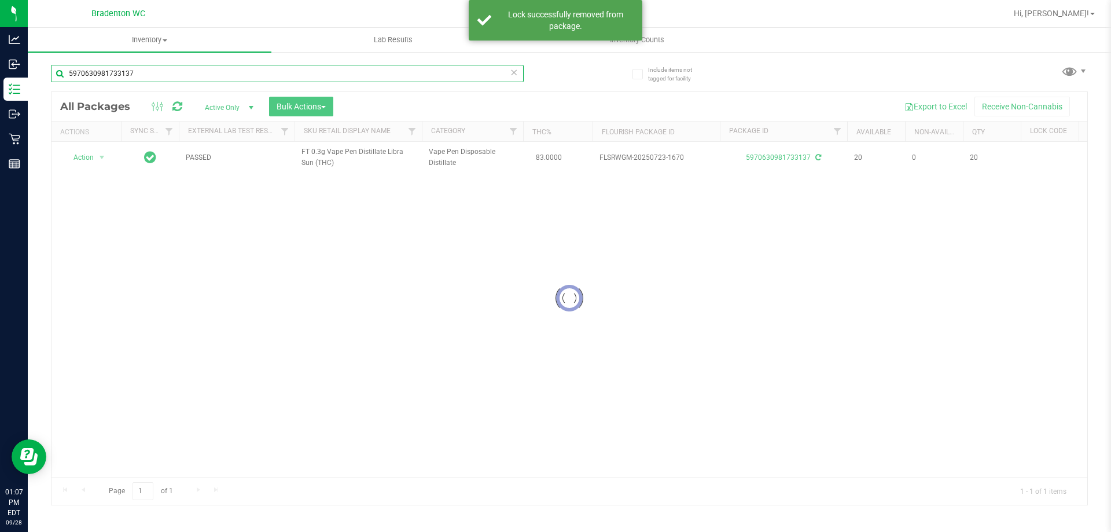
click at [155, 74] on input "5970630981733137" at bounding box center [287, 73] width 473 height 17
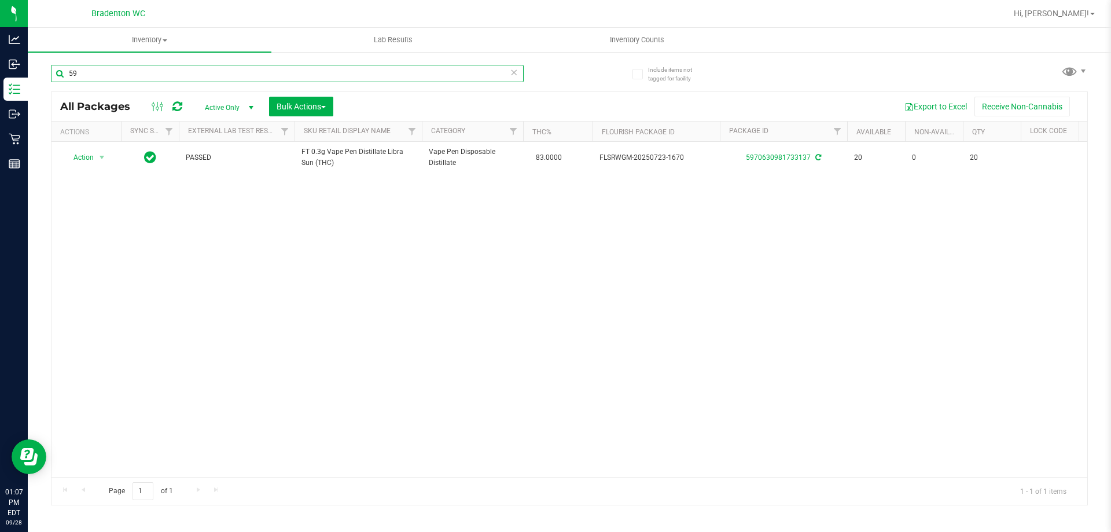
type input "5"
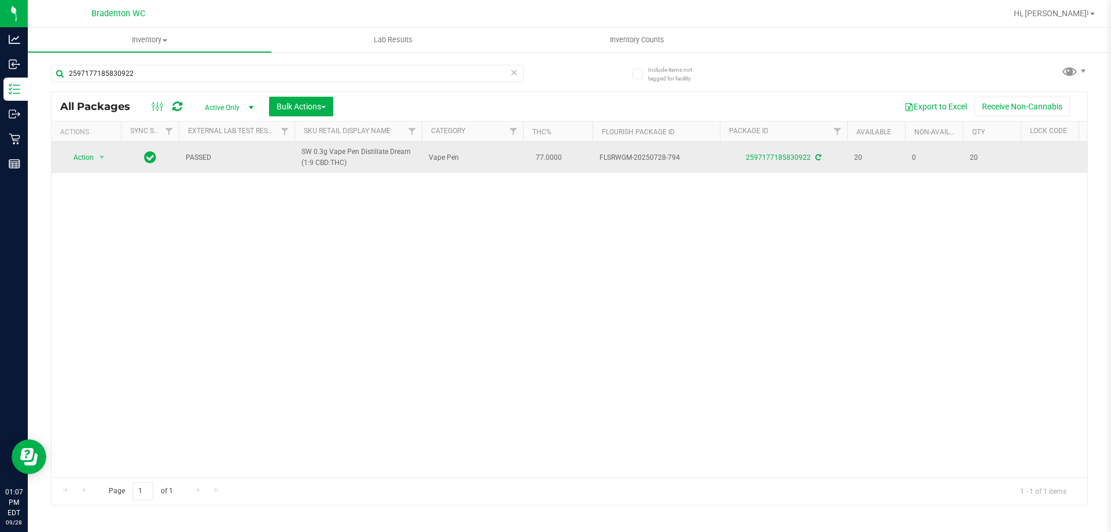
click at [79, 164] on span "Action" at bounding box center [78, 157] width 31 height 16
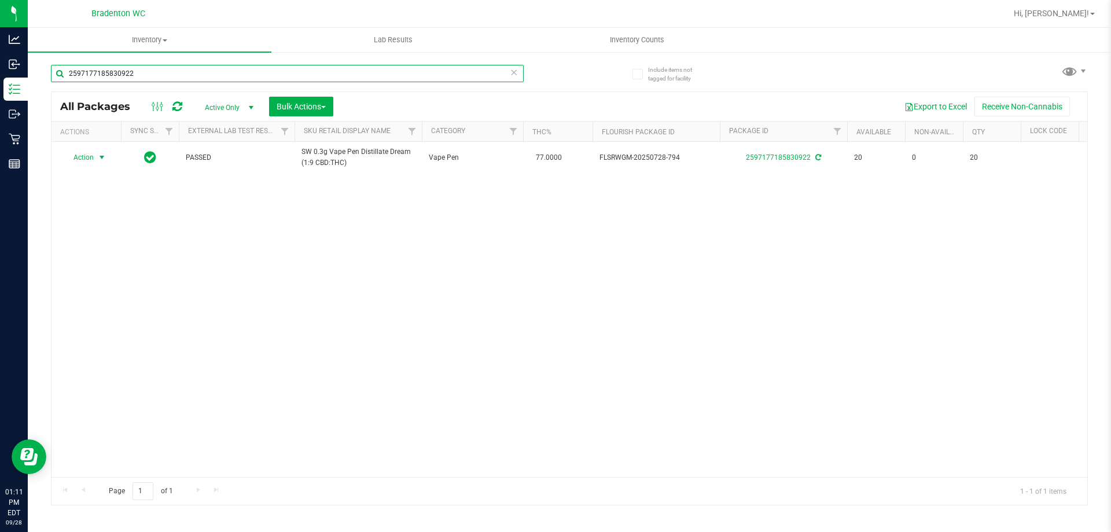
click at [162, 73] on input "2597177185830922" at bounding box center [287, 73] width 473 height 17
type input "2"
type input "3"
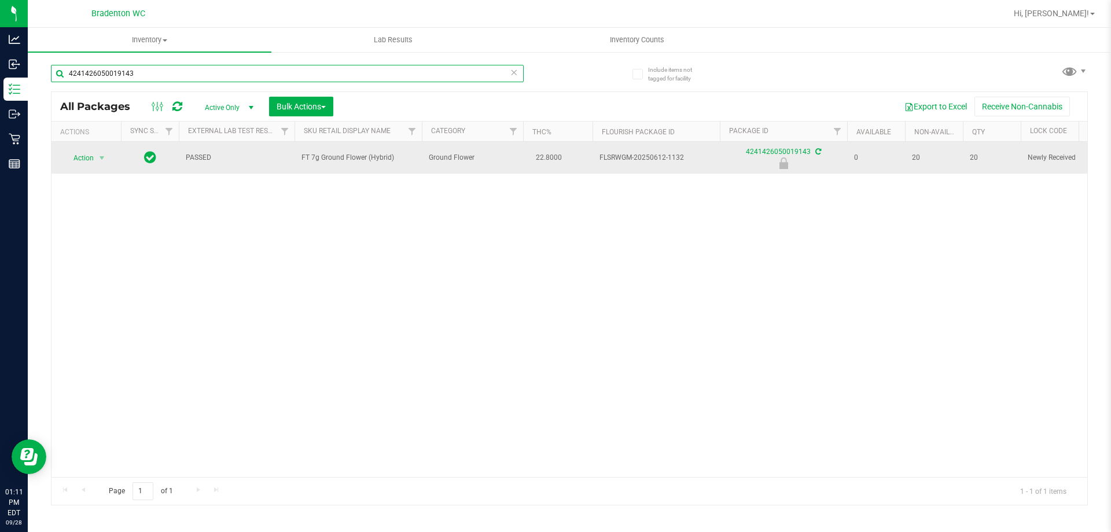
type input "4241426050019143"
click at [79, 156] on span "Action" at bounding box center [78, 158] width 31 height 16
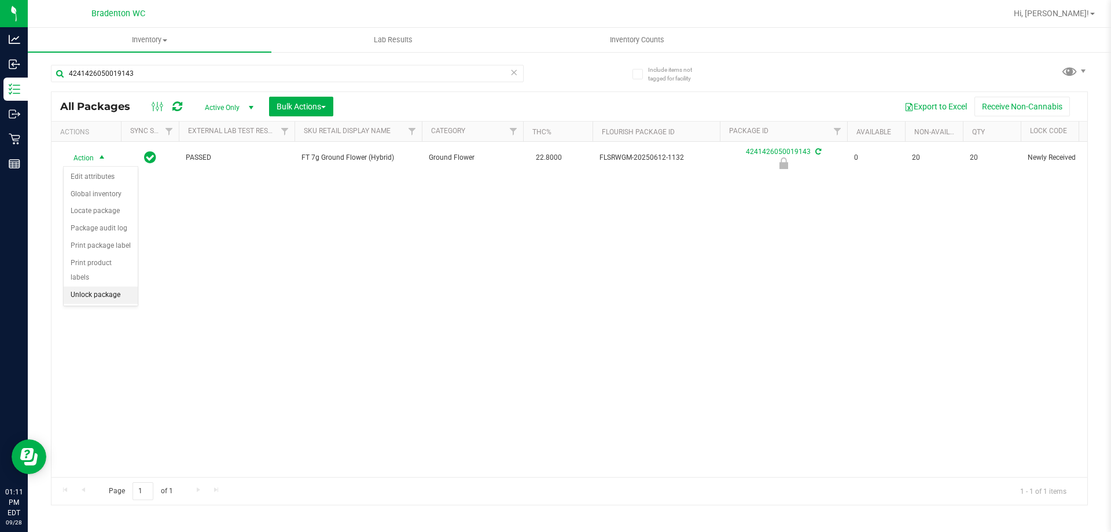
click at [87, 286] on li "Unlock package" at bounding box center [101, 294] width 74 height 17
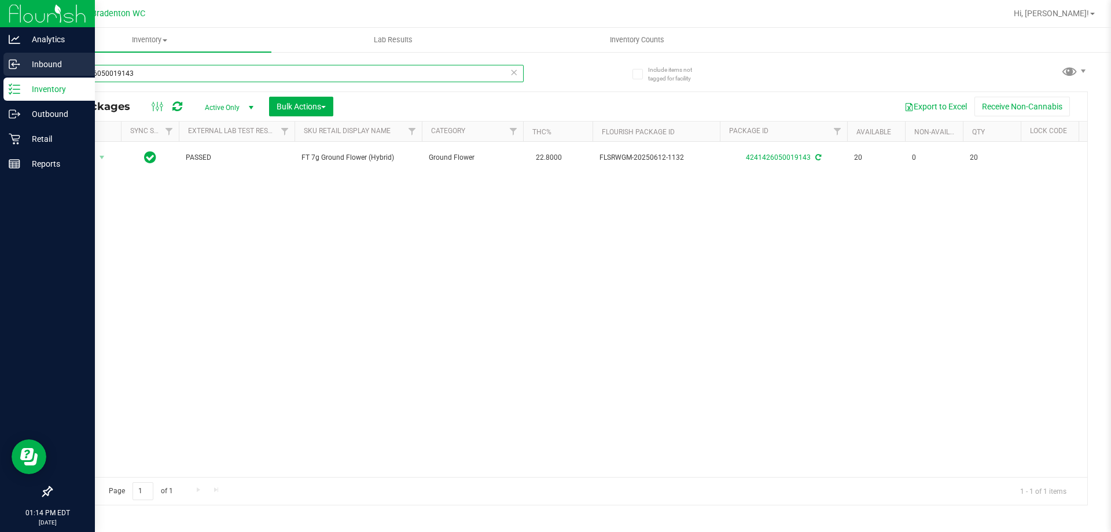
drag, startPoint x: 163, startPoint y: 69, endPoint x: 0, endPoint y: 75, distance: 163.3
click at [0, 75] on div "Analytics Inbound Inventory Outbound Retail Reports 01:14 PM EDT 09/28/2025 09/…" at bounding box center [555, 266] width 1111 height 532
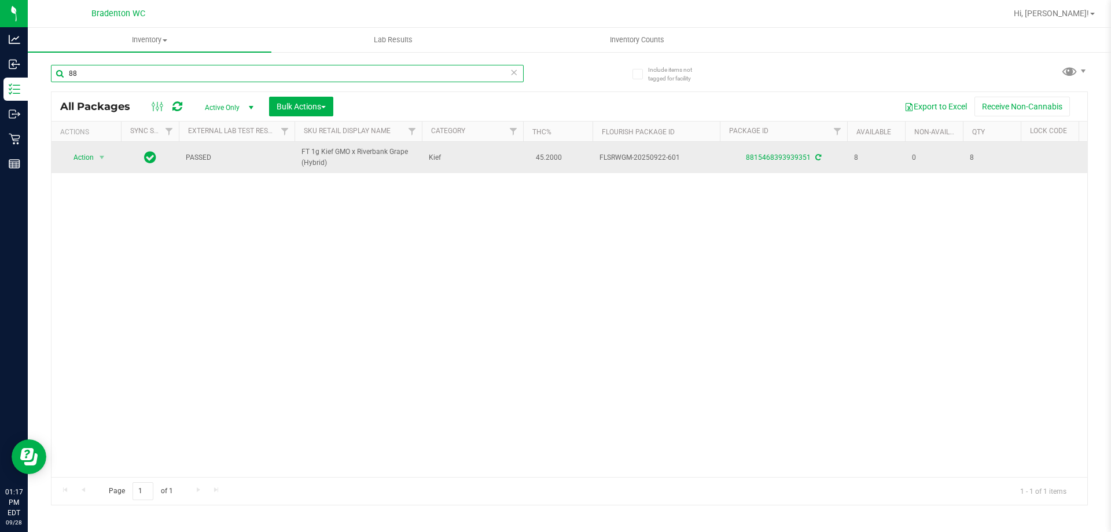
type input "8"
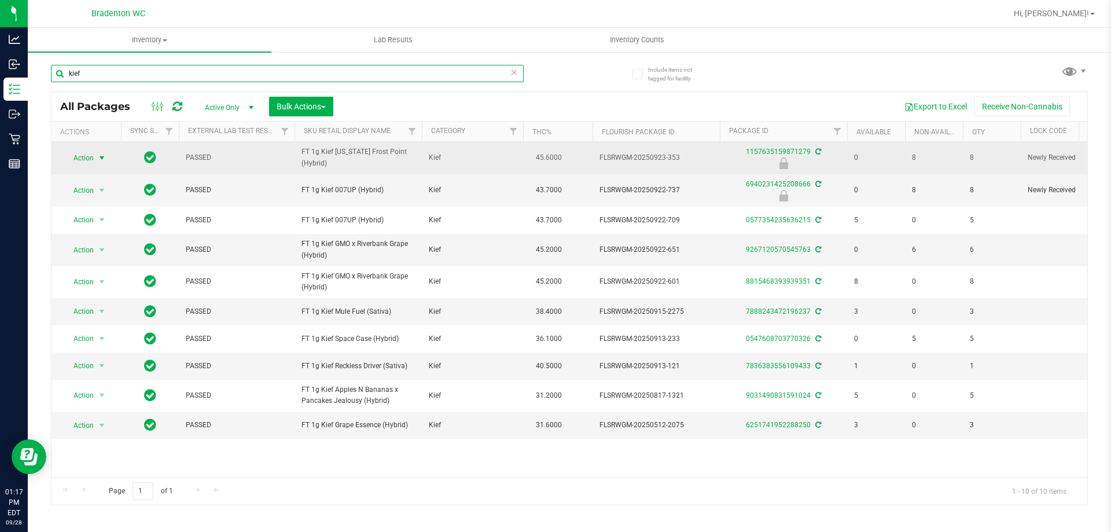
type input "kief"
click at [84, 159] on span "Action" at bounding box center [78, 158] width 31 height 16
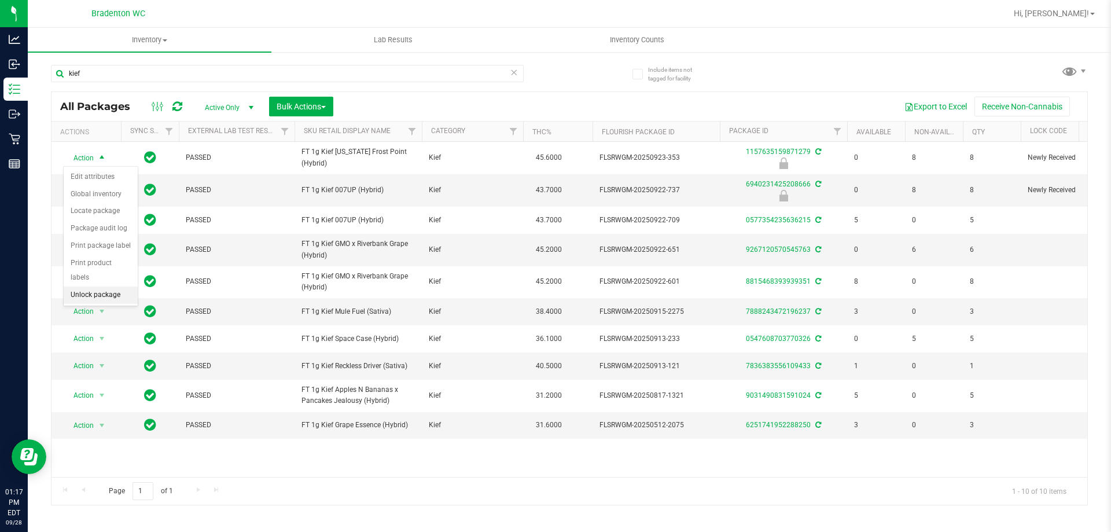
click at [105, 286] on li "Unlock package" at bounding box center [101, 294] width 74 height 17
